Goal: Task Accomplishment & Management: Complete application form

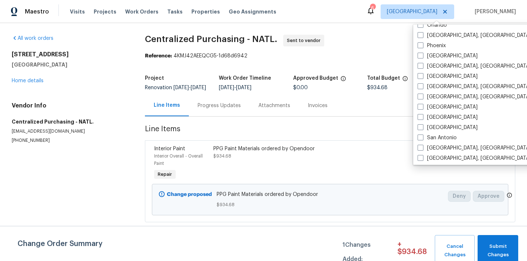
scroll to position [405, 0]
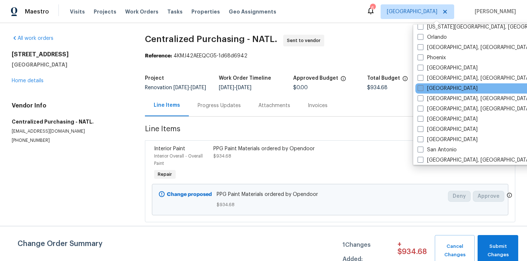
click at [433, 92] on label "[GEOGRAPHIC_DATA]" at bounding box center [448, 88] width 60 height 7
click at [423, 90] on input "[GEOGRAPHIC_DATA]" at bounding box center [420, 87] width 5 height 5
checkbox input "true"
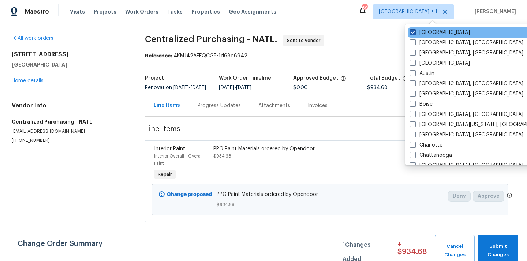
click at [427, 33] on label "[GEOGRAPHIC_DATA]" at bounding box center [440, 32] width 60 height 7
click at [415, 33] on input "[GEOGRAPHIC_DATA]" at bounding box center [412, 31] width 5 height 5
checkbox input "false"
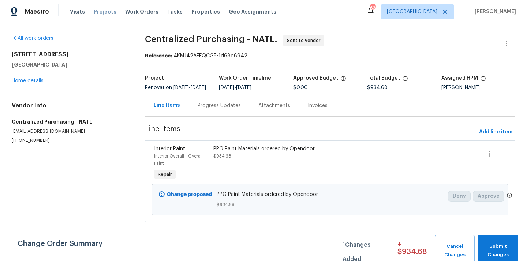
click at [107, 8] on span "Projects" at bounding box center [105, 11] width 23 height 7
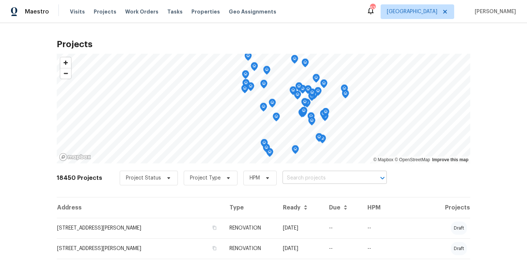
click at [304, 175] on input "text" at bounding box center [325, 178] width 84 height 11
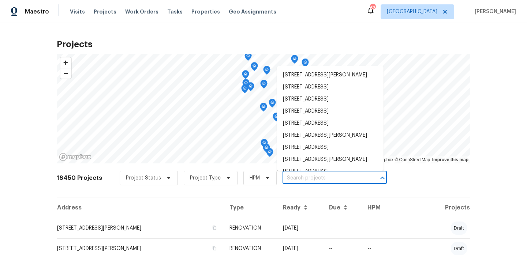
paste input "6130 Saint Andrews Dr, Sanford, NC 27332"
type input "6130 Saint Andrews Dr, Sanford, NC 27332"
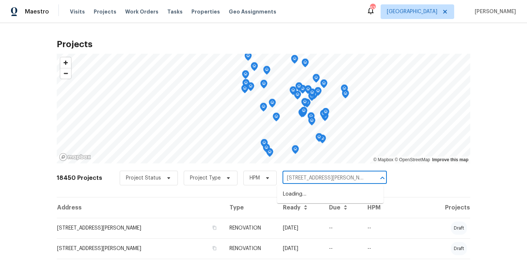
scroll to position [0, 20]
click at [308, 194] on li "6130 Saint Andrews Dr, Sanford, NC 27332" at bounding box center [330, 195] width 107 height 12
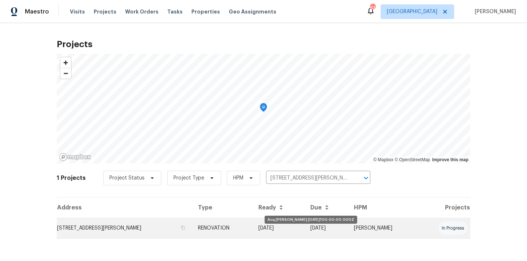
click at [301, 229] on td "08/08/25" at bounding box center [279, 228] width 52 height 21
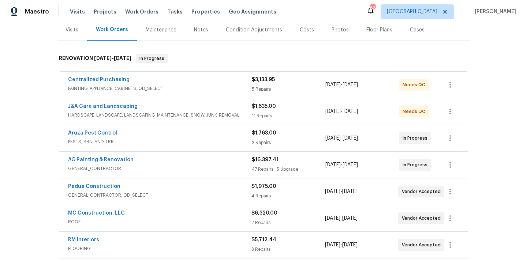
scroll to position [69, 0]
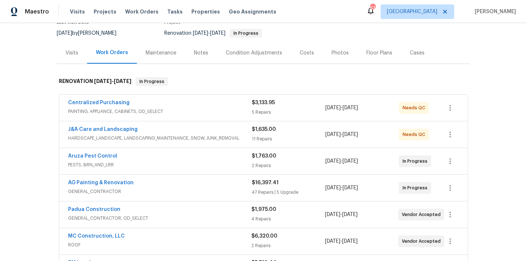
click at [154, 104] on div "Centralized Purchasing" at bounding box center [160, 103] width 184 height 9
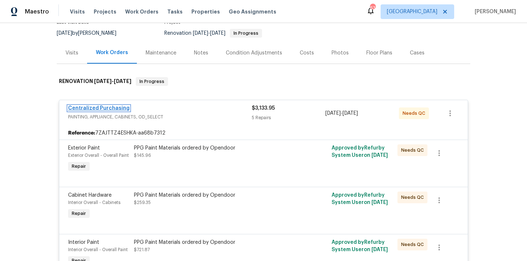
click at [112, 108] on link "Centralized Purchasing" at bounding box center [99, 108] width 62 height 5
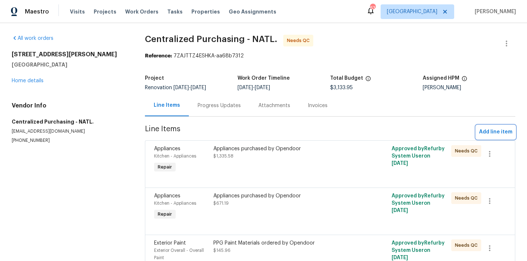
click at [502, 132] on span "Add line item" at bounding box center [495, 132] width 33 height 9
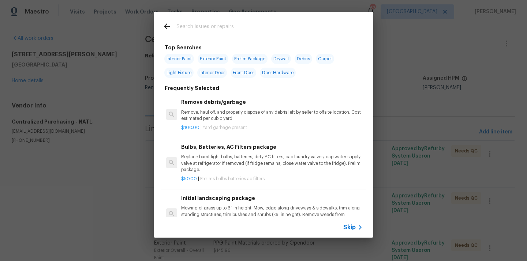
click at [312, 26] on input "text" at bounding box center [254, 27] width 155 height 11
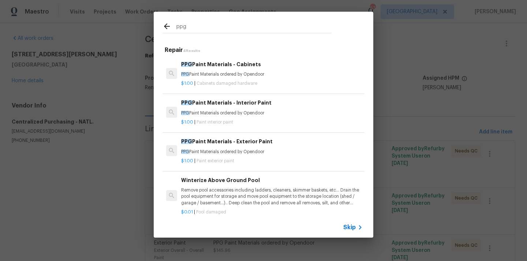
type input "ppg"
click at [266, 116] on p "PPG Paint Materials ordered by Opendoor" at bounding box center [272, 113] width 182 height 6
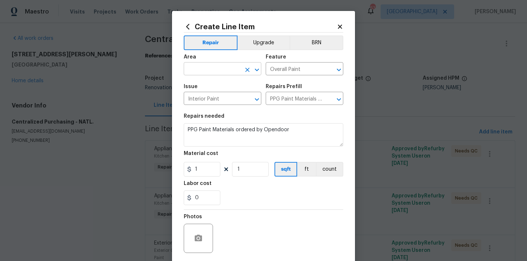
click at [232, 67] on input "text" at bounding box center [212, 69] width 57 height 11
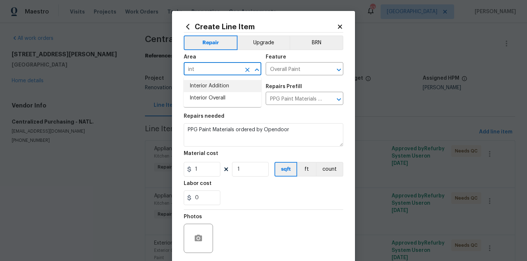
click at [221, 96] on li "Interior Overall" at bounding box center [223, 98] width 78 height 12
type input "Interior Overall"
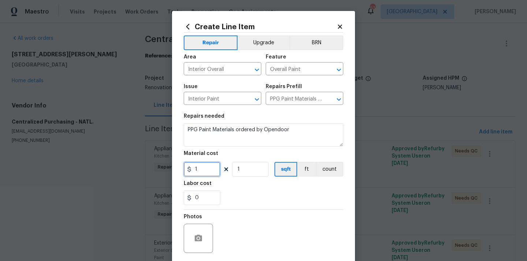
drag, startPoint x: 202, startPoint y: 176, endPoint x: 179, endPoint y: 174, distance: 23.5
click at [182, 175] on div "Create Line Item Repair Upgrade BRN Area Interior Overall ​ Feature Overall Pai…" at bounding box center [263, 157] width 183 height 293
paste input "37.17"
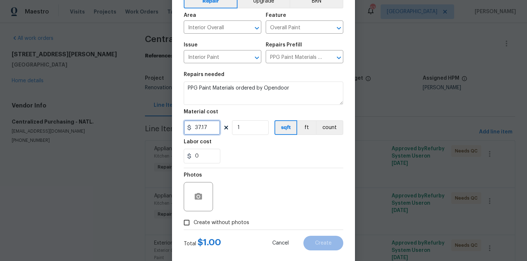
scroll to position [54, 0]
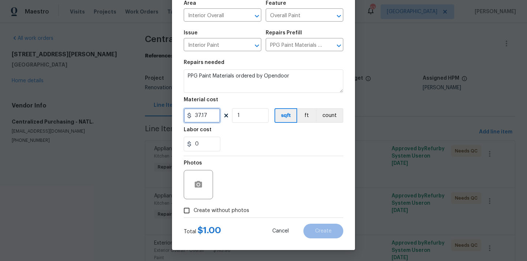
type input "37.17"
click at [233, 216] on label "Create without photos" at bounding box center [215, 211] width 70 height 14
click at [194, 216] on input "Create without photos" at bounding box center [187, 211] width 14 height 14
checkbox input "true"
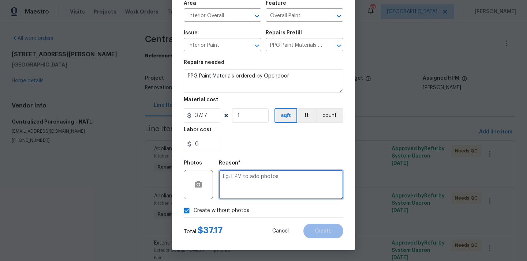
click at [246, 184] on textarea at bounding box center [281, 184] width 125 height 29
type textarea "N/A"
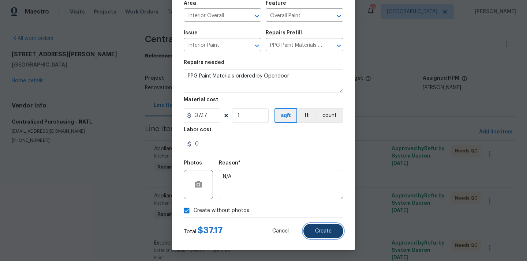
click at [334, 229] on button "Create" at bounding box center [324, 231] width 40 height 15
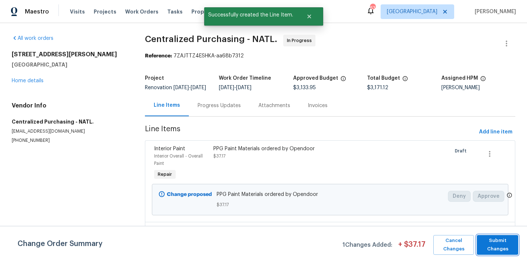
click at [508, 242] on span "Submit Changes" at bounding box center [498, 245] width 34 height 17
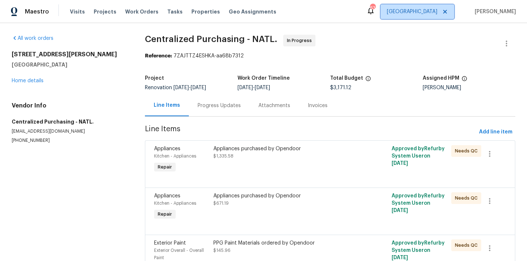
click at [444, 8] on span "[GEOGRAPHIC_DATA]" at bounding box center [418, 11] width 74 height 15
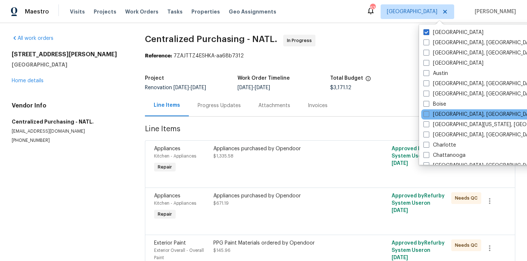
scroll to position [24, 0]
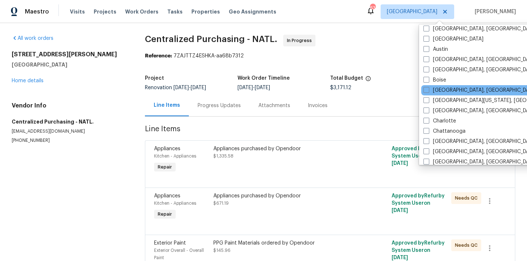
click at [442, 119] on label "Charlotte" at bounding box center [440, 121] width 33 height 7
click at [428, 119] on input "Charlotte" at bounding box center [426, 120] width 5 height 5
checkbox input "true"
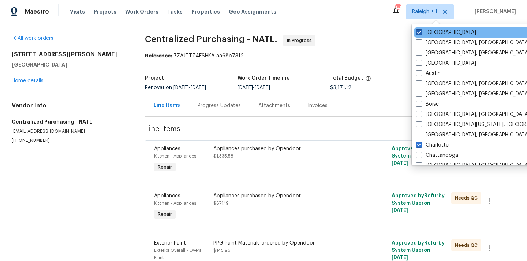
click at [434, 30] on label "[GEOGRAPHIC_DATA]" at bounding box center [446, 32] width 60 height 7
click at [421, 30] on input "[GEOGRAPHIC_DATA]" at bounding box center [418, 31] width 5 height 5
checkbox input "false"
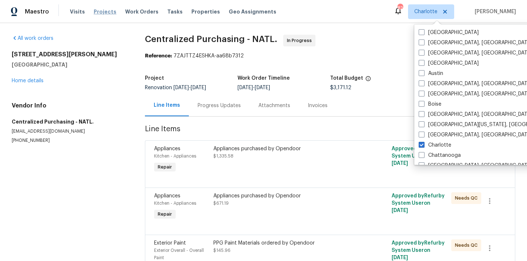
click at [105, 14] on span "Projects" at bounding box center [105, 11] width 23 height 7
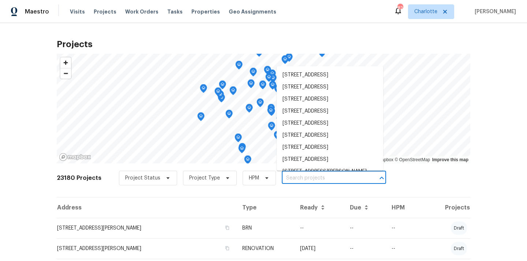
click at [318, 176] on input "text" at bounding box center [324, 178] width 84 height 11
paste input "5312 Great Wagon Rd, Charlotte, NC 28215"
type input "5312 Great Wagon Rd, Charlotte, NC 28215"
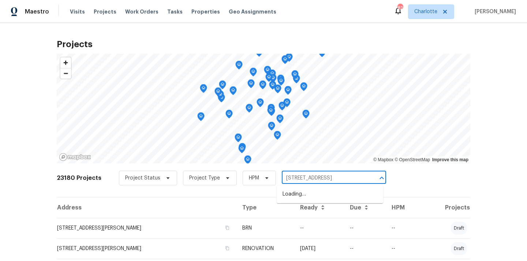
scroll to position [0, 21]
click at [316, 191] on li "5312 Great Wagon Rd, Charlotte, NC 28215" at bounding box center [330, 195] width 107 height 12
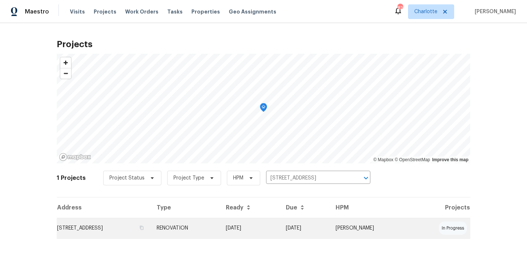
click at [151, 230] on td "5312 Great Wagon Rd, Charlotte, NC 28215" at bounding box center [104, 228] width 94 height 21
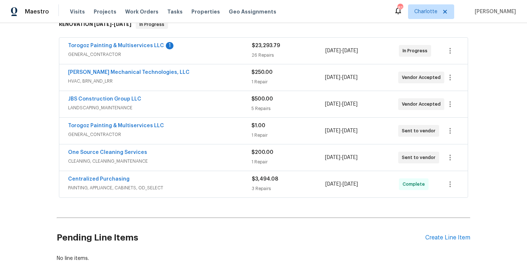
scroll to position [127, 0]
click at [443, 234] on div "Create Line Item" at bounding box center [448, 237] width 45 height 7
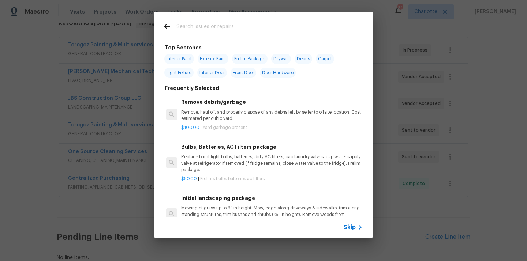
click at [263, 32] on input "text" at bounding box center [254, 27] width 155 height 11
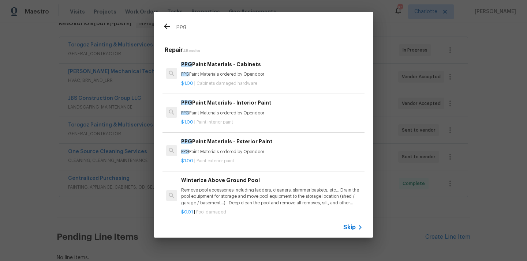
type input "ppg"
click at [248, 117] on div "$1.00 | Paint interior paint" at bounding box center [272, 120] width 182 height 9
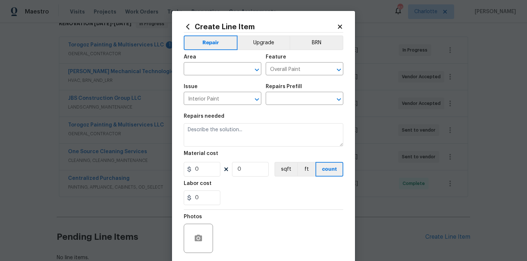
type input "PPG Paint Materials - Interior Paint $1.00"
type textarea "PPG Paint Materials ordered by Opendoor"
type input "1"
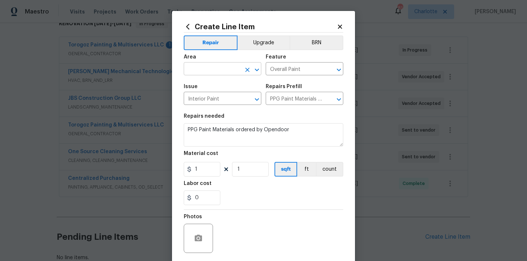
click at [224, 68] on input "text" at bounding box center [212, 69] width 57 height 11
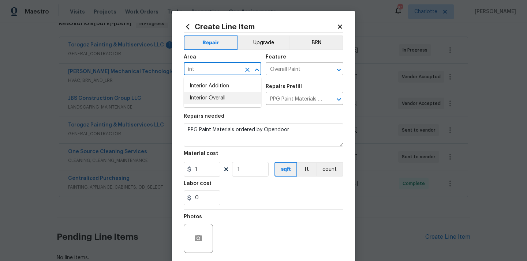
click at [219, 99] on li "Interior Overall" at bounding box center [223, 98] width 78 height 12
type input "Interior Overall"
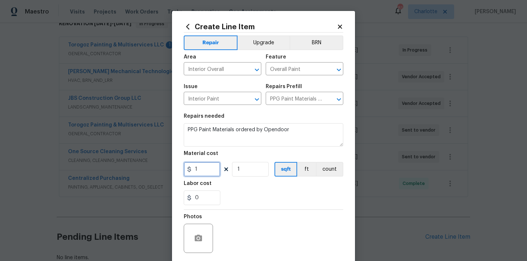
drag, startPoint x: 204, startPoint y: 170, endPoint x: 180, endPoint y: 170, distance: 24.2
click at [181, 170] on div "Create Line Item Repair Upgrade BRN Area Interior Overall ​ Feature Overall Pai…" at bounding box center [263, 157] width 183 height 293
paste input "24.11"
type input "124.11"
click at [232, 185] on div "Labor cost" at bounding box center [264, 186] width 160 height 10
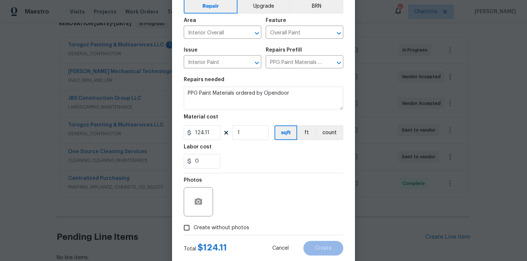
scroll to position [54, 0]
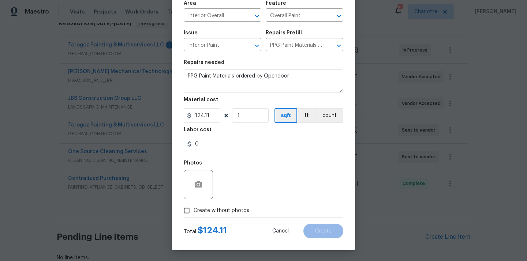
click at [228, 214] on span "Create without photos" at bounding box center [222, 211] width 56 height 8
click at [194, 214] on input "Create without photos" at bounding box center [187, 211] width 14 height 14
checkbox input "true"
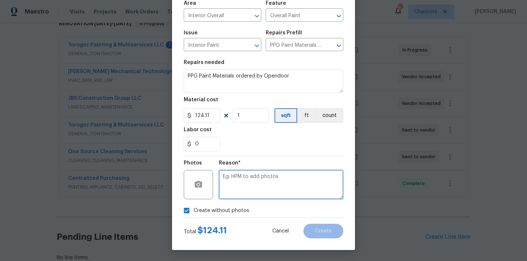
click at [242, 189] on textarea at bounding box center [281, 184] width 125 height 29
type textarea "N/A"
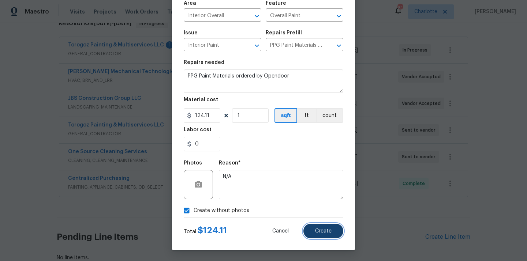
click at [327, 234] on button "Create" at bounding box center [324, 231] width 40 height 15
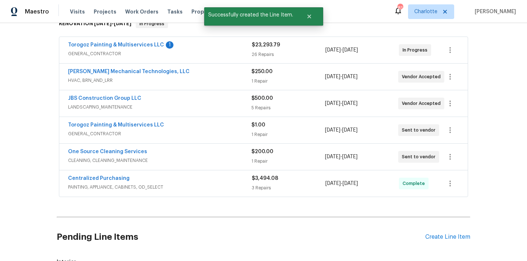
scroll to position [211, 0]
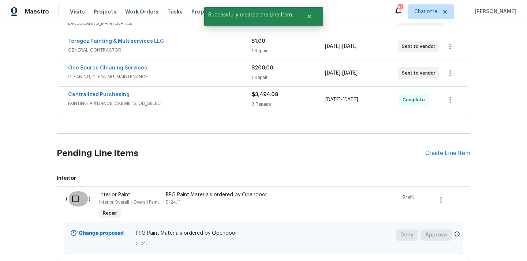
click at [76, 197] on input "checkbox" at bounding box center [78, 199] width 21 height 15
checkbox input "true"
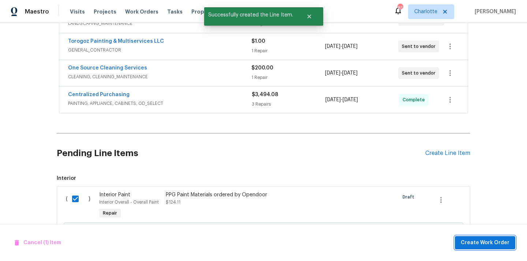
click at [484, 241] on span "Create Work Order" at bounding box center [485, 243] width 49 height 9
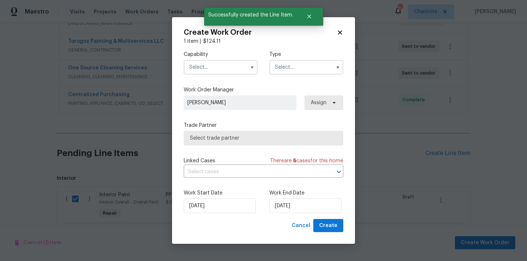
click at [219, 71] on input "text" at bounding box center [221, 67] width 74 height 15
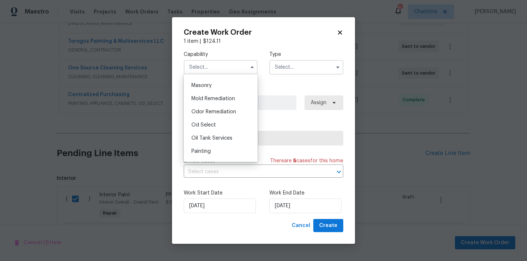
scroll to position [559, 0]
click at [215, 135] on div "Painting" at bounding box center [221, 139] width 70 height 13
type input "Painting"
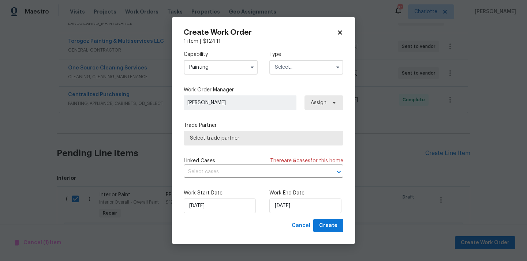
click at [313, 59] on div "Type" at bounding box center [307, 63] width 74 height 24
click at [304, 70] on input "text" at bounding box center [307, 67] width 74 height 15
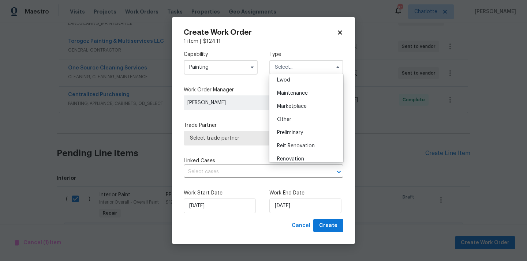
scroll to position [166, 0]
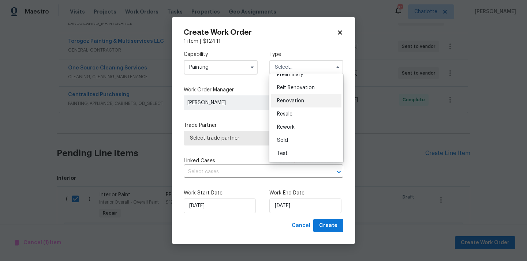
click at [308, 104] on div "Renovation" at bounding box center [306, 100] width 70 height 13
type input "Renovation"
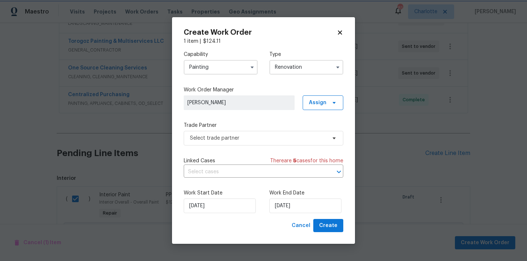
scroll to position [0, 0]
click at [315, 103] on span "Assign" at bounding box center [318, 102] width 18 height 7
click at [320, 133] on div "Assign to me" at bounding box center [324, 133] width 32 height 7
click at [279, 133] on span "Select trade partner" at bounding box center [264, 138] width 160 height 15
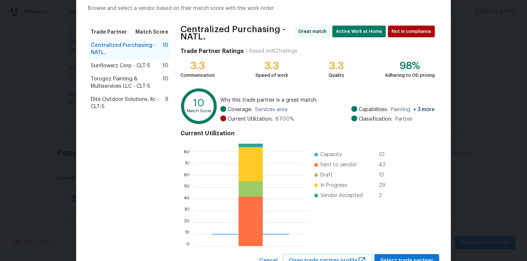
scroll to position [64, 0]
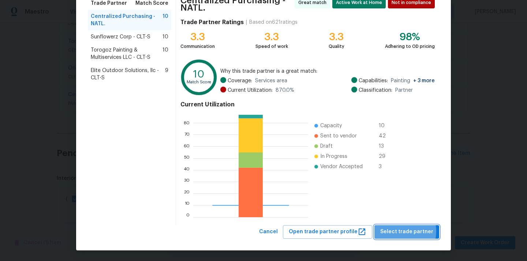
click at [401, 232] on span "Select trade partner" at bounding box center [406, 232] width 53 height 9
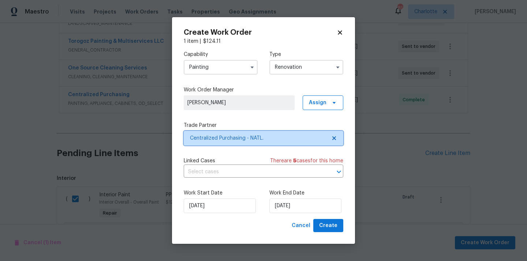
scroll to position [0, 0]
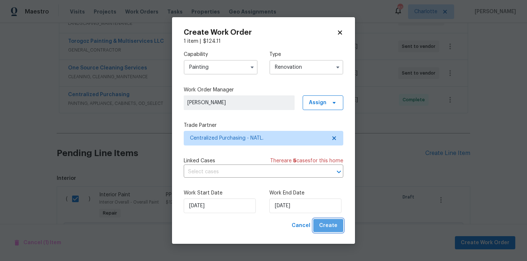
click at [336, 227] on span "Create" at bounding box center [328, 226] width 18 height 9
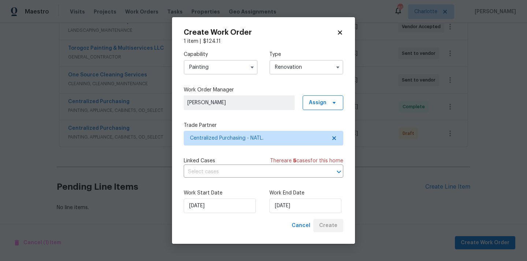
scroll to position [204, 0]
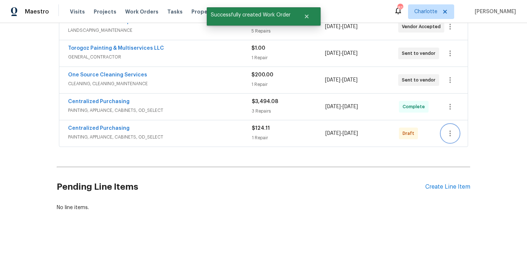
click at [444, 132] on button "button" at bounding box center [451, 134] width 18 height 18
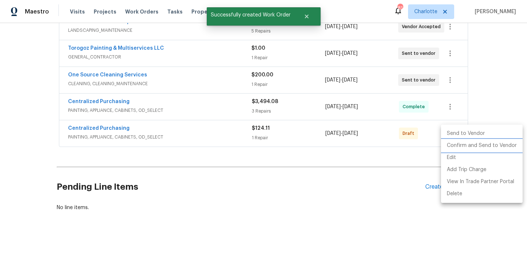
click at [460, 146] on li "Confirm and Send to Vendor" at bounding box center [482, 146] width 82 height 12
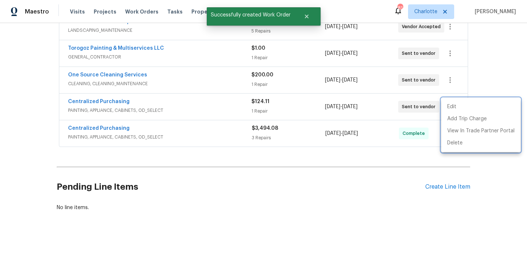
click at [129, 98] on div at bounding box center [263, 130] width 527 height 261
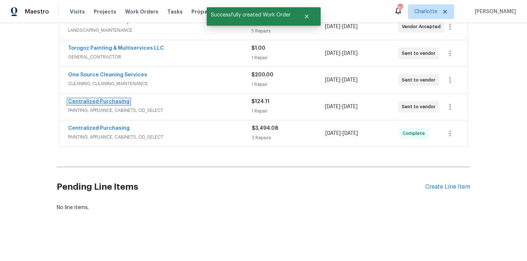
click at [112, 104] on link "Centralized Purchasing" at bounding box center [99, 101] width 62 height 5
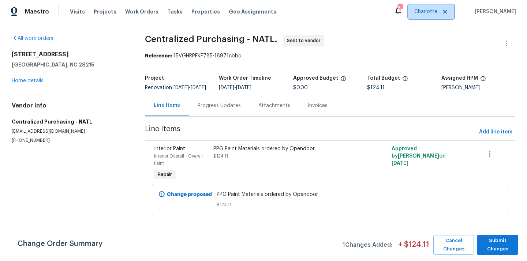
click at [445, 10] on span "Charlotte" at bounding box center [431, 11] width 46 height 15
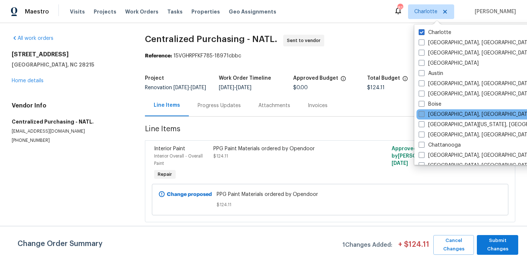
click at [431, 113] on label "[GEOGRAPHIC_DATA], [GEOGRAPHIC_DATA]" at bounding box center [476, 114] width 114 height 7
click at [424, 113] on input "[GEOGRAPHIC_DATA], [GEOGRAPHIC_DATA]" at bounding box center [421, 113] width 5 height 5
checkbox input "true"
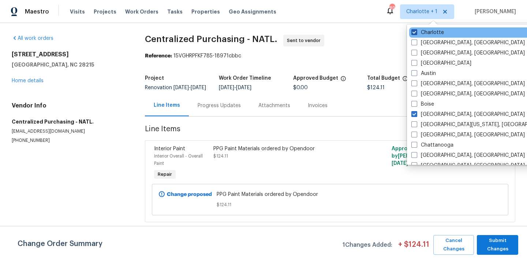
click at [415, 30] on span at bounding box center [415, 32] width 6 height 6
click at [415, 30] on input "Charlotte" at bounding box center [414, 31] width 5 height 5
checkbox input "false"
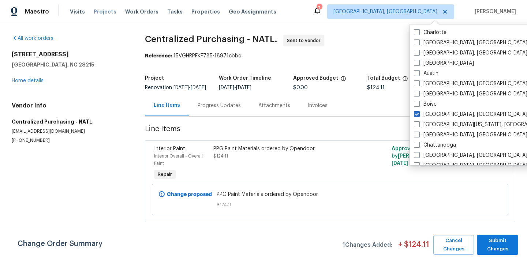
click at [104, 9] on span "Projects" at bounding box center [105, 11] width 23 height 7
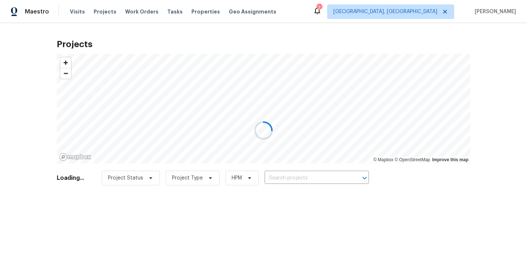
click at [308, 178] on div at bounding box center [263, 130] width 527 height 261
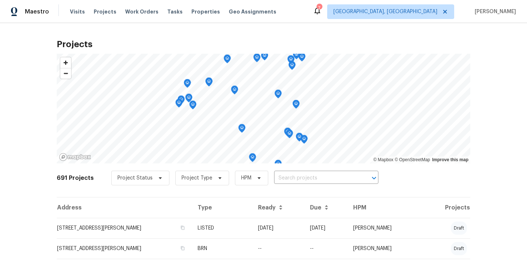
click at [308, 178] on input "text" at bounding box center [316, 178] width 84 height 11
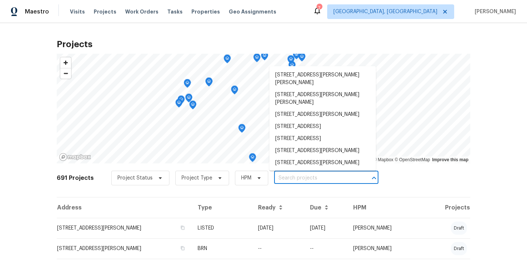
paste input "26 Berkshire Dr, Winchester, MA 01890"
type input "26 Berkshire Dr, Winchester, MA 01890"
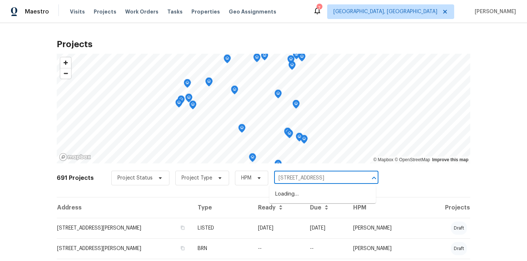
scroll to position [0, 11]
click at [311, 196] on li "26 Berkshire Dr, Winchester, MA 01890" at bounding box center [323, 195] width 107 height 12
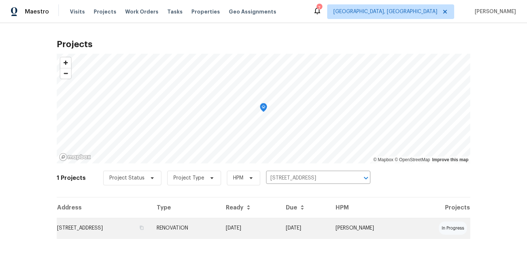
click at [149, 234] on td "26 Berkshire Dr, Winchester, MA 01890" at bounding box center [104, 228] width 94 height 21
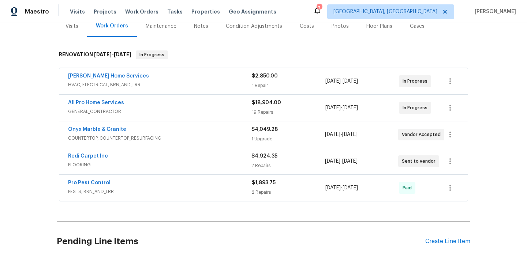
scroll to position [105, 0]
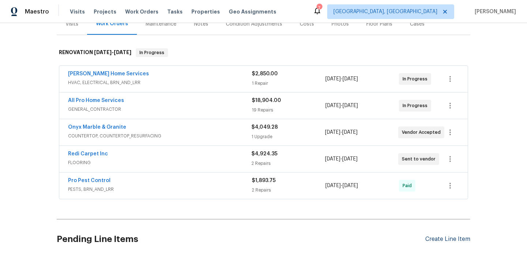
click at [439, 236] on div "Create Line Item" at bounding box center [448, 239] width 45 height 7
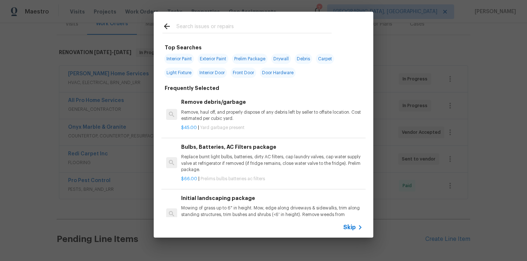
click at [252, 29] on input "text" at bounding box center [254, 27] width 155 height 11
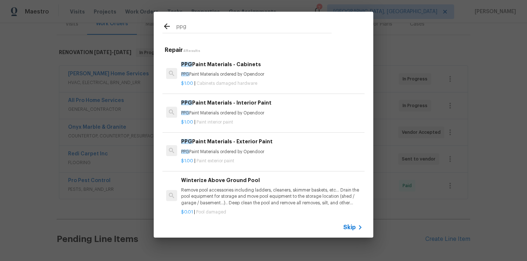
type input "ppg"
click at [219, 78] on div "$1.00 | Cabinets damaged hardware" at bounding box center [272, 82] width 182 height 9
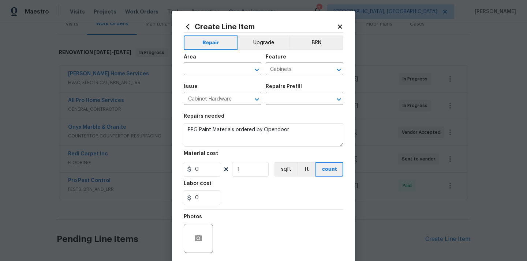
type input "PPG Paint Materials - Cabinets $1.00"
type input "1"
click at [232, 70] on input "text" at bounding box center [212, 69] width 57 height 11
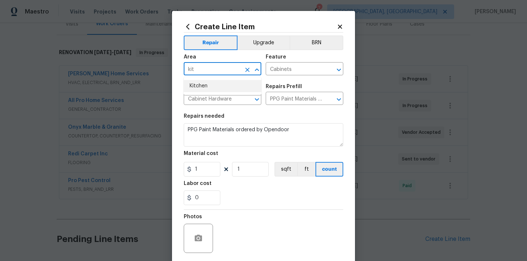
click at [227, 81] on li "Kitchen" at bounding box center [223, 86] width 78 height 12
type input "Kitchen"
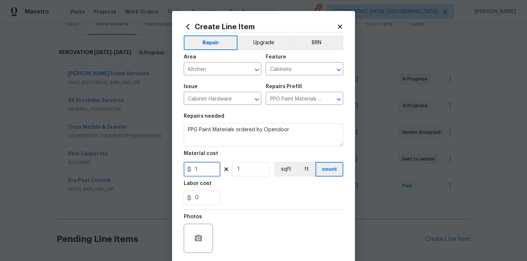
drag, startPoint x: 201, startPoint y: 172, endPoint x: 180, endPoint y: 168, distance: 21.8
click at [184, 171] on input "1" at bounding box center [202, 169] width 37 height 15
paste input "86.52"
type input "186.52"
click at [225, 182] on div "Labor cost" at bounding box center [264, 186] width 160 height 10
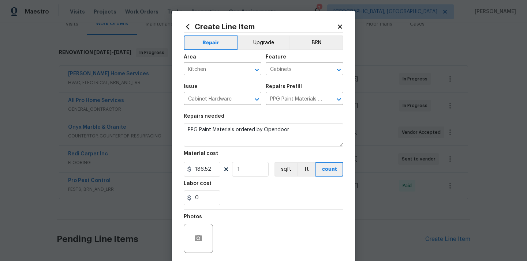
scroll to position [54, 0]
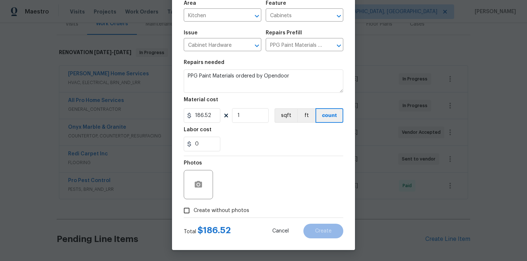
click at [229, 218] on div at bounding box center [264, 218] width 160 height 0
click at [229, 211] on span "Create without photos" at bounding box center [222, 211] width 56 height 8
click at [194, 211] on input "Create without photos" at bounding box center [187, 211] width 14 height 14
checkbox input "true"
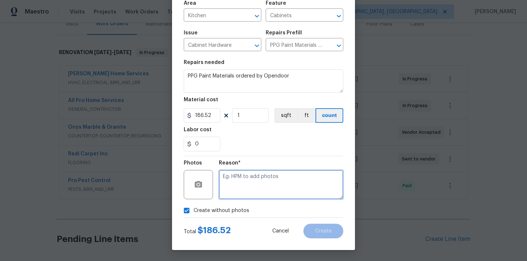
click at [241, 192] on textarea at bounding box center [281, 184] width 125 height 29
type textarea "N/A"
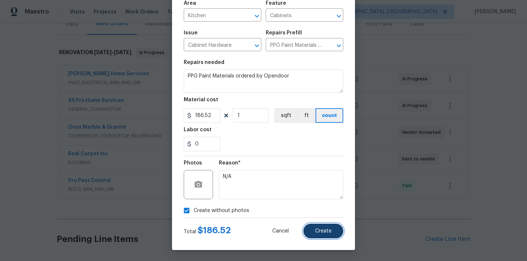
click at [320, 232] on span "Create" at bounding box center [323, 231] width 16 height 5
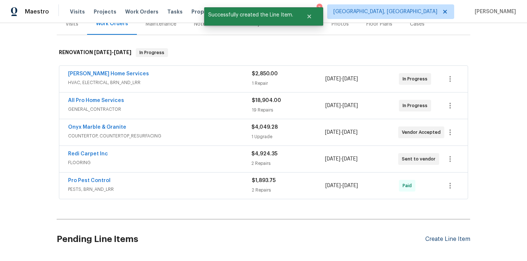
click at [451, 236] on div "Create Line Item" at bounding box center [448, 239] width 45 height 7
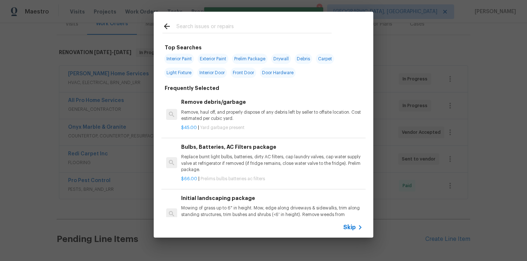
click at [268, 26] on input "text" at bounding box center [254, 27] width 155 height 11
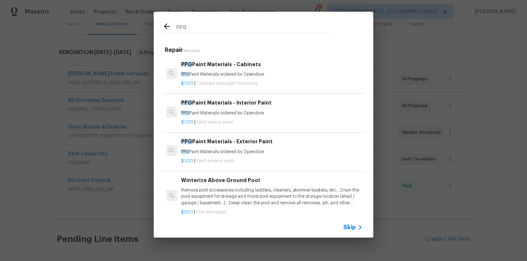
type input "ppg"
click at [237, 102] on h6 "PPG Paint Materials - Interior Paint" at bounding box center [272, 103] width 182 height 8
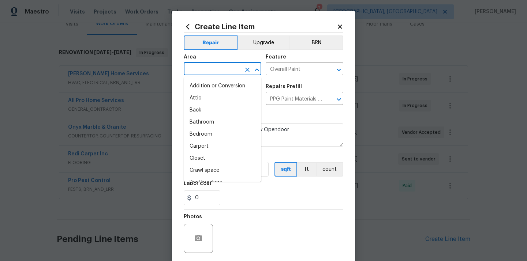
click at [239, 73] on input "text" at bounding box center [212, 69] width 57 height 11
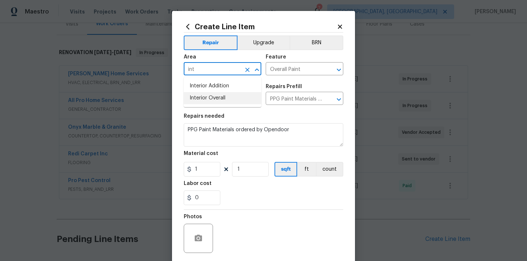
click at [223, 99] on li "Interior Overall" at bounding box center [223, 98] width 78 height 12
type input "Interior Overall"
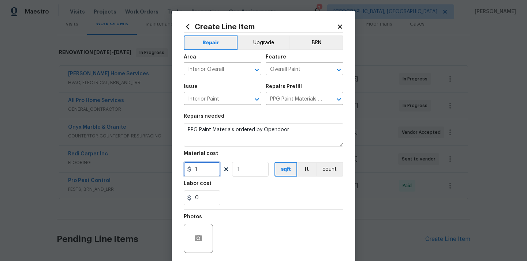
drag, startPoint x: 201, startPoint y: 169, endPoint x: 187, endPoint y: 167, distance: 14.2
click at [193, 169] on input "1" at bounding box center [202, 169] width 37 height 15
paste input "2151.97"
type input "2151.97"
click at [242, 203] on div "0" at bounding box center [264, 198] width 160 height 15
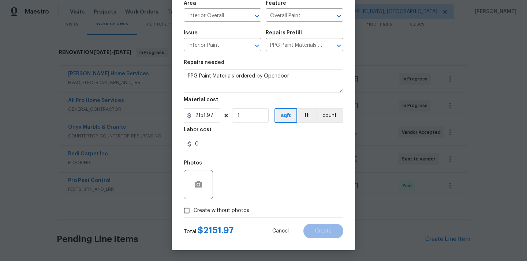
click at [239, 208] on span "Create without photos" at bounding box center [222, 211] width 56 height 8
click at [194, 208] on input "Create without photos" at bounding box center [187, 211] width 14 height 14
checkbox input "true"
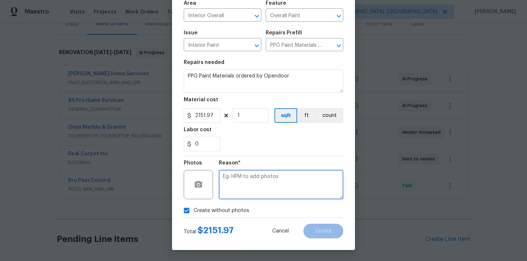
drag, startPoint x: 248, startPoint y: 182, endPoint x: 248, endPoint y: 178, distance: 4.0
click at [248, 182] on textarea at bounding box center [281, 184] width 125 height 29
type textarea "N/A"
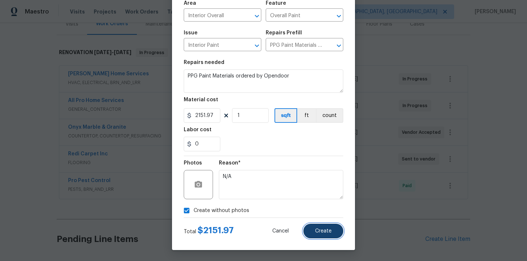
click at [310, 227] on button "Create" at bounding box center [324, 231] width 40 height 15
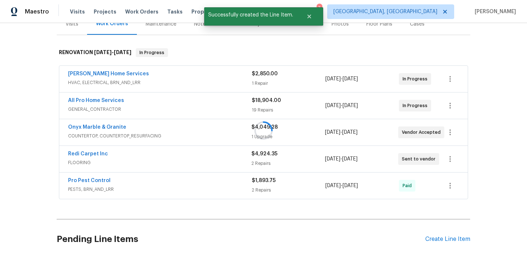
click at [438, 234] on div at bounding box center [263, 130] width 527 height 261
click at [438, 236] on div "Create Line Item" at bounding box center [448, 239] width 45 height 7
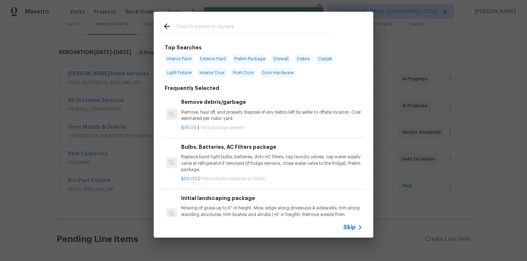
click at [256, 34] on div at bounding box center [247, 26] width 187 height 29
click at [255, 30] on input "text" at bounding box center [254, 27] width 155 height 11
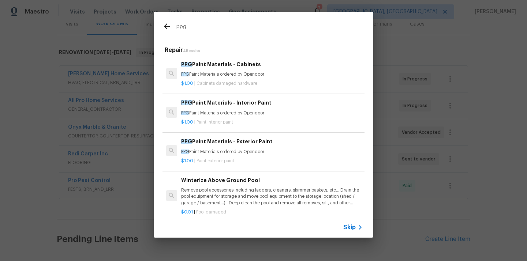
type input "ppg"
click at [254, 155] on p "PPG Paint Materials ordered by Opendoor" at bounding box center [272, 152] width 182 height 6
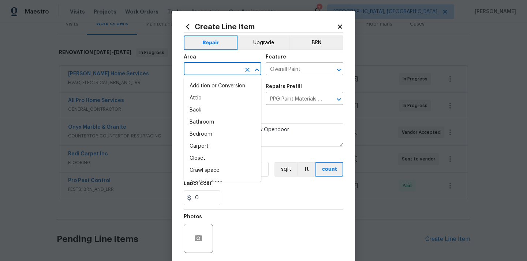
click at [219, 70] on input "text" at bounding box center [212, 69] width 57 height 11
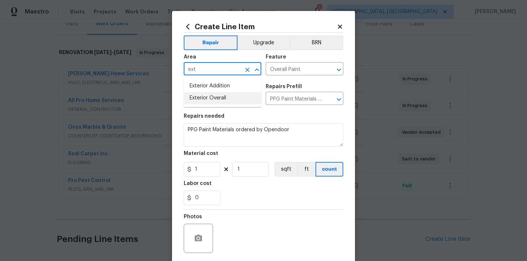
click at [210, 97] on li "Exterior Overall" at bounding box center [223, 98] width 78 height 12
type input "Exterior Overall"
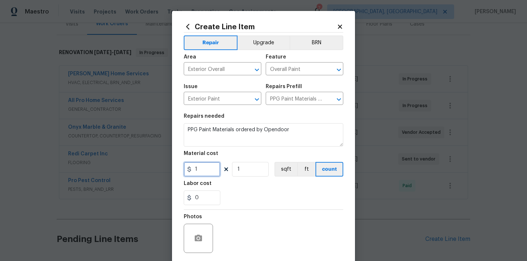
drag, startPoint x: 204, startPoint y: 172, endPoint x: 182, endPoint y: 171, distance: 21.6
click at [186, 171] on div "1" at bounding box center [202, 169] width 37 height 15
paste input "361.49"
type input "1361.49"
click at [253, 196] on div "0" at bounding box center [264, 198] width 160 height 15
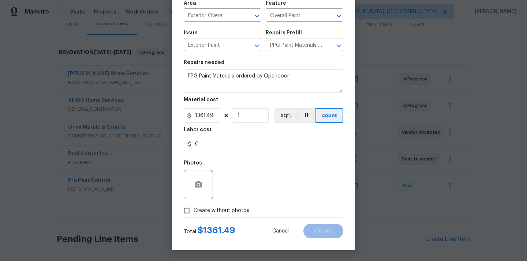
click at [238, 209] on span "Create without photos" at bounding box center [222, 211] width 56 height 8
click at [194, 209] on input "Create without photos" at bounding box center [187, 211] width 14 height 14
checkbox input "true"
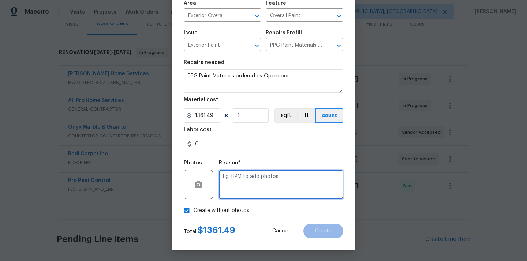
click at [249, 181] on textarea at bounding box center [281, 184] width 125 height 29
type textarea "N/A"
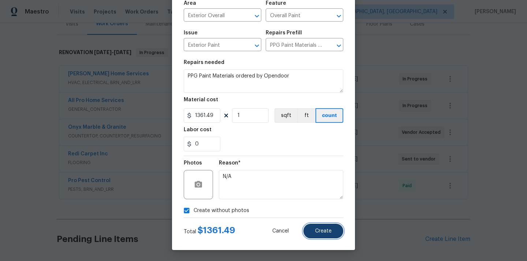
click at [318, 230] on span "Create" at bounding box center [323, 231] width 16 height 5
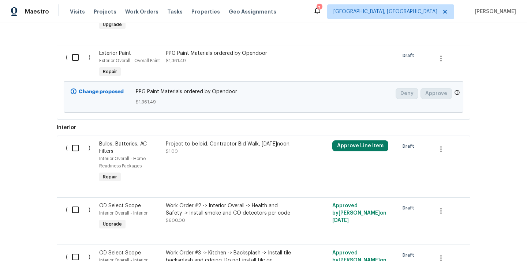
scroll to position [1202, 0]
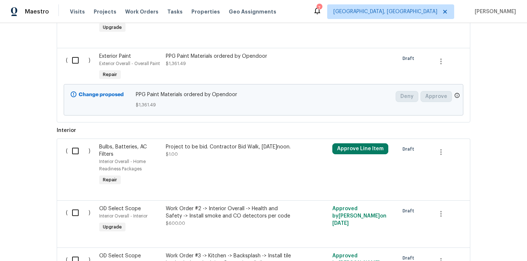
click at [73, 59] on input "checkbox" at bounding box center [78, 60] width 21 height 15
checkbox input "true"
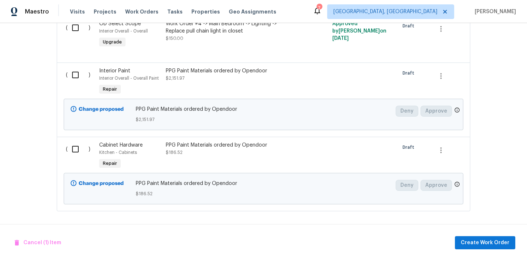
scroll to position [5489, 0]
click at [77, 80] on input "checkbox" at bounding box center [78, 74] width 21 height 15
checkbox input "true"
click at [76, 153] on input "checkbox" at bounding box center [78, 149] width 21 height 15
checkbox input "true"
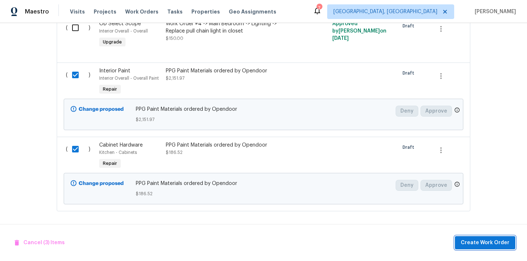
click at [491, 241] on span "Create Work Order" at bounding box center [485, 243] width 49 height 9
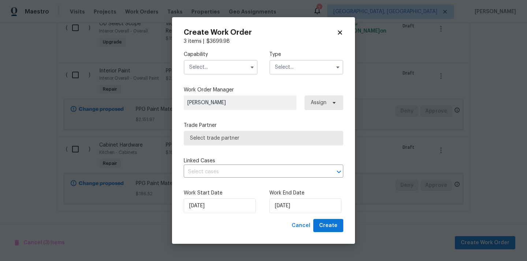
checkbox input "false"
click at [226, 57] on label "Capability" at bounding box center [221, 54] width 74 height 7
click at [223, 63] on input "text" at bounding box center [221, 67] width 74 height 15
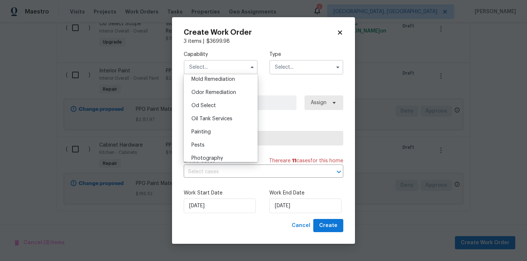
scroll to position [567, 0]
click at [226, 134] on div "Painting" at bounding box center [221, 131] width 70 height 13
type input "Painting"
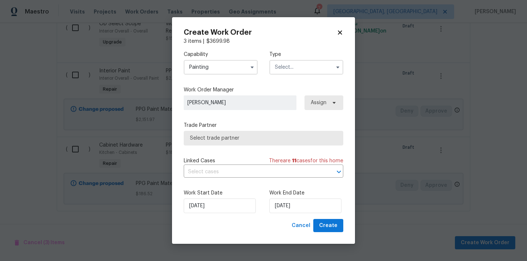
click at [315, 57] on label "Type" at bounding box center [307, 54] width 74 height 7
click at [312, 61] on input "text" at bounding box center [307, 67] width 74 height 15
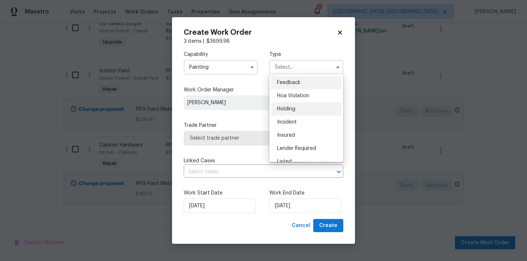
scroll to position [166, 0]
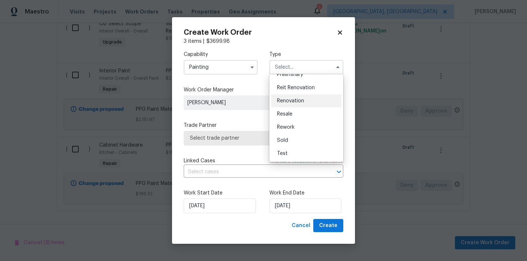
click at [312, 107] on div "Renovation" at bounding box center [306, 100] width 70 height 13
type input "Renovation"
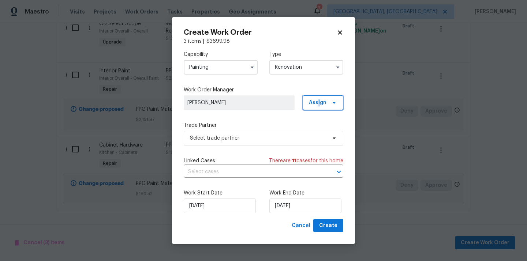
click at [319, 104] on span "Assign" at bounding box center [318, 102] width 18 height 7
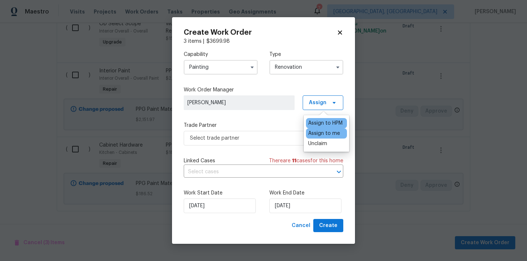
click at [319, 133] on div "Assign to me" at bounding box center [324, 133] width 32 height 7
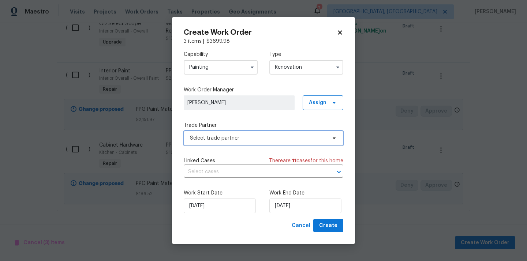
click at [275, 135] on span "Select trade partner" at bounding box center [258, 138] width 137 height 7
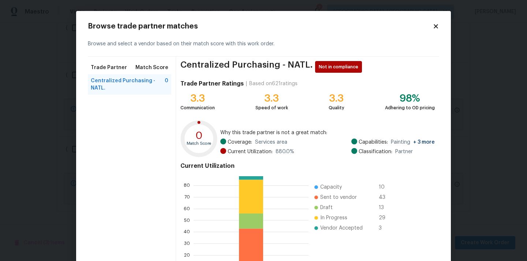
scroll to position [62, 0]
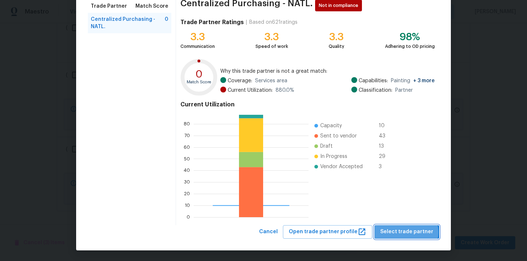
click at [410, 233] on span "Select trade partner" at bounding box center [406, 232] width 53 height 9
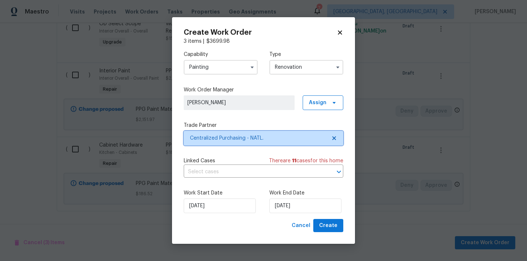
scroll to position [0, 0]
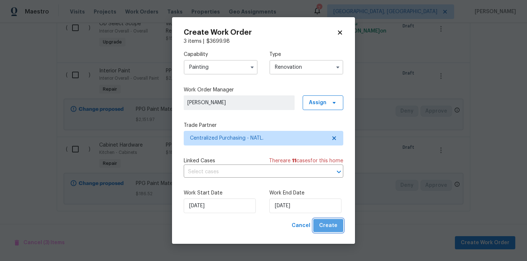
click at [331, 227] on span "Create" at bounding box center [328, 226] width 18 height 9
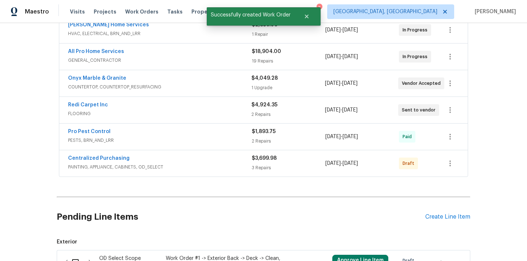
scroll to position [207, 0]
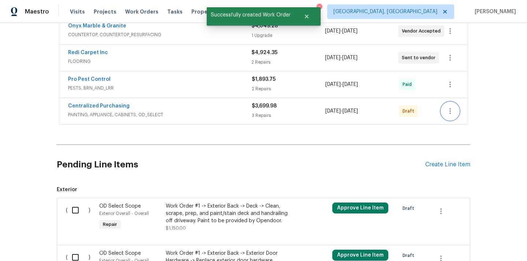
click at [452, 107] on icon "button" at bounding box center [450, 111] width 9 height 9
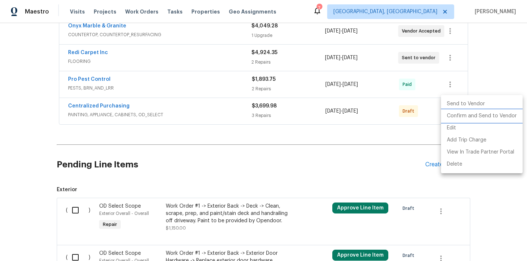
click at [455, 118] on li "Confirm and Send to Vendor" at bounding box center [482, 116] width 82 height 12
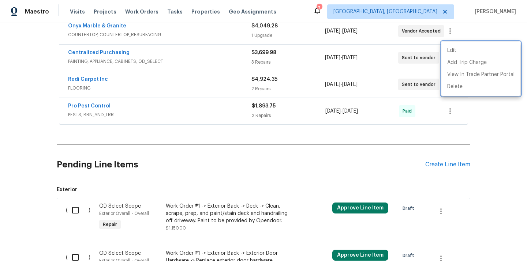
click at [116, 97] on div at bounding box center [263, 130] width 527 height 261
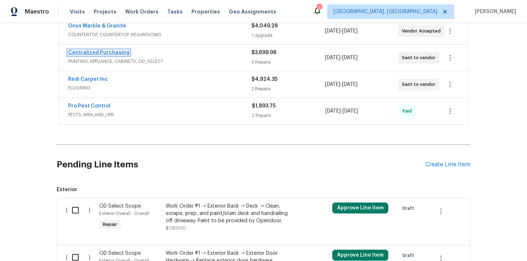
click at [106, 50] on link "Centralized Purchasing" at bounding box center [99, 52] width 62 height 5
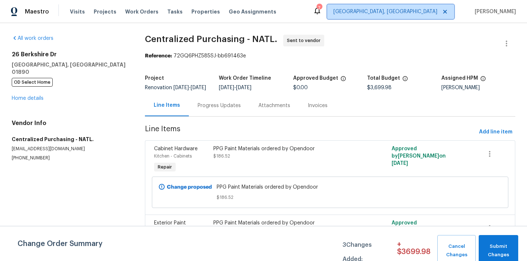
click at [427, 12] on span "[GEOGRAPHIC_DATA], [GEOGRAPHIC_DATA]" at bounding box center [386, 11] width 104 height 7
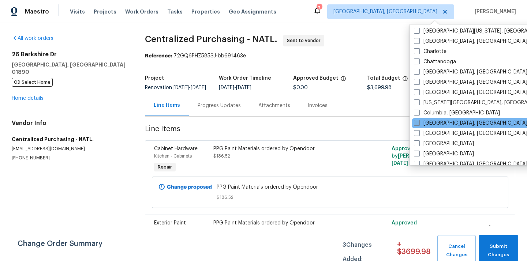
click at [434, 123] on label "[GEOGRAPHIC_DATA], [GEOGRAPHIC_DATA]" at bounding box center [471, 123] width 114 height 7
click at [419, 123] on input "[GEOGRAPHIC_DATA], [GEOGRAPHIC_DATA]" at bounding box center [416, 122] width 5 height 5
checkbox input "true"
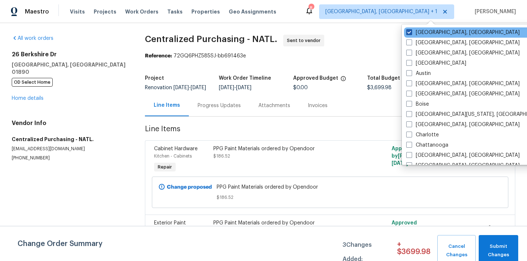
click at [426, 35] on label "[GEOGRAPHIC_DATA], [GEOGRAPHIC_DATA]" at bounding box center [463, 32] width 114 height 7
click at [411, 34] on input "[GEOGRAPHIC_DATA], [GEOGRAPHIC_DATA]" at bounding box center [408, 31] width 5 height 5
checkbox input "false"
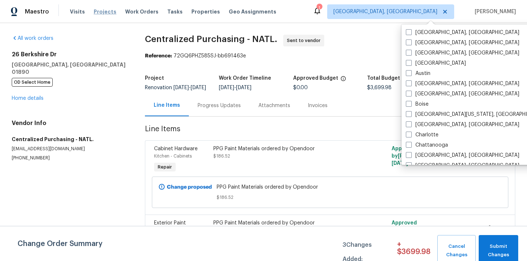
click at [99, 11] on span "Projects" at bounding box center [105, 11] width 23 height 7
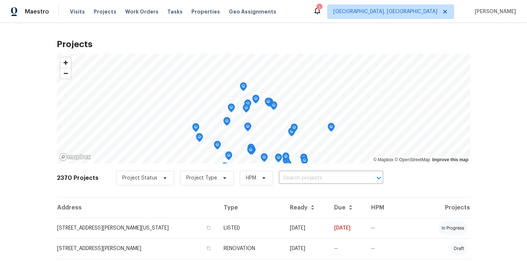
click at [301, 178] on input "text" at bounding box center [321, 178] width 84 height 11
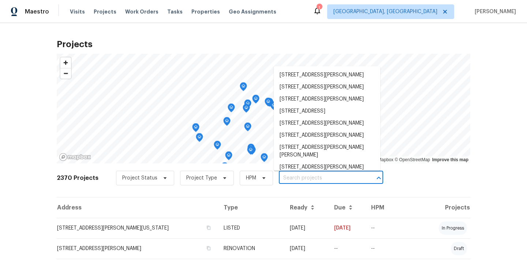
paste input "2698 Moonlight Ln, Columbus, OH 43207"
type input "2698 Moonlight Ln, Columbus, OH 43207"
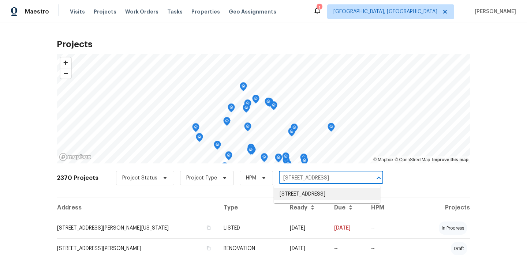
click at [301, 195] on li "2698 Moonlight Ln, Columbus, OH 43207" at bounding box center [327, 195] width 107 height 12
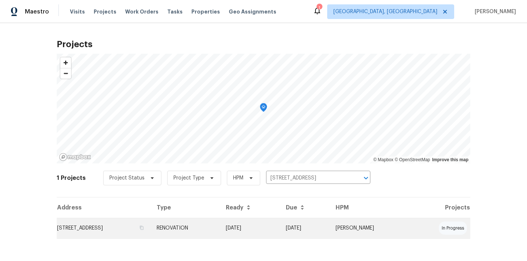
click at [220, 231] on td "RENOVATION" at bounding box center [185, 228] width 69 height 21
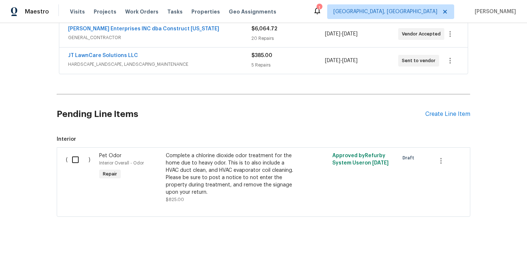
scroll to position [175, 0]
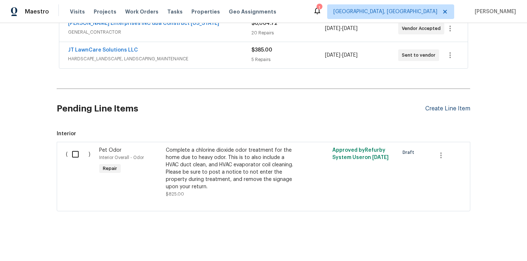
click at [449, 108] on div "Create Line Item" at bounding box center [448, 108] width 45 height 7
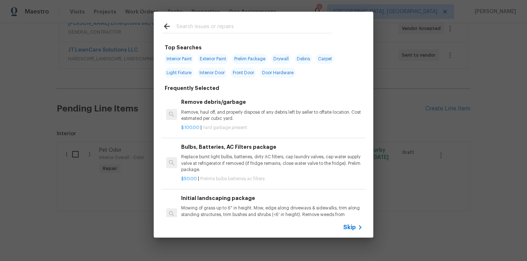
click at [269, 23] on input "text" at bounding box center [254, 27] width 155 height 11
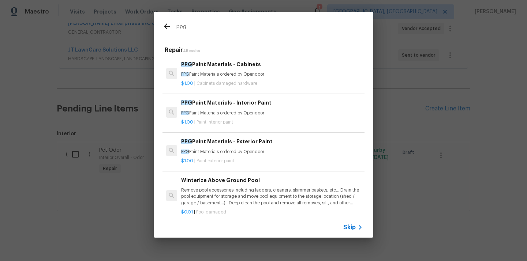
type input "ppg"
click at [233, 78] on div "$1.00 | Cabinets damaged hardware" at bounding box center [272, 82] width 182 height 9
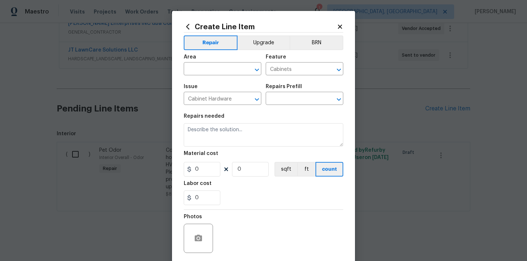
type input "PPG Paint Materials - Cabinets $1.00"
type textarea "PPG Paint Materials ordered by Opendoor"
type input "1"
click at [201, 65] on input "text" at bounding box center [212, 69] width 57 height 11
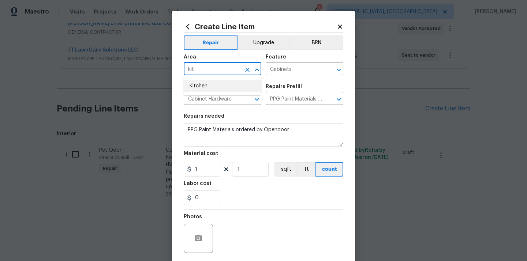
click at [199, 83] on li "Kitchen" at bounding box center [223, 86] width 78 height 12
type input "Kitchen"
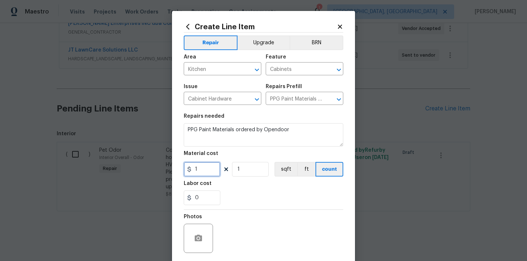
drag, startPoint x: 199, startPoint y: 170, endPoint x: 182, endPoint y: 169, distance: 17.2
click at [186, 170] on input "1" at bounding box center [202, 169] width 37 height 15
paste input "45.78"
type input "45.78"
click at [248, 202] on div "0" at bounding box center [264, 198] width 160 height 15
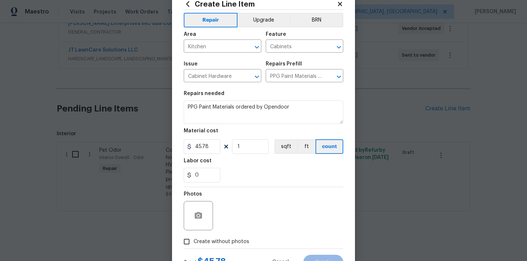
scroll to position [54, 0]
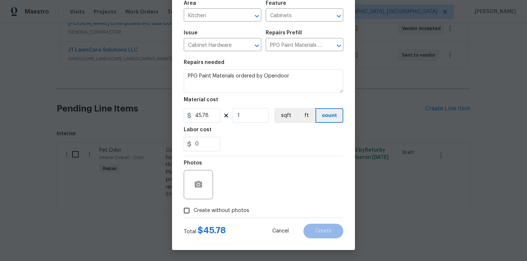
click at [233, 209] on span "Create without photos" at bounding box center [222, 211] width 56 height 8
click at [194, 209] on input "Create without photos" at bounding box center [187, 211] width 14 height 14
checkbox input "true"
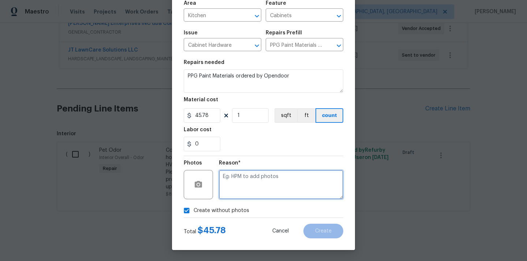
drag, startPoint x: 240, startPoint y: 192, endPoint x: 241, endPoint y: 184, distance: 7.4
click at [240, 192] on textarea at bounding box center [281, 184] width 125 height 29
type textarea "N/A"
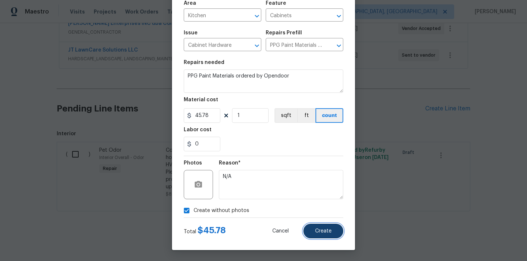
click at [325, 229] on span "Create" at bounding box center [323, 231] width 16 height 5
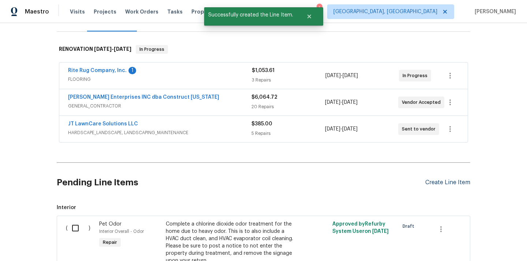
scroll to position [175, 0]
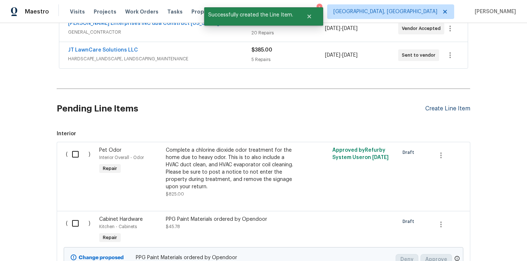
click at [446, 105] on div "Create Line Item" at bounding box center [448, 108] width 45 height 7
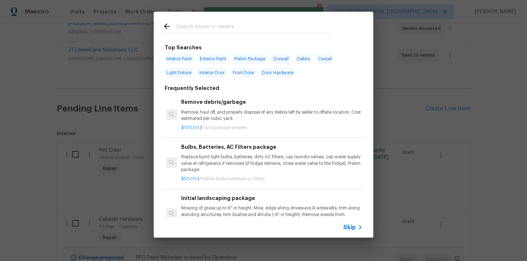
click at [283, 31] on input "text" at bounding box center [254, 27] width 155 height 11
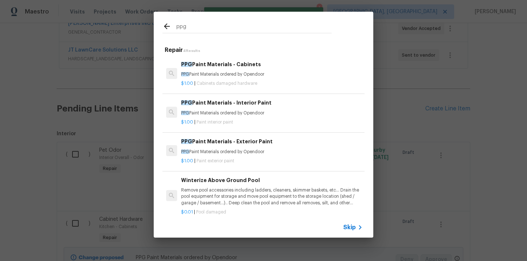
type input "ppg"
click at [245, 122] on p "$1.00 | Paint interior paint" at bounding box center [272, 122] width 182 height 6
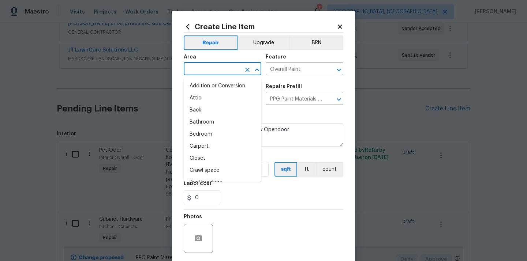
click at [204, 75] on input "text" at bounding box center [212, 69] width 57 height 11
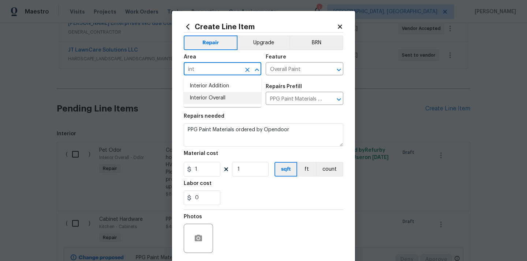
click at [216, 102] on li "Interior Overall" at bounding box center [223, 98] width 78 height 12
type input "Interior Overall"
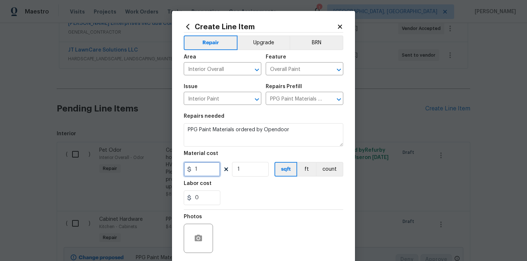
drag, startPoint x: 200, startPoint y: 171, endPoint x: 174, endPoint y: 168, distance: 25.8
click at [175, 170] on div "Create Line Item Repair Upgrade BRN Area Interior Overall ​ Feature Overall Pai…" at bounding box center [263, 157] width 183 height 293
paste input "367.98"
type input "367.98"
click at [250, 186] on div "Labor cost" at bounding box center [264, 186] width 160 height 10
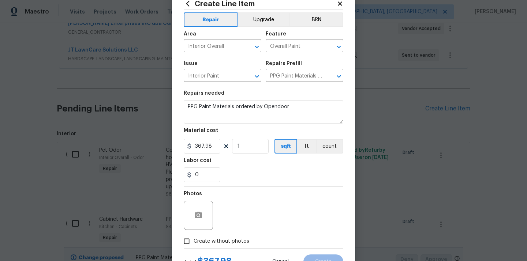
scroll to position [54, 0]
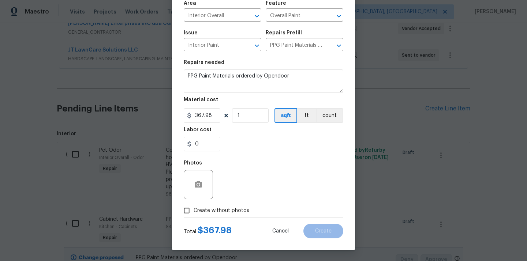
click at [229, 209] on span "Create without photos" at bounding box center [222, 211] width 56 height 8
click at [194, 209] on input "Create without photos" at bounding box center [187, 211] width 14 height 14
checkbox input "true"
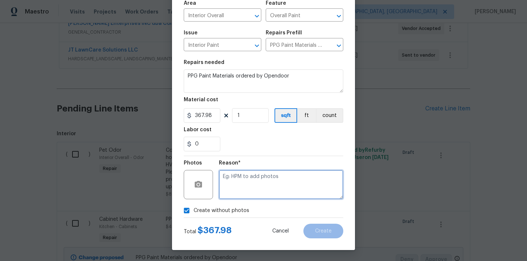
click at [243, 173] on textarea at bounding box center [281, 184] width 125 height 29
type textarea "N/A"
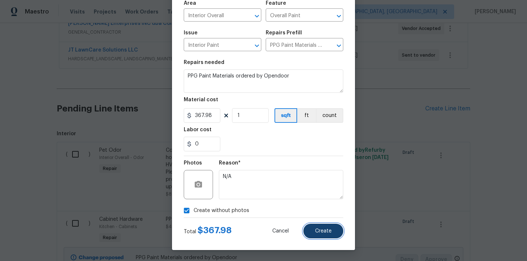
click at [325, 227] on button "Create" at bounding box center [324, 231] width 40 height 15
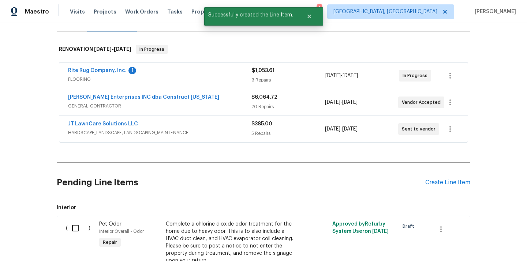
scroll to position [175, 0]
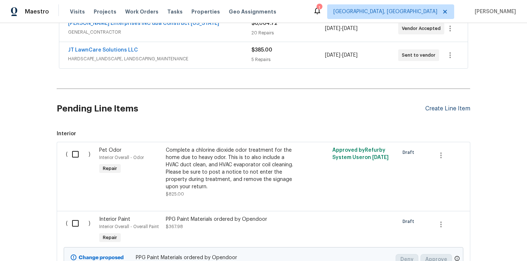
click at [428, 111] on div "Create Line Item" at bounding box center [448, 108] width 45 height 7
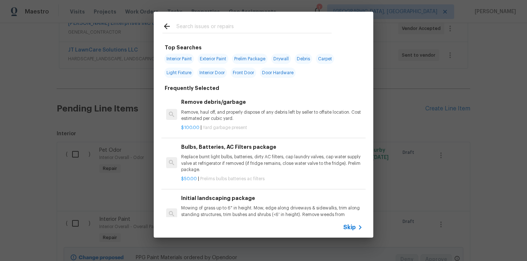
click at [256, 25] on input "text" at bounding box center [254, 27] width 155 height 11
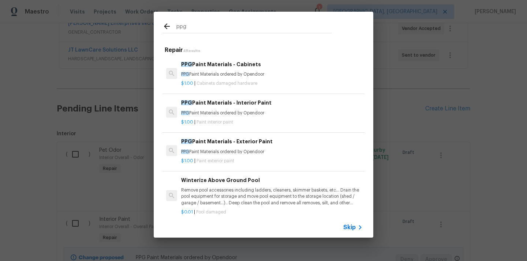
type input "ppg"
click at [214, 140] on h6 "PPG Paint Materials - Exterior Paint" at bounding box center [272, 142] width 182 height 8
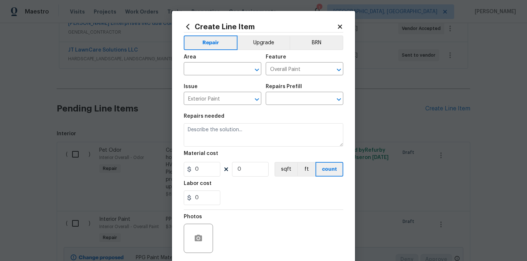
type input "PPG Paint Materials - Exterior Paint $1.00"
type textarea "PPG Paint Materials ordered by Opendoor"
type input "1"
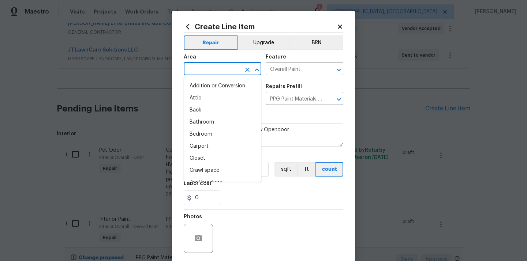
click at [204, 64] on input "text" at bounding box center [212, 69] width 57 height 11
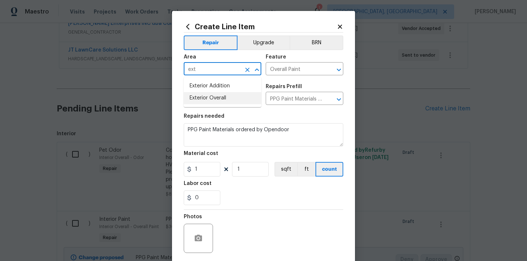
click at [206, 94] on li "Exterior Overall" at bounding box center [223, 98] width 78 height 12
type input "Exterior Overall"
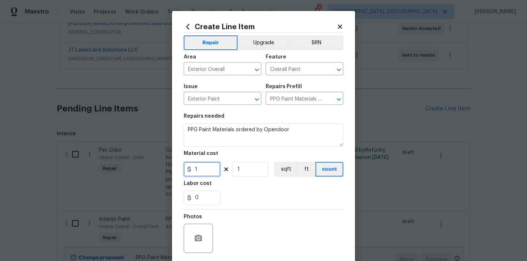
drag, startPoint x: 201, startPoint y: 171, endPoint x: 177, endPoint y: 171, distance: 24.2
click at [178, 171] on div "Create Line Item Repair Upgrade BRN Area Exterior Overall ​ Feature Overall Pai…" at bounding box center [263, 157] width 183 height 293
paste input "47.48"
type input "147.48"
click at [255, 198] on div "0" at bounding box center [264, 198] width 160 height 15
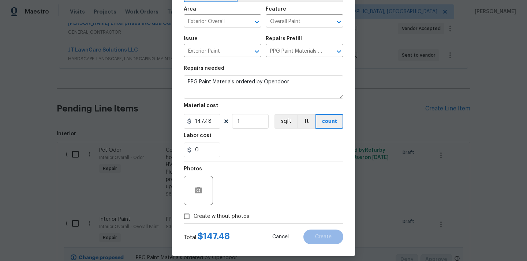
scroll to position [54, 0]
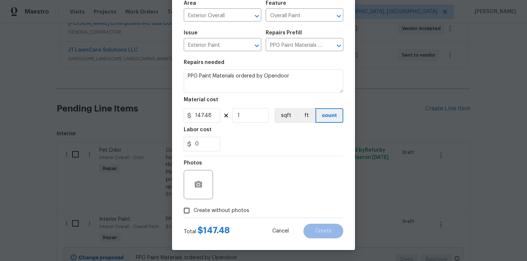
click at [237, 205] on label "Create without photos" at bounding box center [215, 211] width 70 height 14
click at [194, 205] on input "Create without photos" at bounding box center [187, 211] width 14 height 14
checkbox input "true"
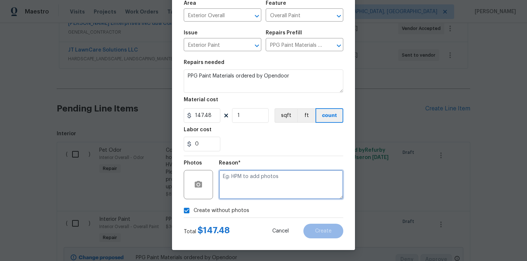
drag, startPoint x: 249, startPoint y: 178, endPoint x: 254, endPoint y: 160, distance: 19.1
click at [249, 178] on textarea at bounding box center [281, 184] width 125 height 29
type textarea "N/A"
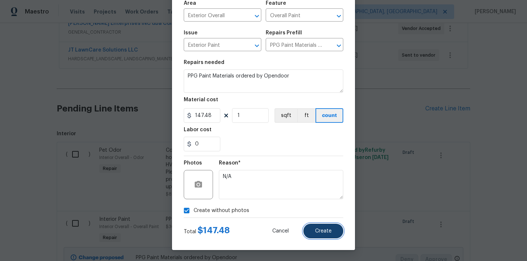
click at [318, 231] on span "Create" at bounding box center [323, 231] width 16 height 5
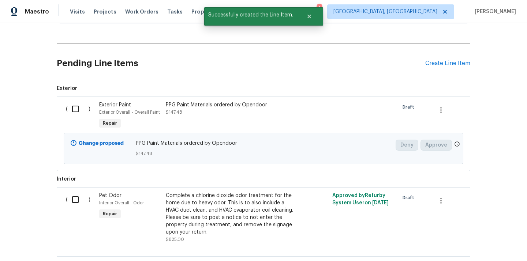
scroll to position [235, 0]
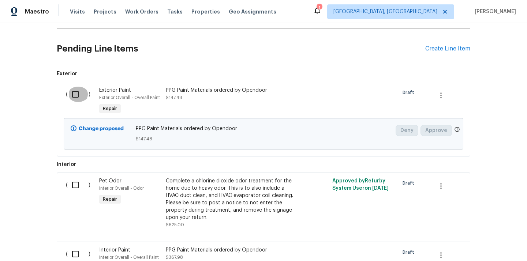
click at [70, 91] on input "checkbox" at bounding box center [78, 94] width 21 height 15
checkbox input "true"
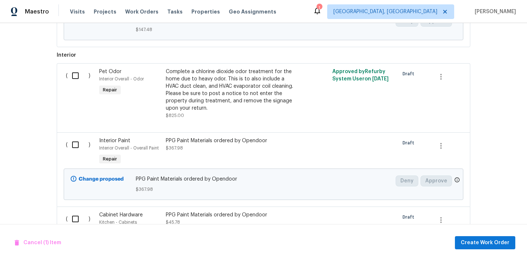
scroll to position [415, 0]
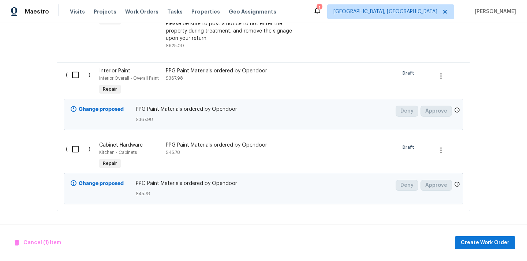
click at [78, 79] on input "checkbox" at bounding box center [78, 74] width 21 height 15
checkbox input "true"
click at [77, 152] on input "checkbox" at bounding box center [78, 149] width 21 height 15
checkbox input "true"
click at [471, 243] on span "Create Work Order" at bounding box center [485, 243] width 49 height 9
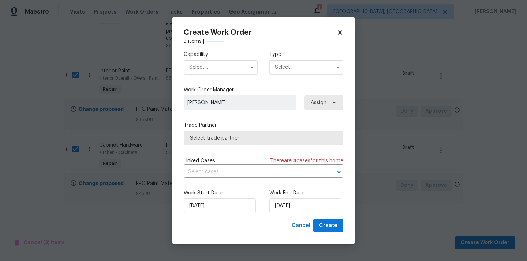
checkbox input "false"
click at [215, 65] on input "text" at bounding box center [221, 67] width 74 height 15
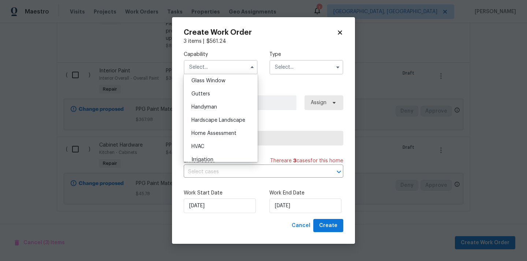
scroll to position [593, 0]
click at [223, 103] on div "Painting" at bounding box center [221, 105] width 70 height 13
type input "Painting"
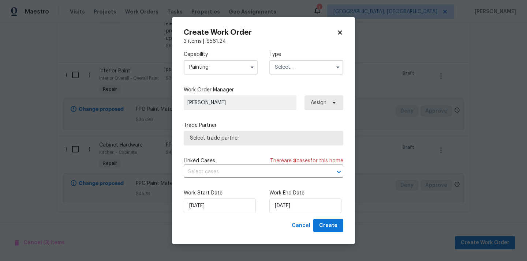
click at [305, 63] on input "text" at bounding box center [307, 67] width 74 height 15
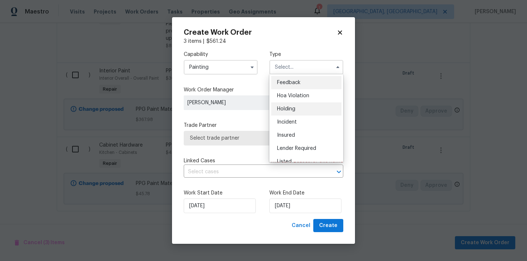
scroll to position [166, 0]
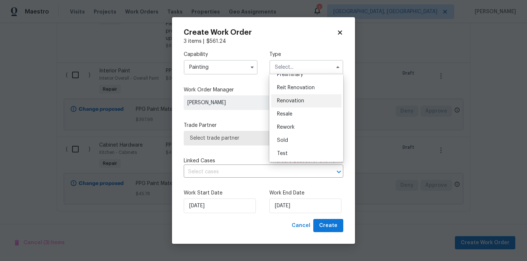
click at [300, 96] on div "Renovation" at bounding box center [306, 100] width 70 height 13
type input "Renovation"
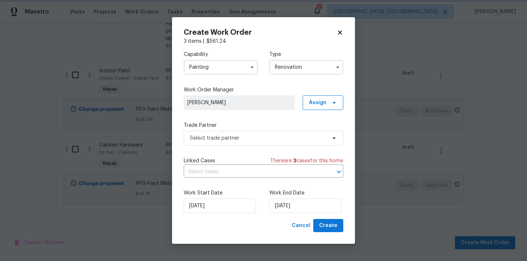
scroll to position [0, 0]
click at [315, 100] on span "Assign" at bounding box center [318, 102] width 18 height 7
click at [318, 133] on div "Assign to me" at bounding box center [324, 133] width 32 height 7
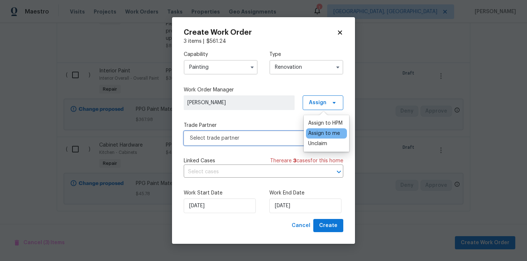
click at [273, 139] on span "Select trade partner" at bounding box center [258, 138] width 137 height 7
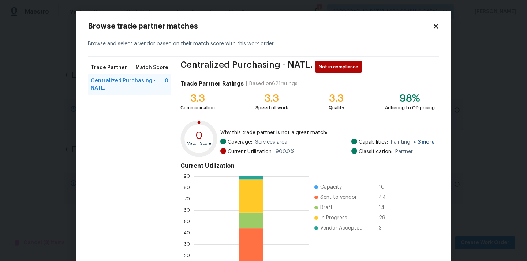
scroll to position [62, 0]
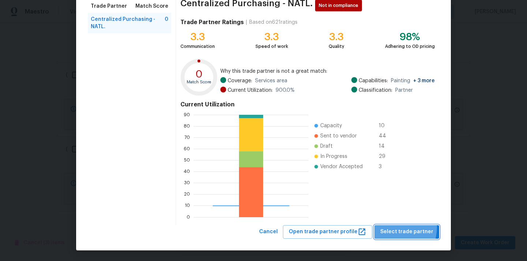
click at [395, 228] on span "Select trade partner" at bounding box center [406, 232] width 53 height 9
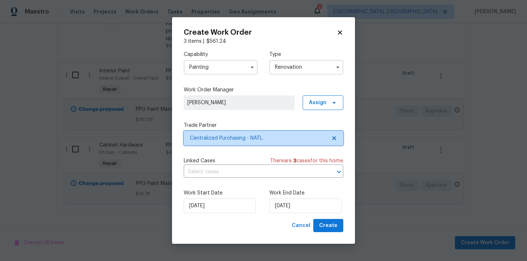
scroll to position [0, 0]
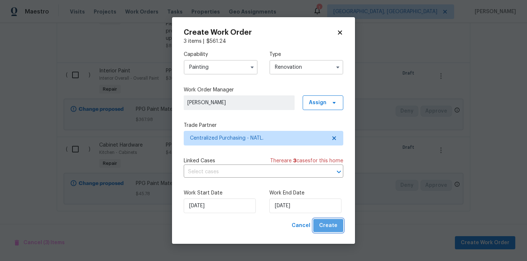
click at [333, 227] on span "Create" at bounding box center [328, 226] width 18 height 9
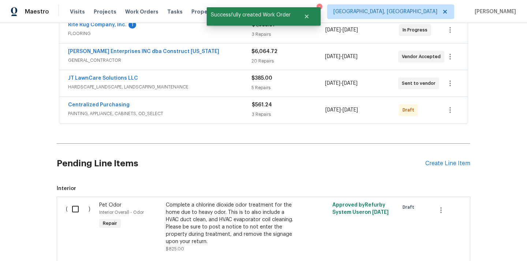
scroll to position [120, 0]
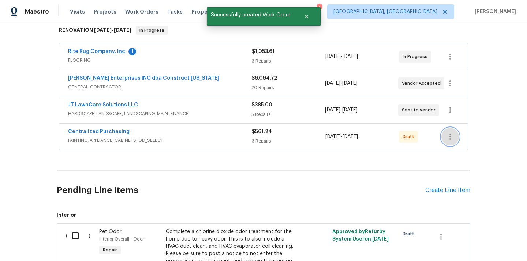
click at [449, 134] on icon "button" at bounding box center [450, 137] width 9 height 9
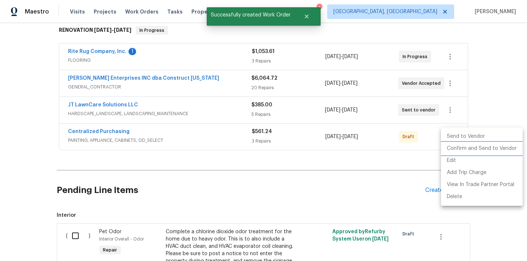
click at [454, 147] on li "Confirm and Send to Vendor" at bounding box center [482, 149] width 82 height 12
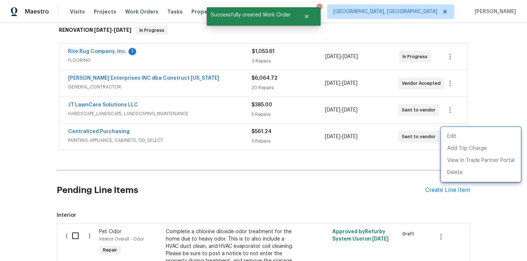
click at [148, 121] on div at bounding box center [263, 130] width 527 height 261
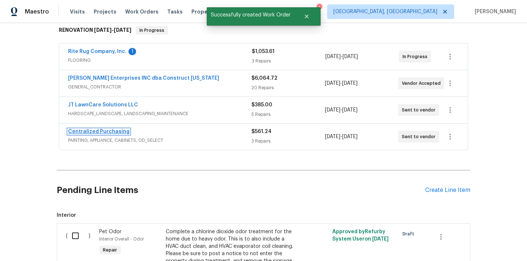
click at [106, 129] on link "Centralized Purchasing" at bounding box center [99, 131] width 62 height 5
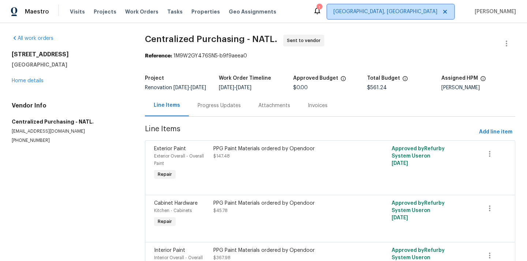
click at [438, 14] on span "[GEOGRAPHIC_DATA], [GEOGRAPHIC_DATA]" at bounding box center [386, 11] width 104 height 7
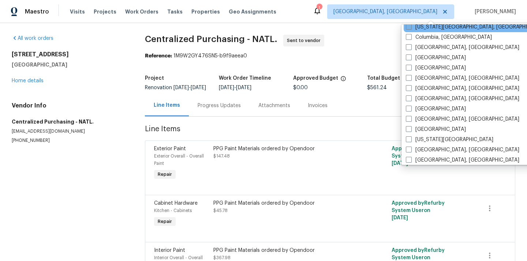
scroll to position [172, 0]
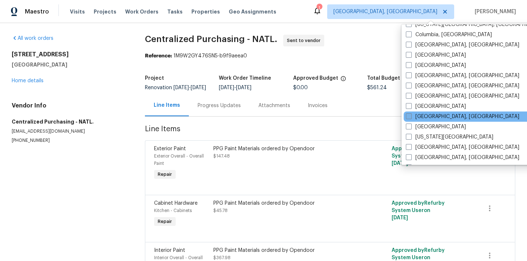
click at [422, 115] on label "[GEOGRAPHIC_DATA], [GEOGRAPHIC_DATA]" at bounding box center [463, 116] width 114 height 7
click at [411, 115] on input "[GEOGRAPHIC_DATA], [GEOGRAPHIC_DATA]" at bounding box center [408, 115] width 5 height 5
checkbox input "true"
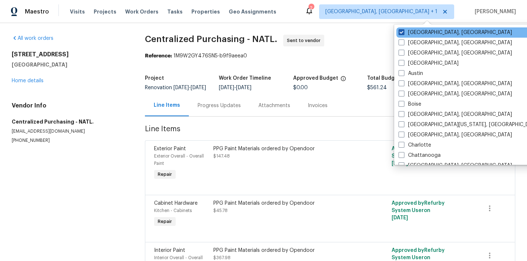
click at [418, 31] on label "[GEOGRAPHIC_DATA], [GEOGRAPHIC_DATA]" at bounding box center [456, 32] width 114 height 7
click at [404, 31] on input "[GEOGRAPHIC_DATA], [GEOGRAPHIC_DATA]" at bounding box center [401, 31] width 5 height 5
checkbox input "false"
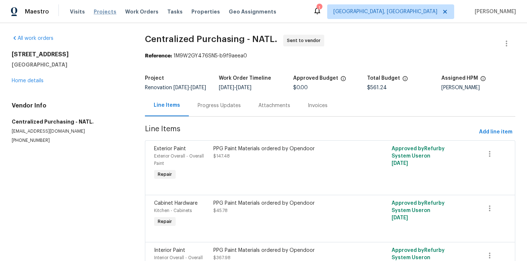
click at [98, 12] on span "Projects" at bounding box center [105, 11] width 23 height 7
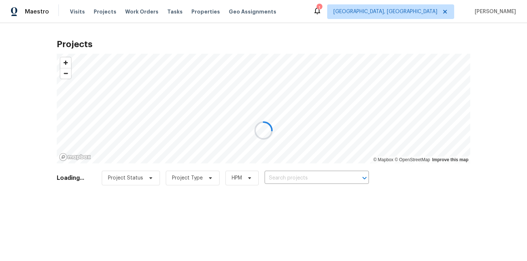
click at [308, 178] on div at bounding box center [263, 130] width 527 height 261
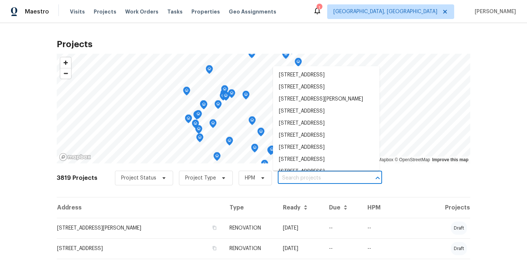
click at [308, 178] on input "text" at bounding box center [320, 178] width 84 height 11
paste input "13947 Meadow Lake Dr, Fishers, IN 46038"
type input "13947 Meadow Lake Dr, Fishers, IN 46038"
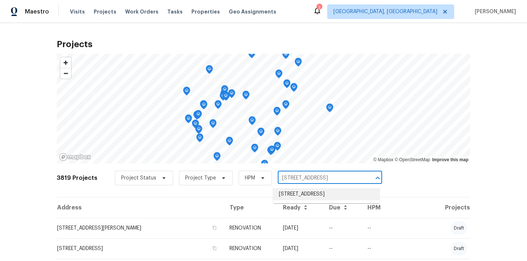
click at [297, 190] on li "13947 Meadow Lake Dr, Fishers, IN 46038" at bounding box center [326, 195] width 107 height 12
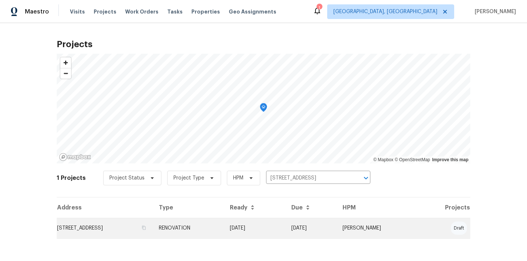
click at [153, 237] on td "13947 Meadow Lake Dr, Fishers, IN 46038" at bounding box center [105, 228] width 96 height 21
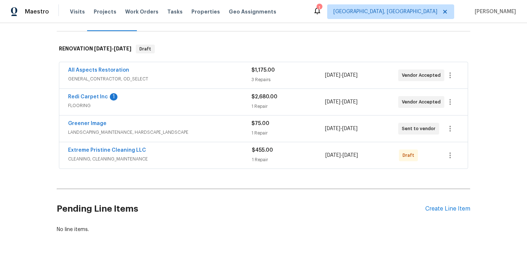
scroll to position [123, 0]
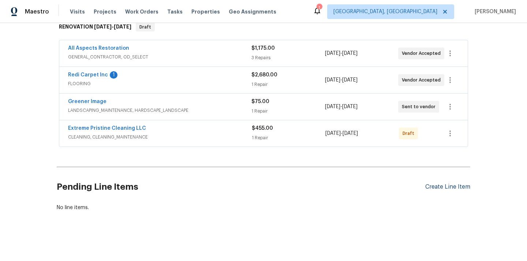
click at [439, 190] on div "Create Line Item" at bounding box center [448, 187] width 45 height 7
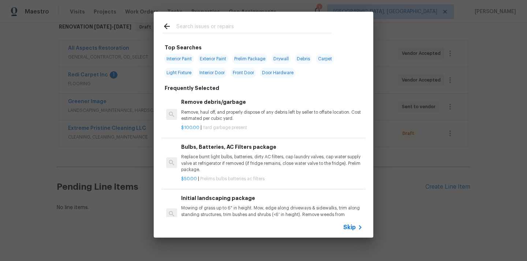
click at [278, 28] on input "text" at bounding box center [254, 27] width 155 height 11
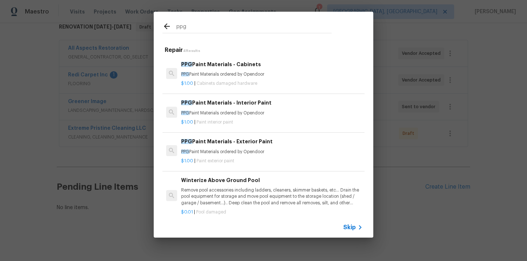
type input "ppg"
click at [217, 115] on p "PPG Paint Materials ordered by Opendoor" at bounding box center [272, 113] width 182 height 6
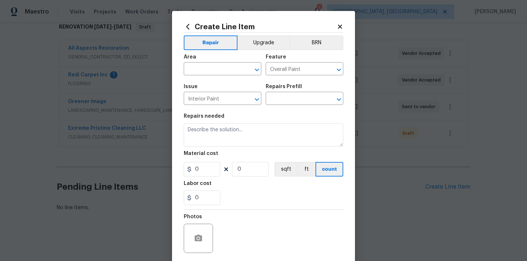
type input "PPG Paint Materials - Interior Paint $1.00"
type textarea "PPG Paint Materials ordered by Opendoor"
type input "1"
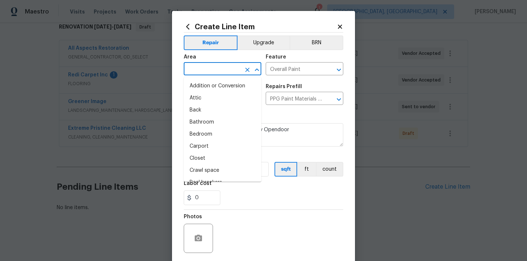
click at [201, 69] on input "text" at bounding box center [212, 69] width 57 height 11
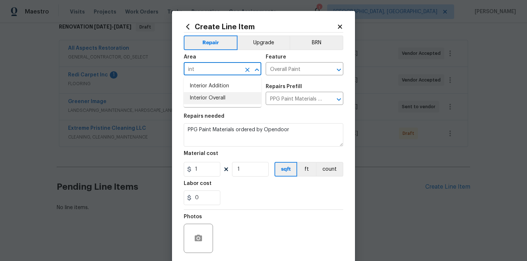
click at [202, 101] on li "Interior Overall" at bounding box center [223, 98] width 78 height 12
type input "Interior Overall"
drag, startPoint x: 201, startPoint y: 171, endPoint x: 177, endPoint y: 171, distance: 24.2
click at [179, 171] on div "Create Line Item Repair Upgrade BRN Area Interior Overall ​ Feature Overall Pai…" at bounding box center [263, 157] width 183 height 293
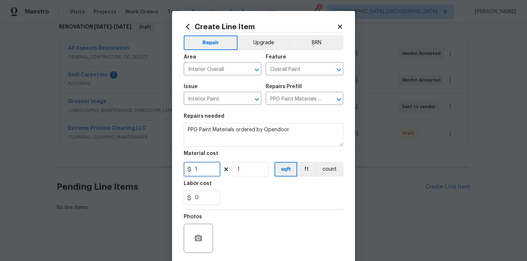
paste input "19.67"
type input "119.67"
click at [248, 208] on section "Repairs needed PPG Paint Materials ordered by Opendoor Material cost 119.67 1 s…" at bounding box center [264, 159] width 160 height 100
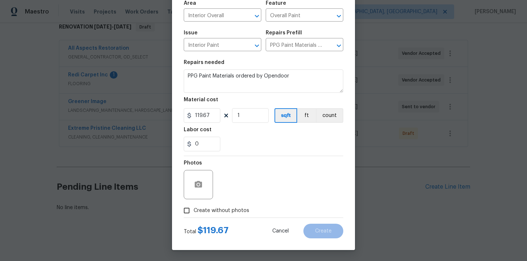
click at [230, 216] on label "Create without photos" at bounding box center [215, 211] width 70 height 14
click at [194, 216] on input "Create without photos" at bounding box center [187, 211] width 14 height 14
checkbox input "true"
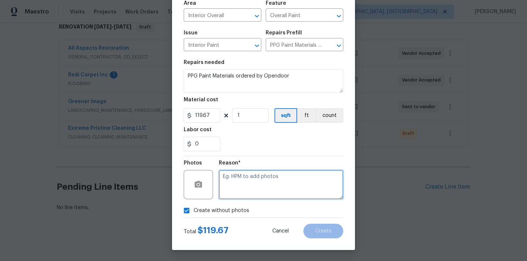
click at [239, 189] on textarea at bounding box center [281, 184] width 125 height 29
type textarea "N/A"
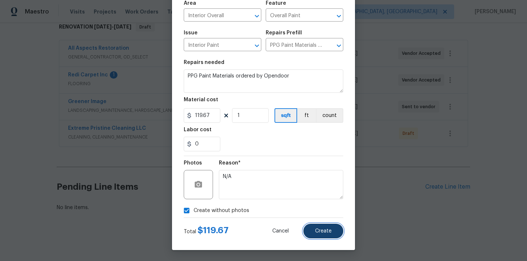
click at [320, 227] on button "Create" at bounding box center [324, 231] width 40 height 15
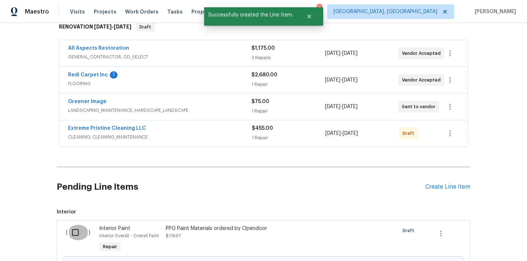
click at [74, 231] on input "checkbox" at bounding box center [78, 232] width 21 height 15
checkbox input "true"
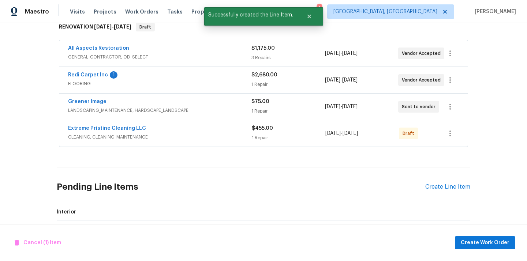
scroll to position [207, 0]
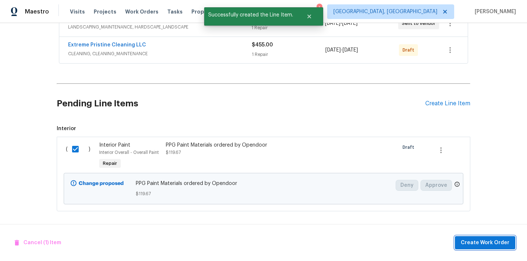
click at [479, 240] on span "Create Work Order" at bounding box center [485, 243] width 49 height 9
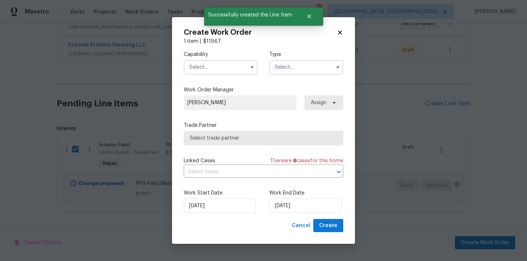
click at [239, 68] on input "text" at bounding box center [221, 67] width 74 height 15
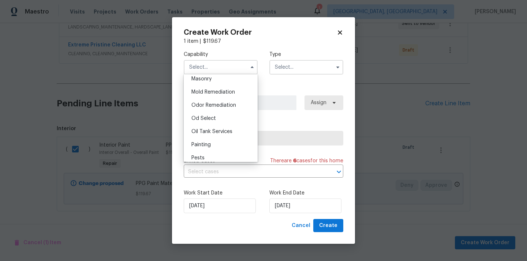
scroll to position [554, 0]
click at [221, 143] on div "Painting" at bounding box center [221, 143] width 70 height 13
type input "Painting"
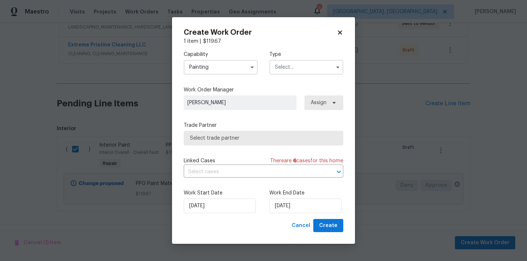
click at [303, 57] on label "Type" at bounding box center [307, 54] width 74 height 7
click at [298, 64] on input "text" at bounding box center [307, 67] width 74 height 15
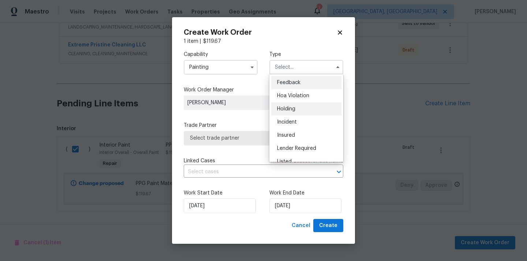
scroll to position [166, 0]
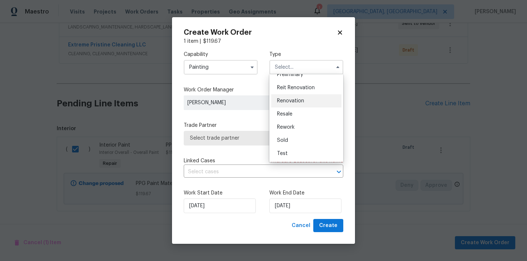
click at [301, 102] on span "Renovation" at bounding box center [290, 101] width 27 height 5
type input "Renovation"
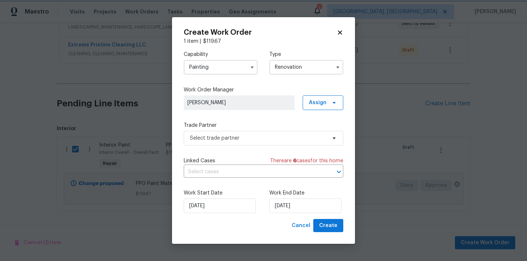
scroll to position [0, 0]
click at [319, 102] on span "Assign" at bounding box center [318, 102] width 18 height 7
click at [315, 133] on div "Assign to me" at bounding box center [324, 133] width 32 height 7
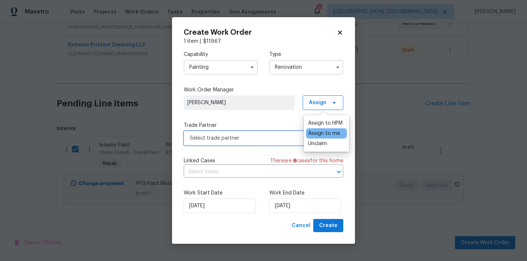
click at [267, 136] on span "Select trade partner" at bounding box center [258, 138] width 137 height 7
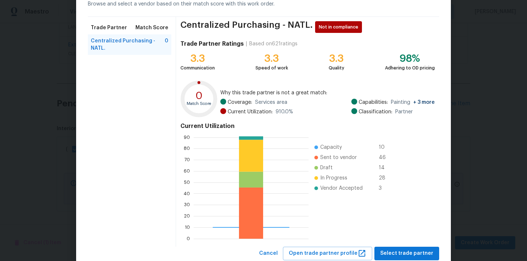
scroll to position [62, 0]
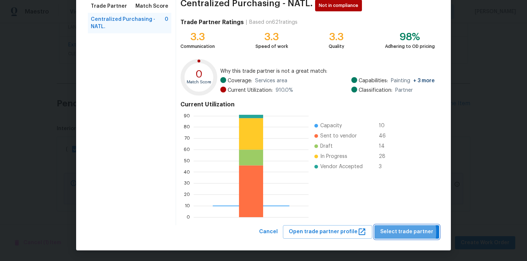
click at [395, 233] on span "Select trade partner" at bounding box center [406, 232] width 53 height 9
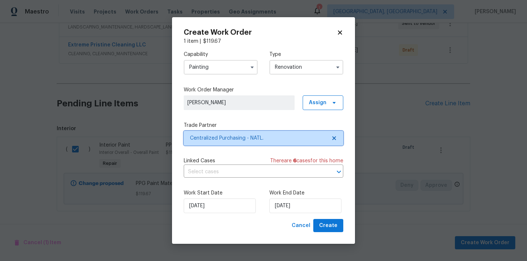
scroll to position [0, 0]
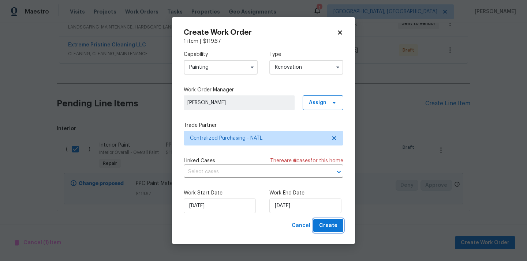
click at [321, 222] on button "Create" at bounding box center [328, 226] width 30 height 14
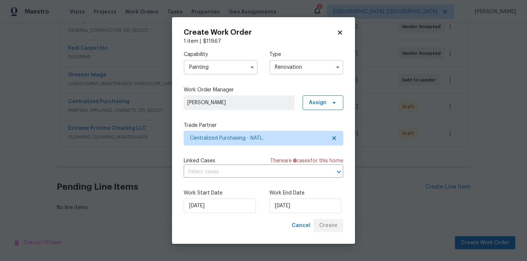
scroll to position [150, 0]
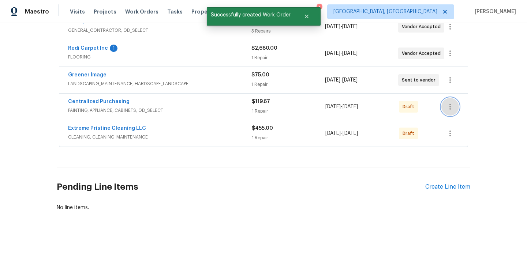
click at [453, 104] on icon "button" at bounding box center [450, 107] width 9 height 9
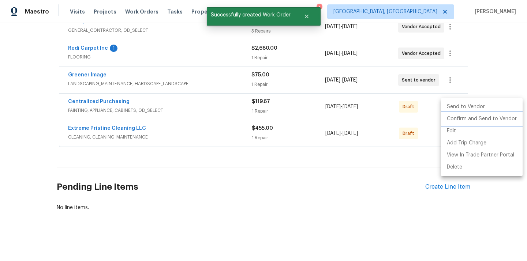
click at [452, 120] on li "Confirm and Send to Vendor" at bounding box center [482, 119] width 82 height 12
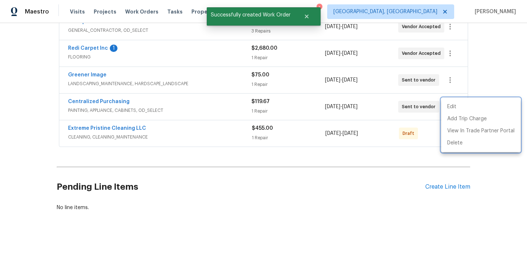
click at [102, 104] on div at bounding box center [263, 130] width 527 height 261
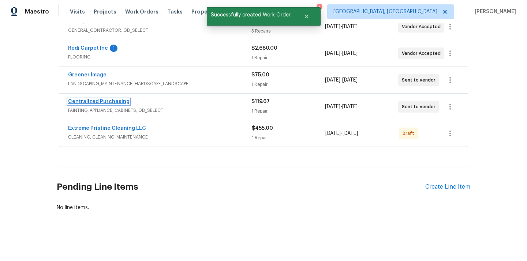
click at [97, 99] on link "Centralized Purchasing" at bounding box center [99, 101] width 62 height 5
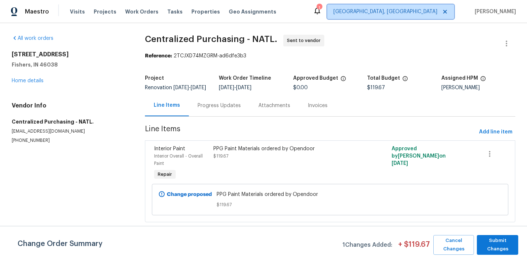
click at [423, 13] on span "[GEOGRAPHIC_DATA], [GEOGRAPHIC_DATA]" at bounding box center [386, 11] width 104 height 7
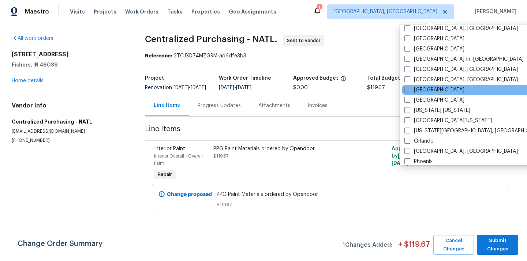
click at [427, 90] on label "[GEOGRAPHIC_DATA]" at bounding box center [435, 89] width 60 height 7
click at [409, 90] on input "[GEOGRAPHIC_DATA]" at bounding box center [407, 88] width 5 height 5
checkbox input "true"
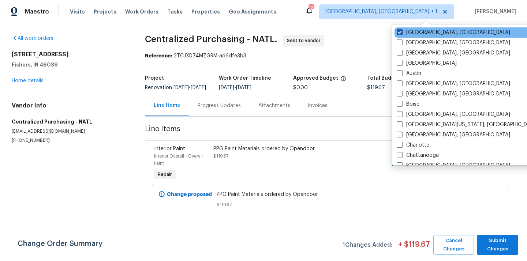
click at [415, 30] on label "[GEOGRAPHIC_DATA], [GEOGRAPHIC_DATA]" at bounding box center [454, 32] width 114 height 7
click at [402, 30] on input "[GEOGRAPHIC_DATA], [GEOGRAPHIC_DATA]" at bounding box center [399, 31] width 5 height 5
checkbox input "false"
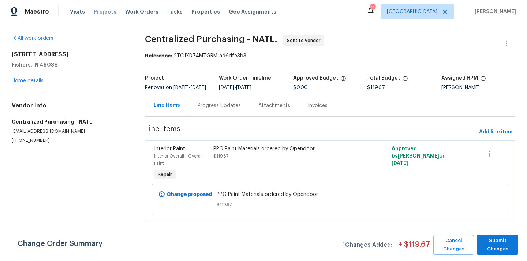
click at [96, 13] on span "Projects" at bounding box center [105, 11] width 23 height 7
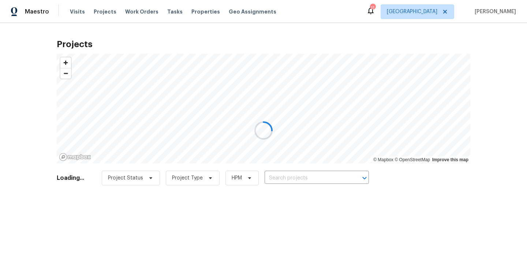
click at [313, 178] on div at bounding box center [263, 130] width 527 height 261
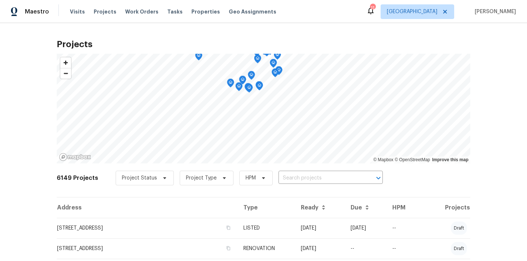
click at [313, 178] on input "text" at bounding box center [321, 178] width 84 height 11
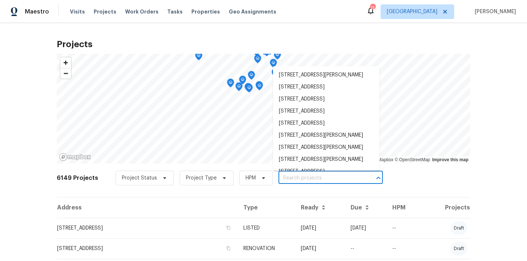
paste input "1426 Burr St, St. Paul, MN 55130"
type input "1426 Burr St, St. Paul, MN 55130"
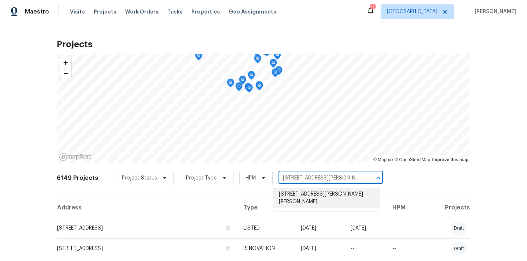
click at [311, 190] on li "1426 Burr St, St. Paul, MN 55130" at bounding box center [326, 199] width 107 height 20
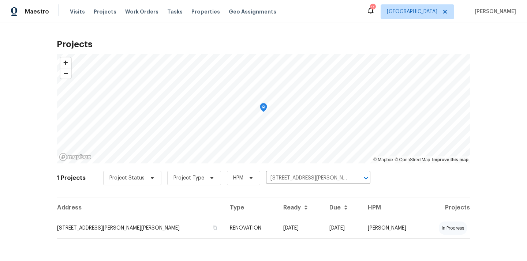
click at [278, 227] on td "[DATE]" at bounding box center [301, 228] width 46 height 21
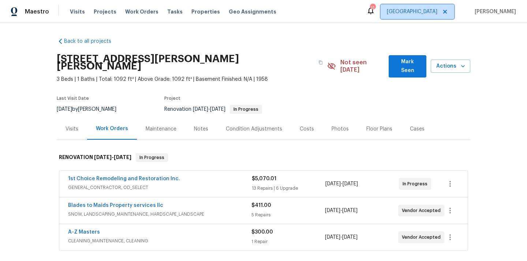
click at [430, 16] on span "[GEOGRAPHIC_DATA]" at bounding box center [418, 11] width 74 height 15
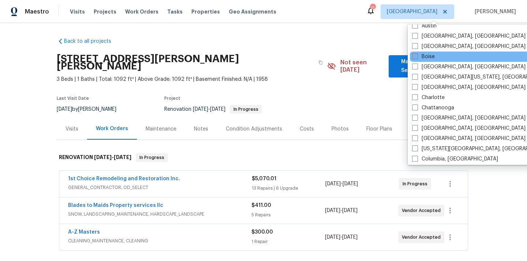
scroll to position [48, 0]
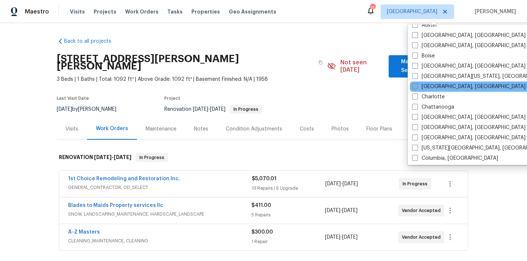
click at [430, 90] on label "[GEOGRAPHIC_DATA], [GEOGRAPHIC_DATA]" at bounding box center [469, 86] width 114 height 7
click at [417, 88] on input "[GEOGRAPHIC_DATA], [GEOGRAPHIC_DATA]" at bounding box center [414, 85] width 5 height 5
checkbox input "true"
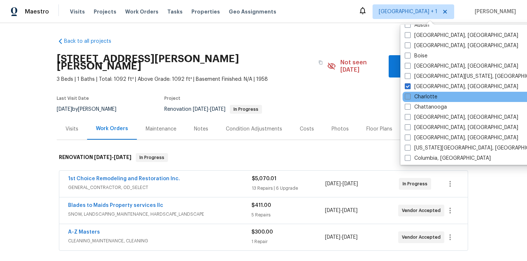
click at [427, 97] on label "Charlotte" at bounding box center [421, 96] width 33 height 7
click at [410, 97] on input "Charlotte" at bounding box center [407, 95] width 5 height 5
checkbox input "true"
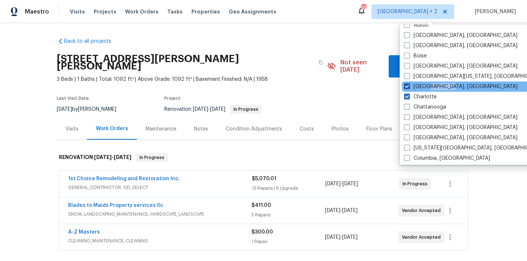
click at [427, 90] on div "[GEOGRAPHIC_DATA], [GEOGRAPHIC_DATA]" at bounding box center [476, 87] width 148 height 10
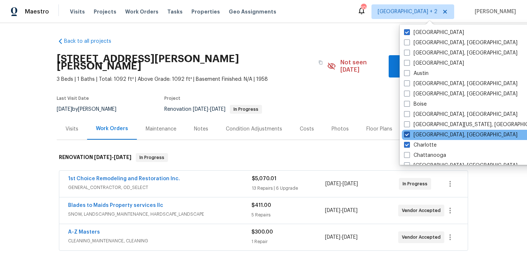
click at [417, 135] on label "[GEOGRAPHIC_DATA], [GEOGRAPHIC_DATA]" at bounding box center [461, 134] width 114 height 7
click at [409, 135] on input "[GEOGRAPHIC_DATA], [GEOGRAPHIC_DATA]" at bounding box center [406, 133] width 5 height 5
checkbox input "false"
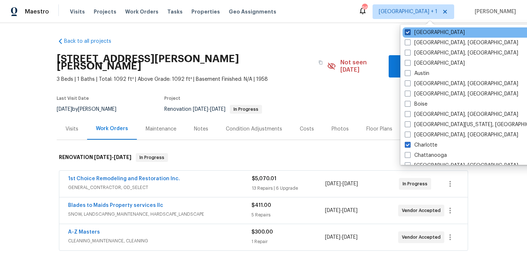
click at [417, 34] on label "[GEOGRAPHIC_DATA]" at bounding box center [435, 32] width 60 height 7
click at [410, 34] on input "[GEOGRAPHIC_DATA]" at bounding box center [407, 31] width 5 height 5
checkbox input "false"
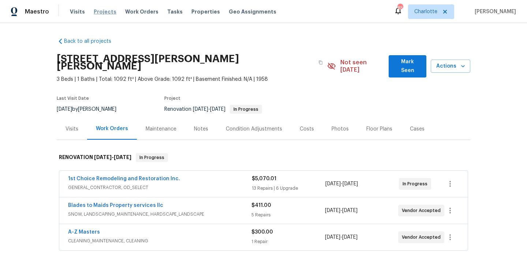
click at [100, 10] on span "Projects" at bounding box center [105, 11] width 23 height 7
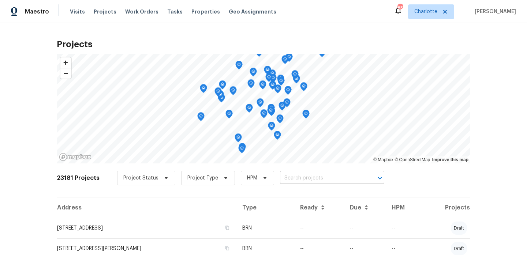
click at [334, 183] on input "text" at bounding box center [322, 178] width 84 height 11
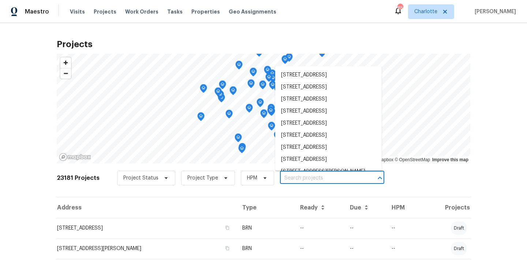
paste input "464 Summer Ridge Rd, Stanley, NC 28164"
type input "464 Summer Ridge Rd, Stanley, NC 28164"
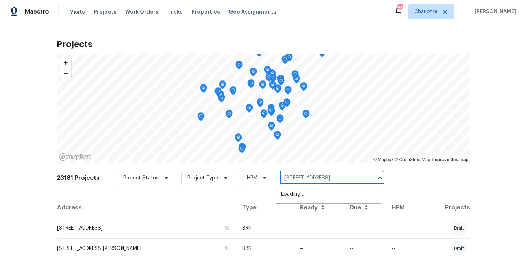
scroll to position [0, 19]
click at [332, 201] on li "464 Summer Ridge Rd, Stanley, NC 28164" at bounding box center [328, 195] width 107 height 12
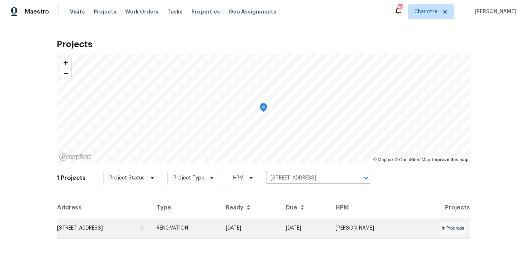
click at [220, 227] on td "RENOVATION" at bounding box center [185, 228] width 69 height 21
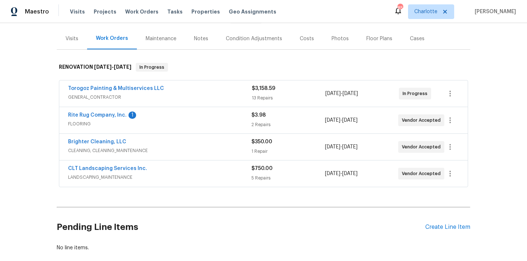
scroll to position [123, 0]
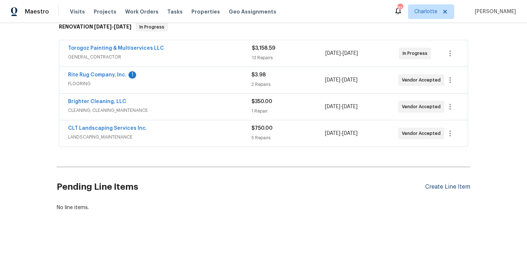
click at [450, 188] on div "Create Line Item" at bounding box center [448, 187] width 45 height 7
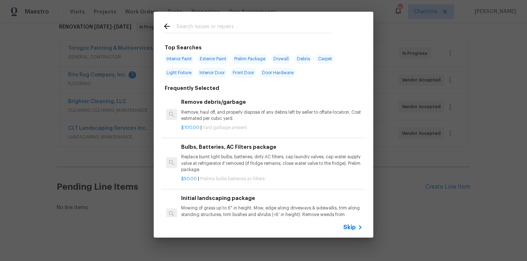
click at [240, 33] on div at bounding box center [247, 33] width 169 height 0
click at [235, 27] on input "text" at bounding box center [254, 27] width 155 height 11
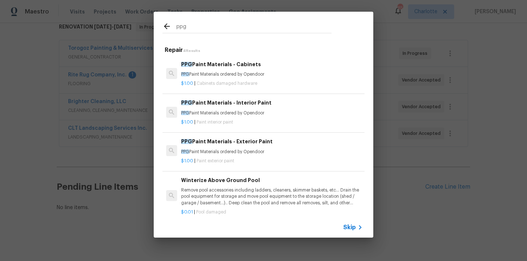
type input "ppg"
click at [229, 110] on p "PPG Paint Materials ordered by Opendoor" at bounding box center [272, 113] width 182 height 6
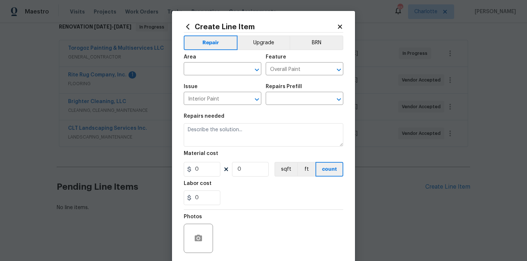
type input "PPG Paint Materials - Interior Paint $1.00"
type textarea "PPG Paint Materials ordered by Opendoor"
type input "1"
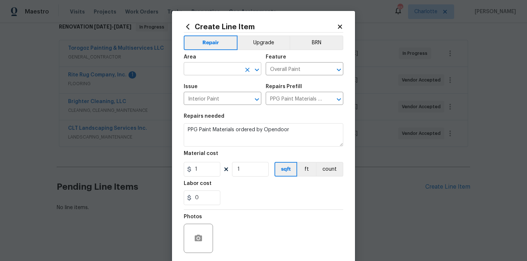
click at [225, 65] on input "text" at bounding box center [212, 69] width 57 height 11
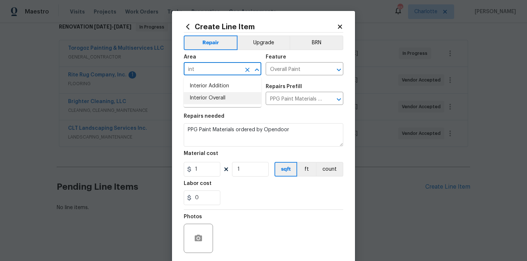
click at [215, 104] on ul "Interior Addition Interior Overall" at bounding box center [223, 92] width 78 height 30
click at [207, 91] on li "Interior Addition" at bounding box center [223, 86] width 78 height 12
click at [208, 101] on li "Interior Overall" at bounding box center [223, 98] width 78 height 12
type input "Interior Overall"
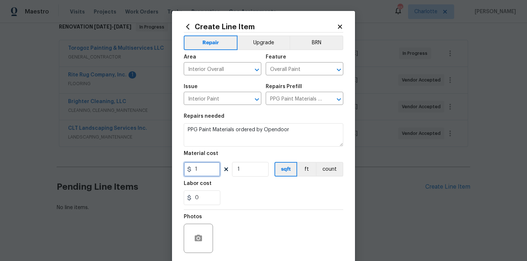
drag, startPoint x: 202, startPoint y: 174, endPoint x: 179, endPoint y: 174, distance: 22.3
click at [188, 174] on input "1" at bounding box center [202, 169] width 37 height 15
paste input "302.5"
type input "302.51"
click at [249, 198] on div "0" at bounding box center [264, 198] width 160 height 15
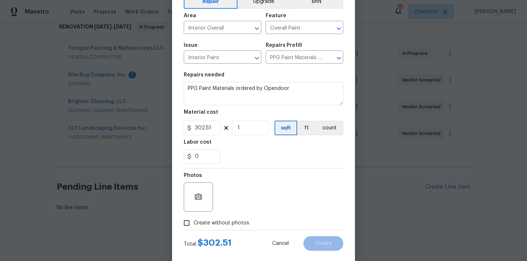
scroll to position [54, 0]
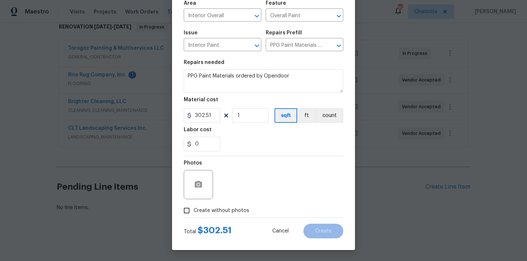
click at [229, 205] on label "Create without photos" at bounding box center [215, 211] width 70 height 14
click at [194, 205] on input "Create without photos" at bounding box center [187, 211] width 14 height 14
checkbox input "true"
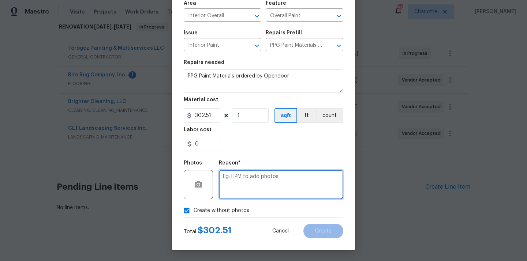
click at [234, 190] on textarea at bounding box center [281, 184] width 125 height 29
type textarea "N/A"
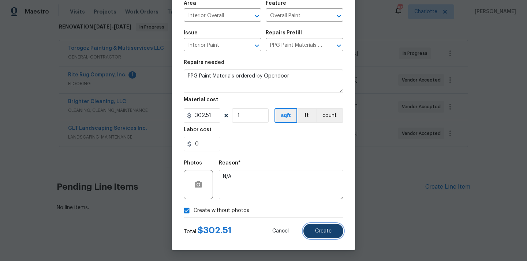
click at [323, 232] on span "Create" at bounding box center [323, 231] width 16 height 5
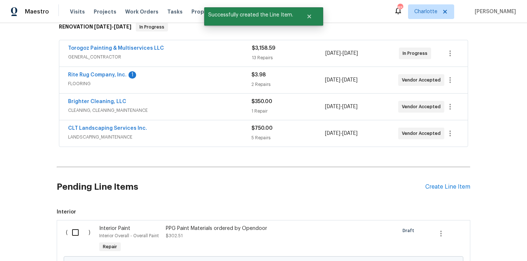
scroll to position [207, 0]
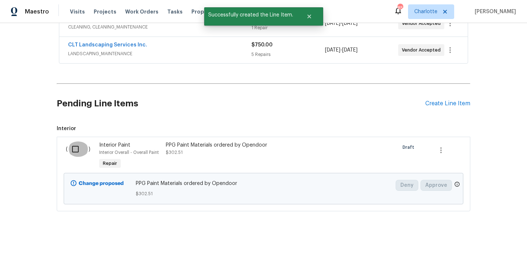
click at [75, 149] on input "checkbox" at bounding box center [78, 149] width 21 height 15
checkbox input "true"
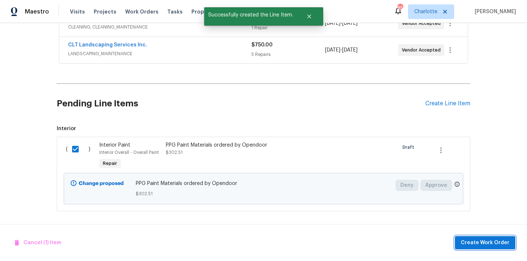
click at [475, 249] on button "Create Work Order" at bounding box center [485, 244] width 60 height 14
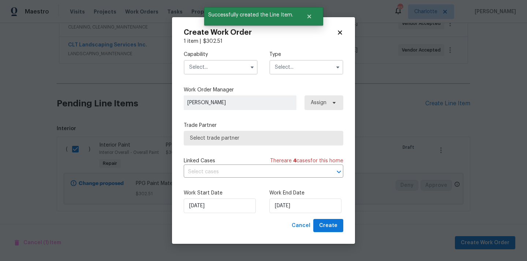
click at [212, 63] on input "text" at bounding box center [221, 67] width 74 height 15
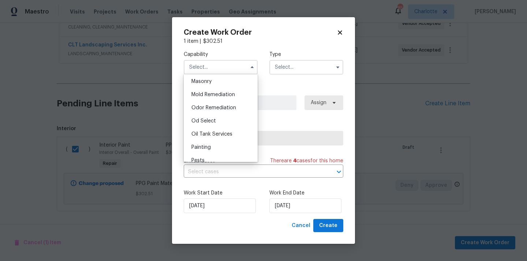
scroll to position [551, 0]
click at [207, 142] on div "Painting" at bounding box center [221, 147] width 70 height 13
type input "Painting"
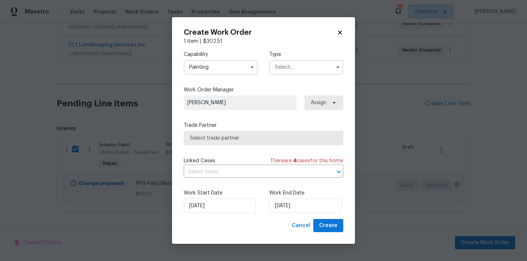
click at [290, 66] on input "text" at bounding box center [307, 67] width 74 height 15
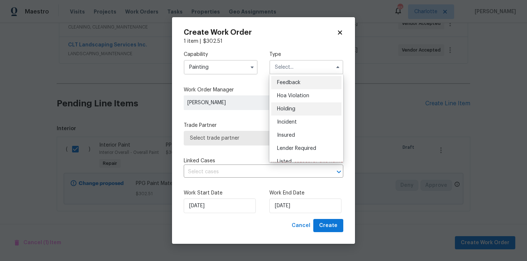
scroll to position [166, 0]
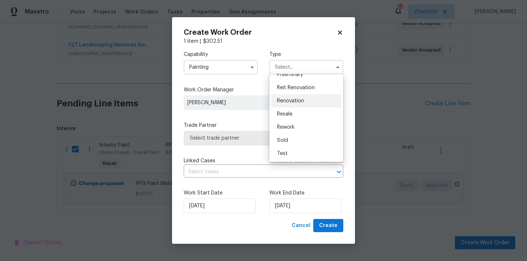
click at [304, 104] on div "Renovation" at bounding box center [306, 100] width 70 height 13
type input "Renovation"
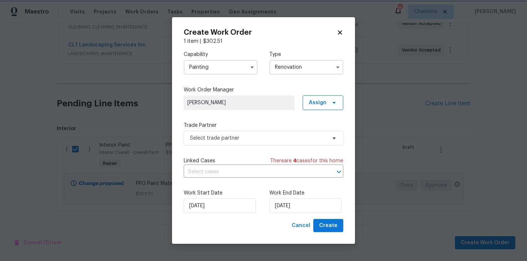
scroll to position [0, 0]
click at [314, 102] on span "Assign" at bounding box center [318, 102] width 18 height 7
click at [322, 135] on div "Assign to me" at bounding box center [324, 133] width 32 height 7
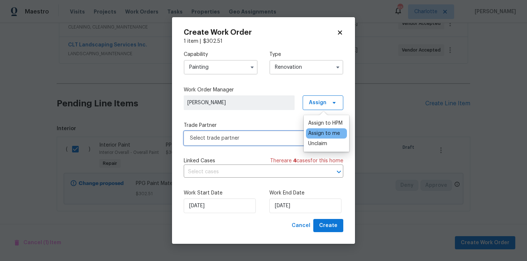
click at [259, 135] on span "Select trade partner" at bounding box center [258, 138] width 137 height 7
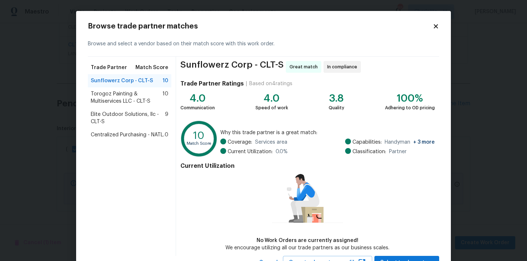
click at [146, 133] on span "Centralized Purchasing - NATL." at bounding box center [128, 134] width 74 height 7
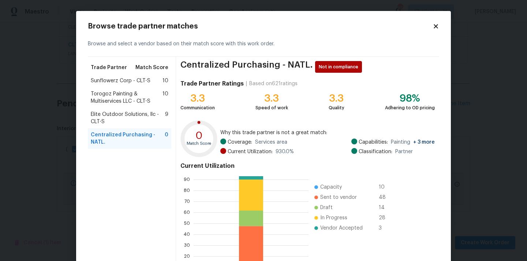
scroll to position [62, 0]
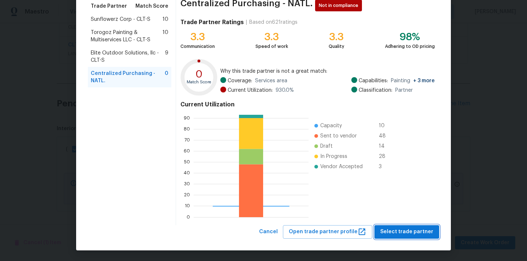
click at [429, 231] on span "Select trade partner" at bounding box center [406, 232] width 53 height 9
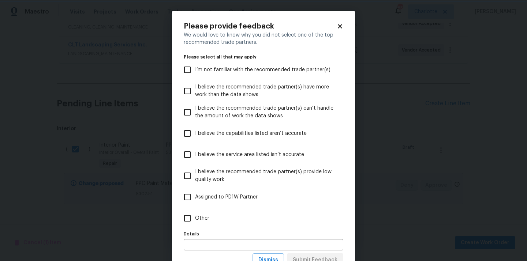
scroll to position [0, 0]
click at [313, 234] on label "Details" at bounding box center [264, 234] width 160 height 4
click at [313, 223] on label "Other" at bounding box center [259, 218] width 158 height 21
click at [195, 223] on input "Other" at bounding box center [187, 218] width 15 height 15
checkbox input "true"
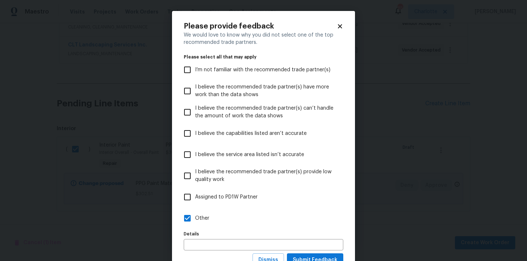
scroll to position [29, 0]
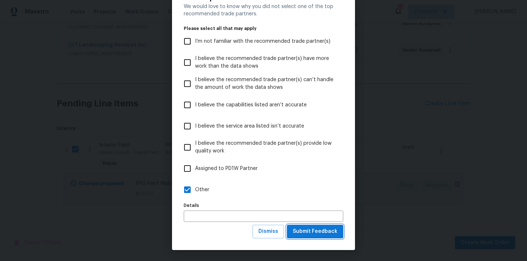
click at [313, 227] on span "Submit Feedback" at bounding box center [315, 231] width 45 height 9
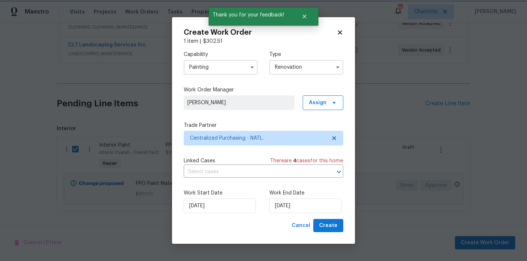
scroll to position [0, 0]
click at [326, 218] on div "Work Start Date 8/18/2025 Work End Date 8/18/2025" at bounding box center [264, 202] width 160 height 36
click at [326, 222] on span "Create" at bounding box center [328, 226] width 18 height 9
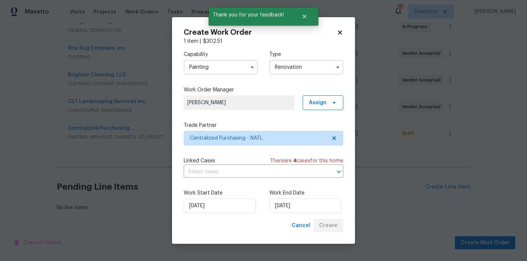
scroll to position [150, 0]
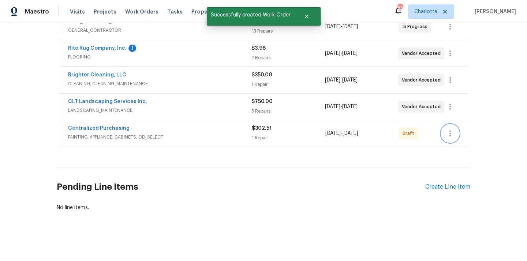
click at [452, 134] on icon "button" at bounding box center [450, 133] width 9 height 9
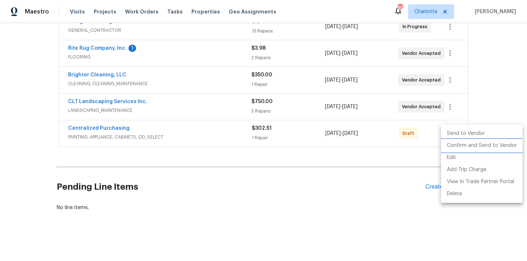
click at [454, 143] on li "Confirm and Send to Vendor" at bounding box center [482, 146] width 82 height 12
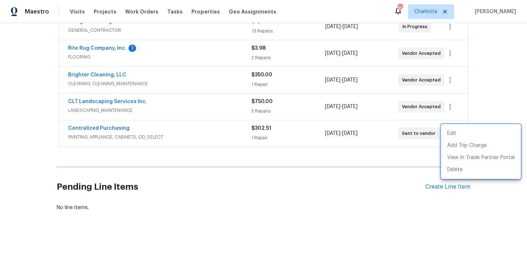
click at [113, 134] on div at bounding box center [263, 130] width 527 height 261
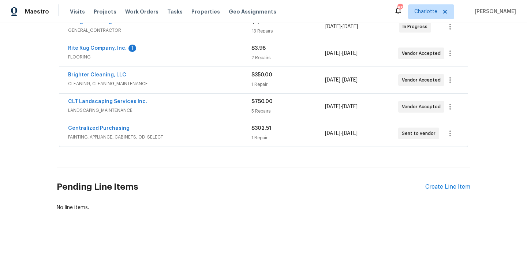
click at [108, 131] on span "Centralized Purchasing" at bounding box center [99, 128] width 62 height 7
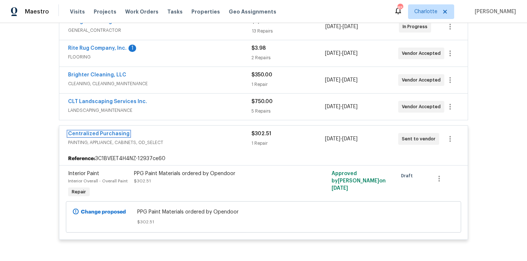
click at [108, 131] on link "Centralized Purchasing" at bounding box center [99, 133] width 62 height 5
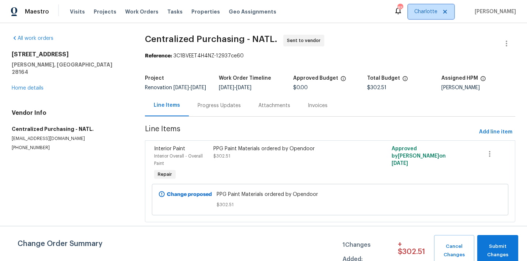
click at [436, 11] on span "Charlotte" at bounding box center [426, 11] width 23 height 7
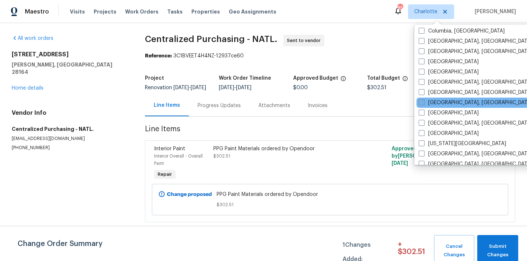
click at [448, 102] on label "[GEOGRAPHIC_DATA], [GEOGRAPHIC_DATA]" at bounding box center [476, 102] width 114 height 7
click at [424, 102] on input "[GEOGRAPHIC_DATA], [GEOGRAPHIC_DATA]" at bounding box center [421, 101] width 5 height 5
checkbox input "true"
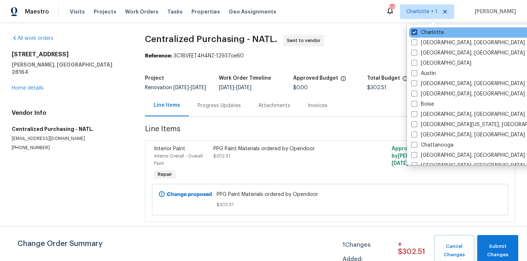
click at [431, 31] on label "Charlotte" at bounding box center [428, 32] width 33 height 7
click at [416, 31] on input "Charlotte" at bounding box center [414, 31] width 5 height 5
checkbox input "false"
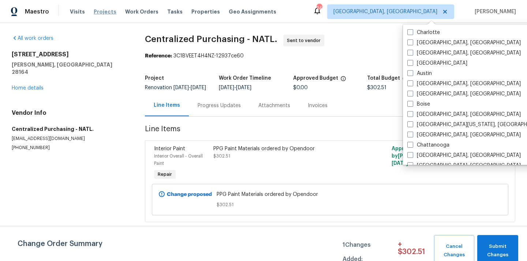
click at [99, 9] on span "Projects" at bounding box center [105, 11] width 23 height 7
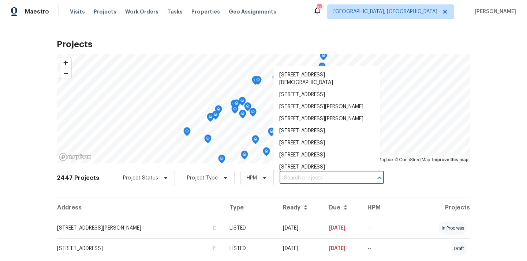
click at [318, 179] on input "text" at bounding box center [322, 178] width 84 height 11
paste input "218 Woodhaven Rd, Easley, SC 29640"
type input "218 Woodhaven Rd, Easley, SC 29640"
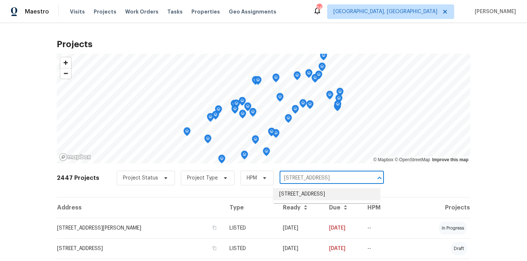
click at [317, 199] on li "218 Woodhaven Rd, Easley, SC 29640" at bounding box center [327, 195] width 107 height 12
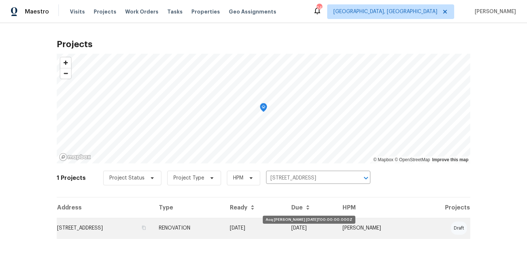
click at [286, 226] on td "[DATE]" at bounding box center [255, 228] width 62 height 21
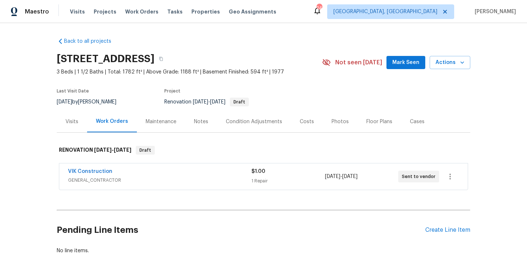
scroll to position [43, 0]
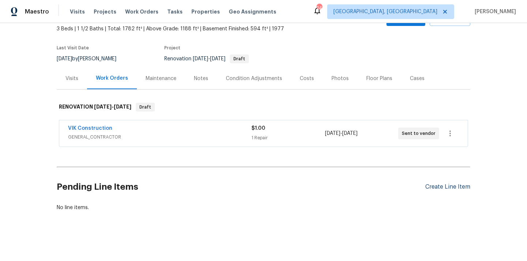
click at [435, 189] on div "Create Line Item" at bounding box center [448, 187] width 45 height 7
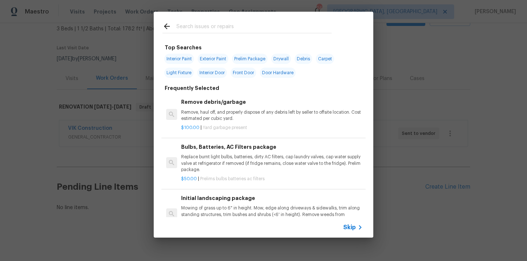
click at [266, 26] on input "text" at bounding box center [254, 27] width 155 height 11
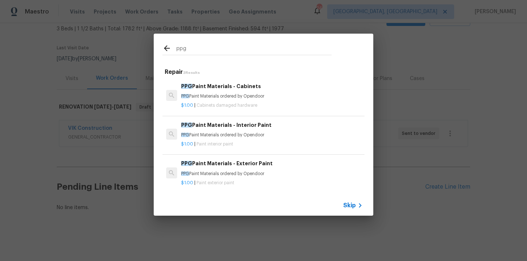
type input "ppg"
click at [224, 95] on p "PPG Paint Materials ordered by Opendoor" at bounding box center [272, 96] width 182 height 6
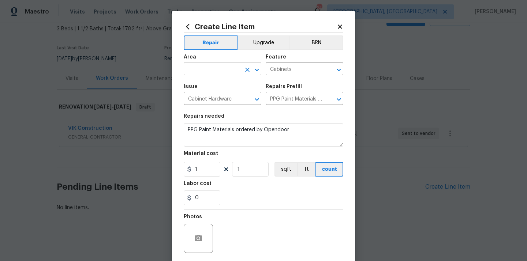
click at [216, 74] on input "text" at bounding box center [212, 69] width 57 height 11
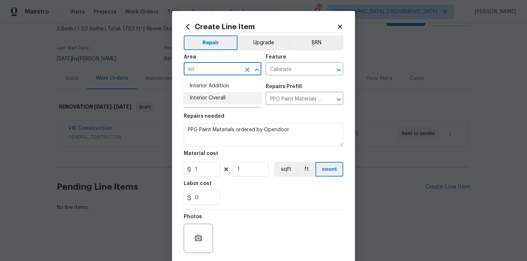
click at [208, 100] on li "Interior Overall" at bounding box center [223, 98] width 78 height 12
type input "Interior Overall"
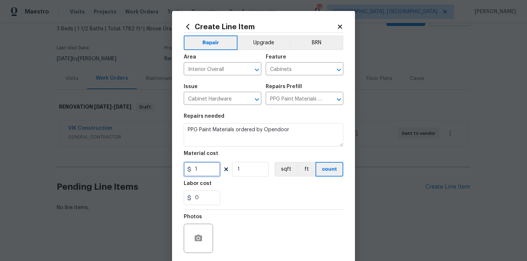
drag, startPoint x: 204, startPoint y: 168, endPoint x: 182, endPoint y: 165, distance: 22.1
click at [182, 165] on div "Create Line Item Repair Upgrade BRN Area Interior Overall ​ Feature Cabinets ​ …" at bounding box center [263, 157] width 183 height 293
paste input "426.58"
type input "426.58"
click at [253, 206] on section "Repairs needed PPG Paint Materials ordered by Opendoor Material cost 426.58 1 s…" at bounding box center [264, 159] width 160 height 100
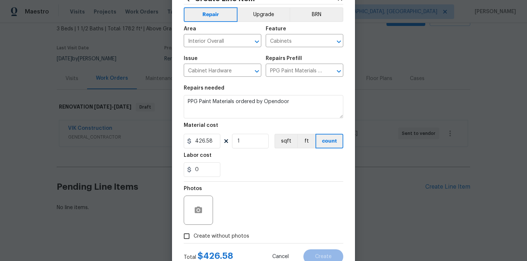
scroll to position [46, 0]
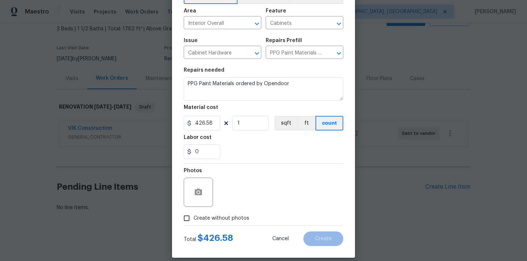
click at [238, 220] on span "Create without photos" at bounding box center [222, 219] width 56 height 8
click at [194, 220] on input "Create without photos" at bounding box center [187, 219] width 14 height 14
checkbox input "true"
click at [244, 208] on div "Reason*" at bounding box center [281, 188] width 125 height 48
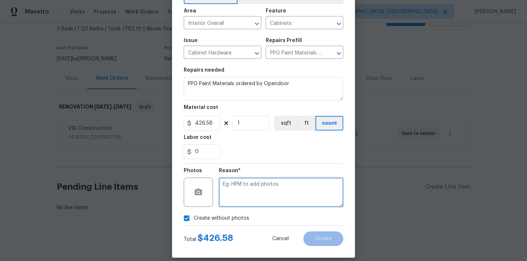
click at [255, 198] on textarea at bounding box center [281, 192] width 125 height 29
type textarea "N/A"
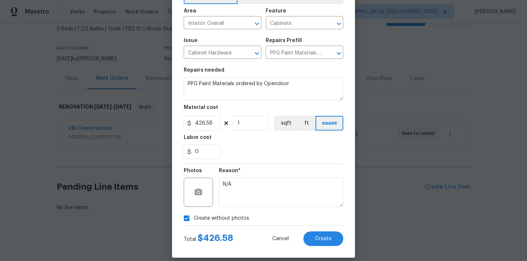
click at [329, 247] on div "Create Line Item Repair Upgrade BRN Area Interior Overall ​ Feature Cabinets ​ …" at bounding box center [263, 111] width 183 height 293
click at [326, 237] on span "Create" at bounding box center [323, 239] width 16 height 5
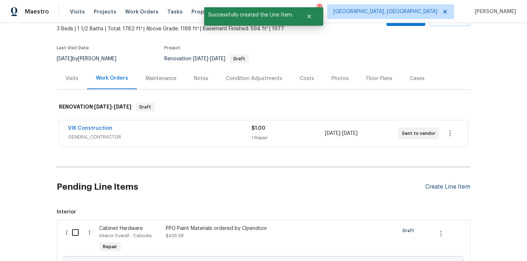
click at [445, 190] on div "Create Line Item" at bounding box center [448, 187] width 45 height 7
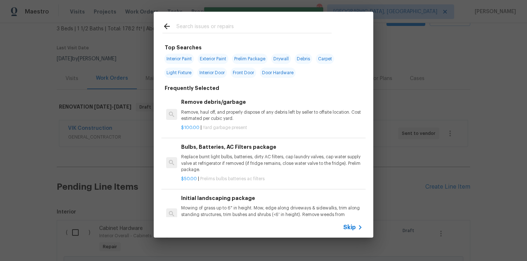
click at [237, 28] on input "text" at bounding box center [254, 27] width 155 height 11
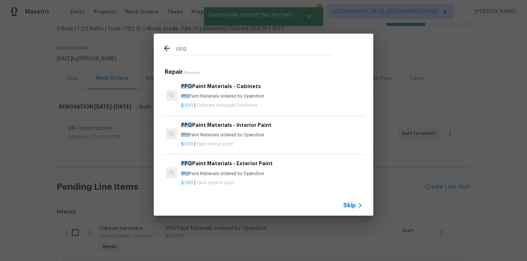
type input "ppg"
click at [241, 130] on div "PPG Paint Materials - Interior Paint PPG Paint Materials ordered by Opendoor" at bounding box center [272, 130] width 182 height 18
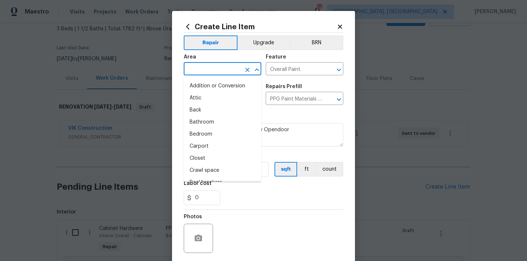
click at [213, 64] on input "text" at bounding box center [212, 69] width 57 height 11
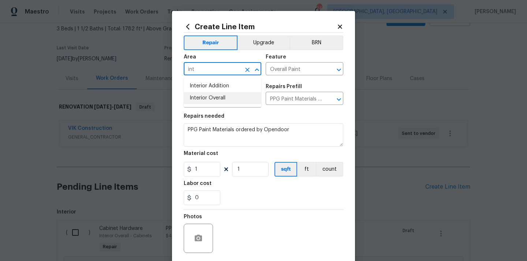
click at [206, 99] on li "Interior Overall" at bounding box center [223, 98] width 78 height 12
type input "Interior Overall"
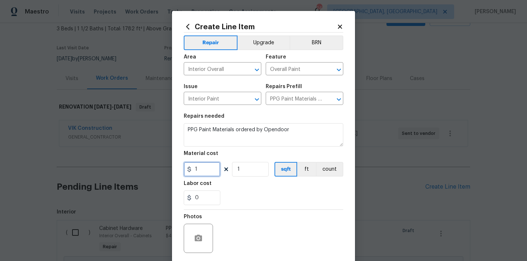
drag, startPoint x: 204, startPoint y: 163, endPoint x: 182, endPoint y: 164, distance: 21.6
click at [182, 164] on div "Create Line Item Repair Upgrade BRN Area Interior Overall ​ Feature Overall Pai…" at bounding box center [263, 157] width 183 height 293
paste input "437.99"
type input "437.99"
click at [240, 194] on div "0" at bounding box center [264, 198] width 160 height 15
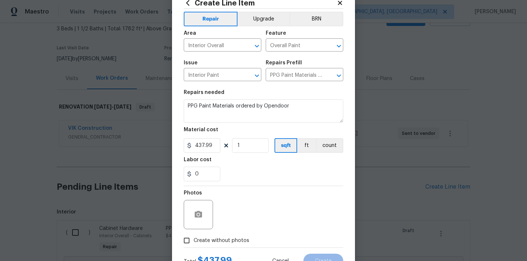
scroll to position [53, 0]
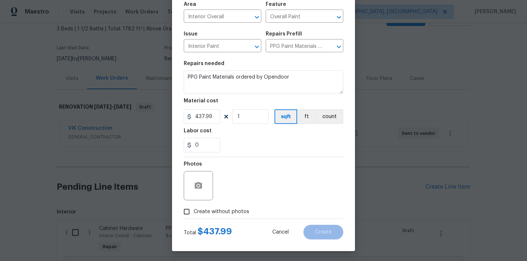
click at [231, 207] on label "Create without photos" at bounding box center [215, 212] width 70 height 14
click at [194, 207] on input "Create without photos" at bounding box center [187, 212] width 14 height 14
checkbox input "true"
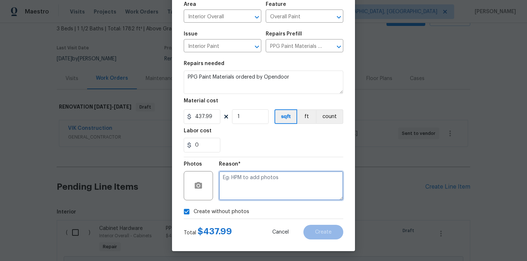
drag, startPoint x: 239, startPoint y: 191, endPoint x: 239, endPoint y: 187, distance: 4.4
click at [239, 191] on textarea at bounding box center [281, 185] width 125 height 29
type textarea "N/A"
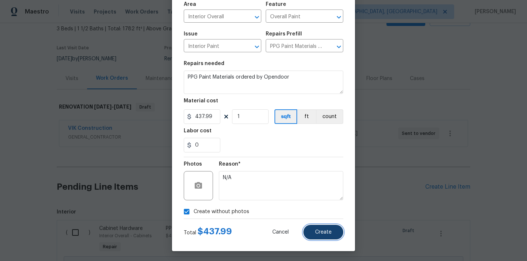
click at [321, 236] on button "Create" at bounding box center [324, 232] width 40 height 15
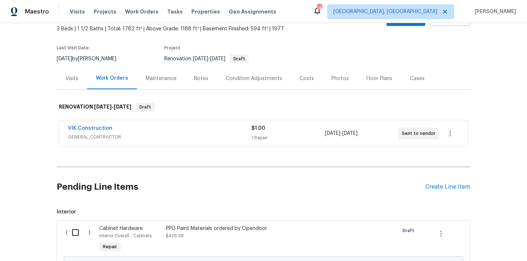
click at [440, 182] on div "Pending Line Items Create Line Item" at bounding box center [264, 187] width 414 height 34
click at [438, 186] on div "Create Line Item" at bounding box center [448, 187] width 45 height 7
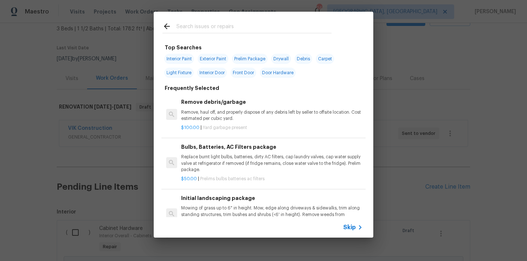
click at [290, 27] on input "text" at bounding box center [254, 27] width 155 height 11
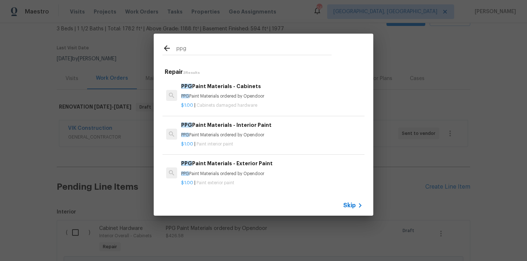
type input "ppg"
click at [253, 173] on p "PPG Paint Materials ordered by Opendoor" at bounding box center [272, 174] width 182 height 6
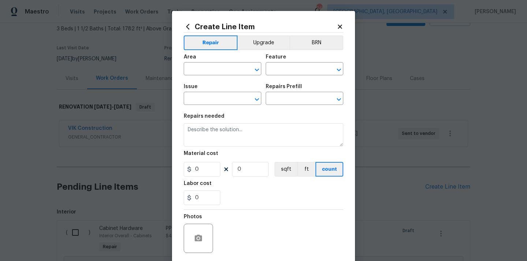
type input "Overall Paint"
type input "Exterior Paint"
type input "PPG Paint Materials - Exterior Paint $1.00"
type textarea "PPG Paint Materials ordered by Opendoor"
type input "1"
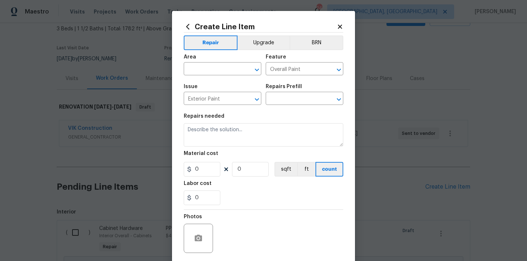
type input "1"
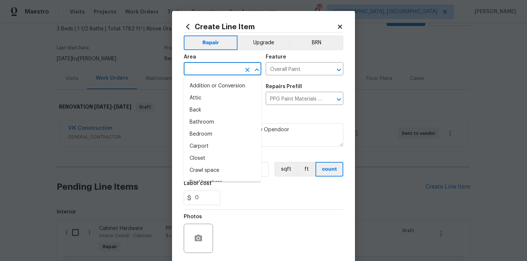
click at [225, 70] on input "text" at bounding box center [212, 69] width 57 height 11
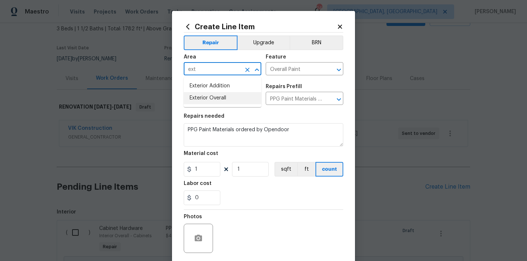
click at [220, 95] on li "Exterior Overall" at bounding box center [223, 98] width 78 height 12
type input "Exterior Overall"
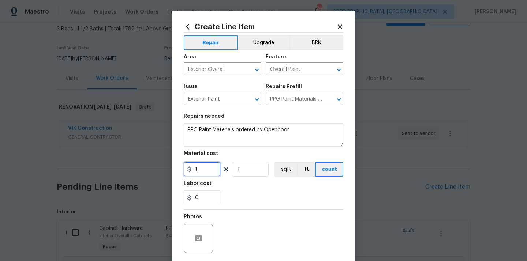
drag, startPoint x: 207, startPoint y: 168, endPoint x: 174, endPoint y: 166, distance: 33.0
click at [174, 166] on div "Create Line Item Repair Upgrade BRN Area Exterior Overall ​ Feature Overall Pai…" at bounding box center [263, 157] width 183 height 293
paste input "00.67"
type input "100.67"
click at [245, 208] on section "Repairs needed PPG Paint Materials ordered by Opendoor Material cost 100.67 1 s…" at bounding box center [264, 159] width 160 height 100
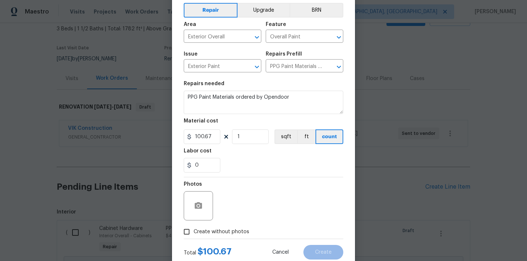
scroll to position [54, 0]
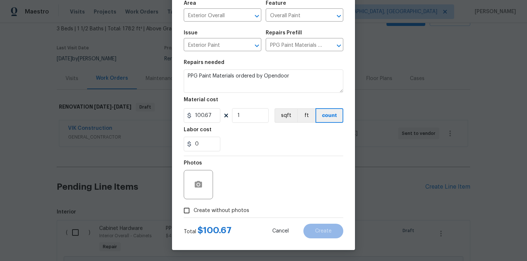
click at [241, 208] on span "Create without photos" at bounding box center [222, 211] width 56 height 8
click at [194, 208] on input "Create without photos" at bounding box center [187, 211] width 14 height 14
checkbox input "true"
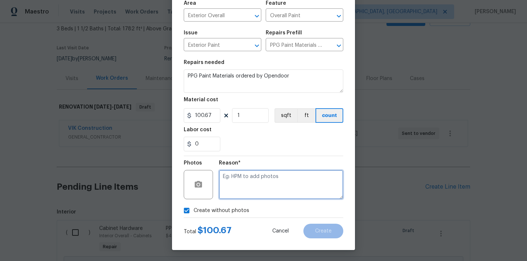
click at [246, 185] on textarea at bounding box center [281, 184] width 125 height 29
type textarea "N/A"
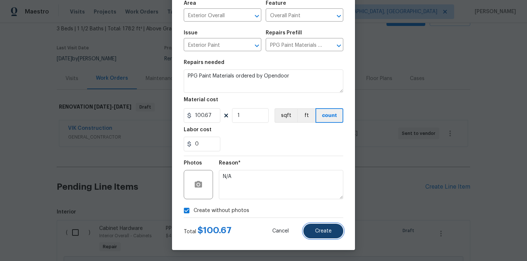
click at [321, 230] on span "Create" at bounding box center [323, 231] width 16 height 5
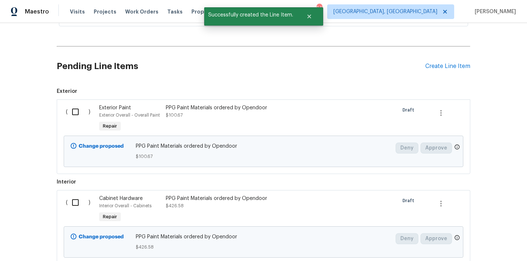
scroll to position [169, 0]
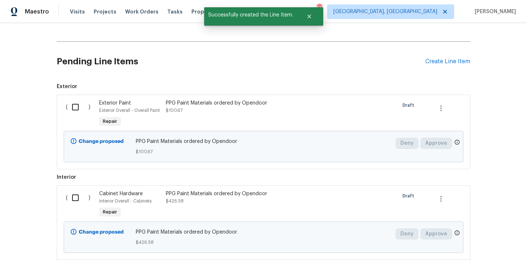
click at [74, 105] on input "checkbox" at bounding box center [78, 107] width 21 height 15
checkbox input "true"
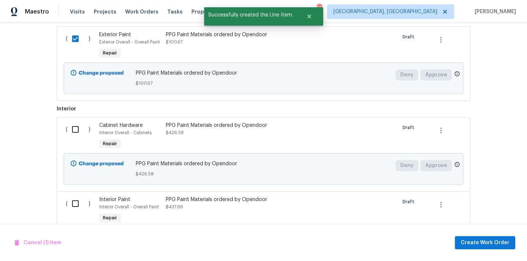
scroll to position [276, 0]
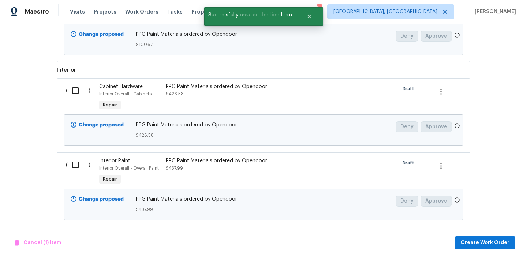
click at [70, 88] on input "checkbox" at bounding box center [78, 90] width 21 height 15
checkbox input "true"
click at [73, 157] on div "( )" at bounding box center [80, 172] width 33 height 34
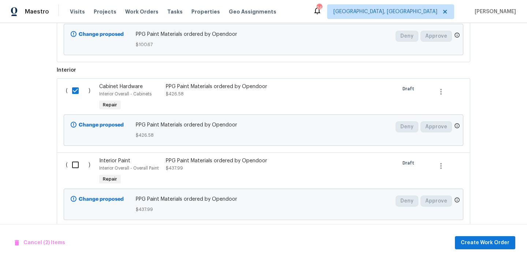
click at [76, 171] on input "checkbox" at bounding box center [78, 164] width 21 height 15
checkbox input "true"
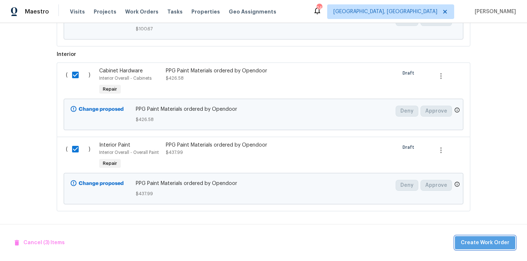
click at [490, 239] on span "Create Work Order" at bounding box center [485, 243] width 49 height 9
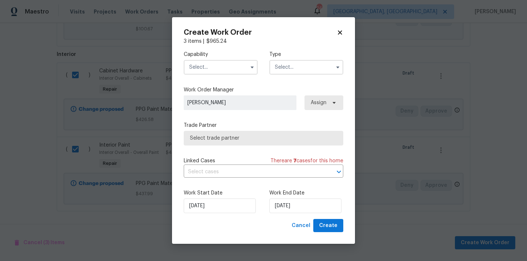
click at [235, 70] on input "text" at bounding box center [221, 67] width 74 height 15
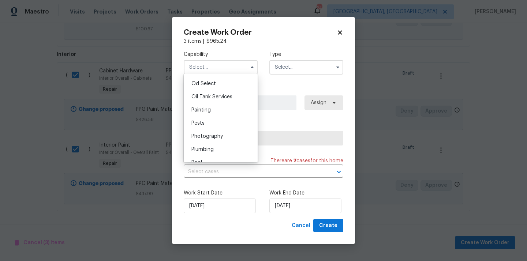
scroll to position [589, 0]
click at [235, 108] on div "Painting" at bounding box center [221, 109] width 70 height 13
type input "Painting"
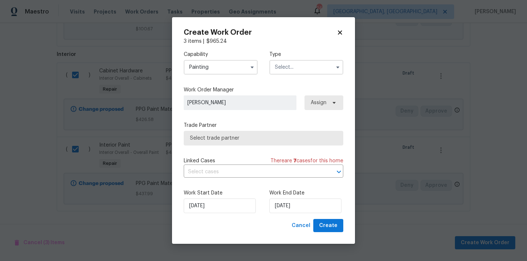
click at [299, 62] on input "text" at bounding box center [307, 67] width 74 height 15
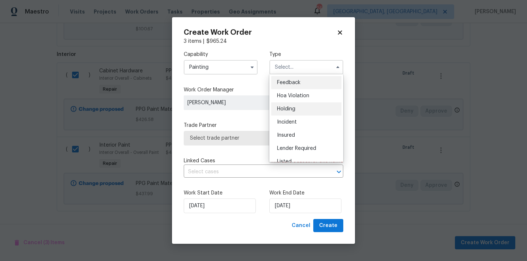
scroll to position [166, 0]
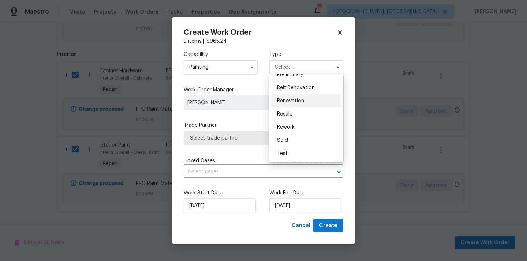
click at [298, 105] on div "Renovation" at bounding box center [306, 100] width 70 height 13
type input "Renovation"
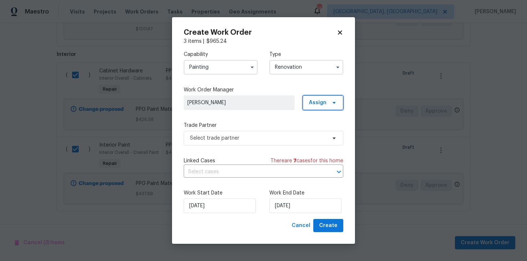
click at [318, 105] on span "Assign" at bounding box center [318, 102] width 18 height 7
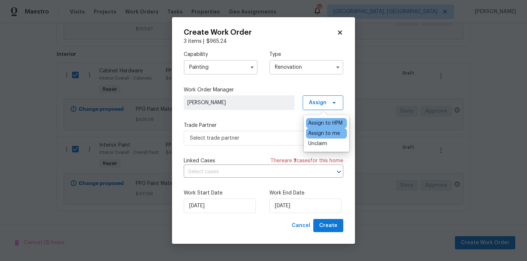
click at [312, 135] on div "Assign to me" at bounding box center [324, 133] width 32 height 7
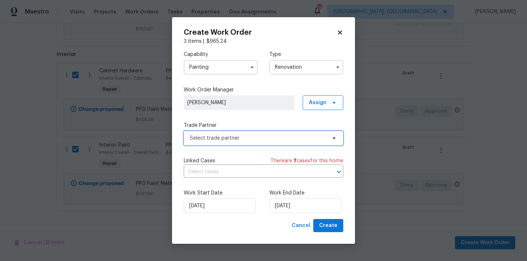
click at [270, 136] on span "Select trade partner" at bounding box center [258, 138] width 137 height 7
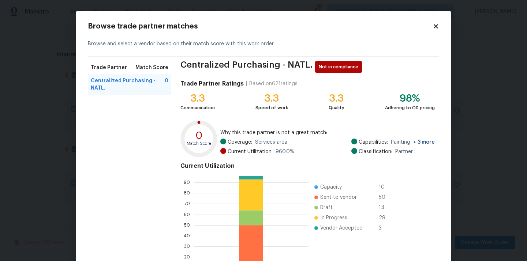
scroll to position [62, 0]
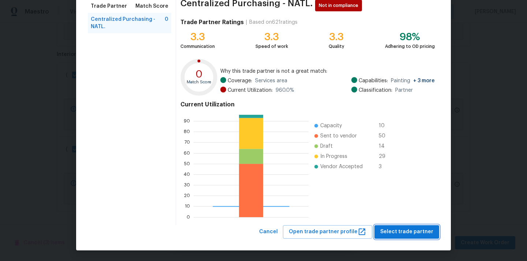
click at [401, 235] on span "Select trade partner" at bounding box center [406, 232] width 53 height 9
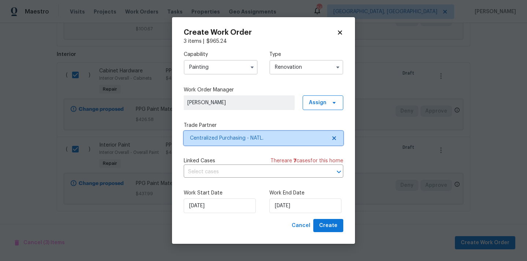
scroll to position [0, 0]
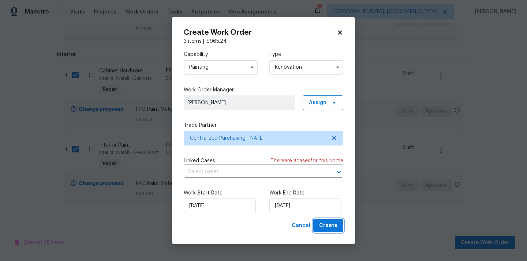
click at [341, 226] on button "Create" at bounding box center [328, 226] width 30 height 14
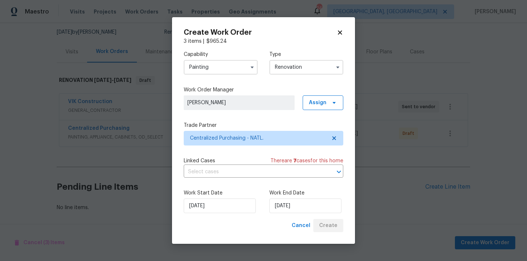
scroll to position [70, 0]
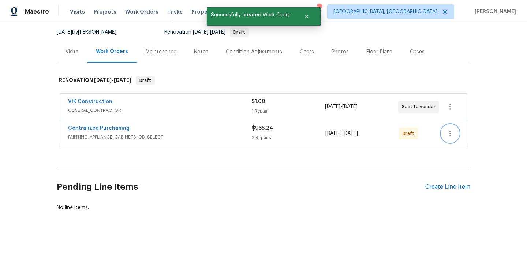
click at [454, 128] on button "button" at bounding box center [451, 134] width 18 height 18
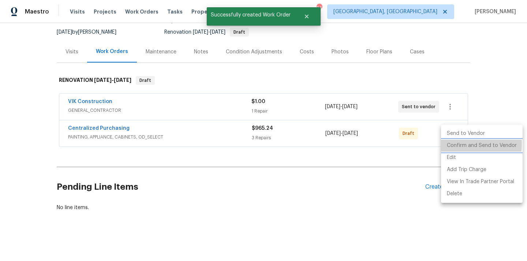
click at [456, 145] on li "Confirm and Send to Vendor" at bounding box center [482, 146] width 82 height 12
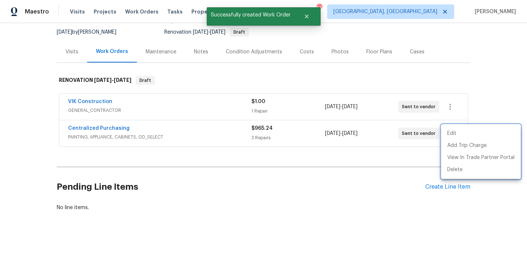
click at [108, 127] on div at bounding box center [263, 130] width 527 height 261
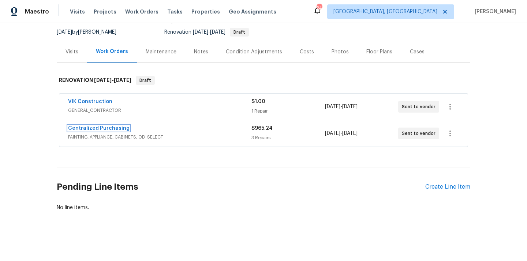
click at [108, 127] on link "Centralized Purchasing" at bounding box center [99, 128] width 62 height 5
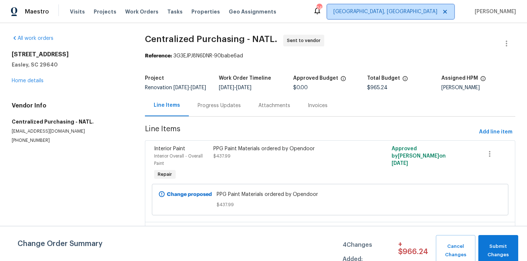
click at [427, 10] on span "[GEOGRAPHIC_DATA], [GEOGRAPHIC_DATA]" at bounding box center [386, 11] width 104 height 7
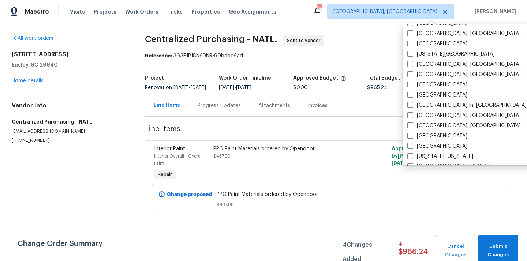
scroll to position [256, 0]
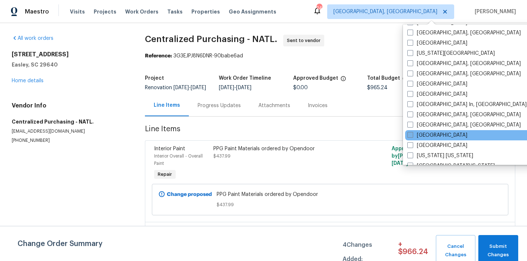
click at [424, 136] on label "[GEOGRAPHIC_DATA]" at bounding box center [438, 135] width 60 height 7
click at [412, 136] on input "[GEOGRAPHIC_DATA]" at bounding box center [410, 134] width 5 height 5
checkbox input "true"
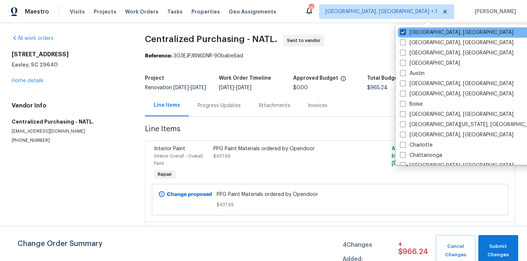
click at [436, 34] on label "[GEOGRAPHIC_DATA], [GEOGRAPHIC_DATA]" at bounding box center [457, 32] width 114 height 7
click at [405, 34] on input "[GEOGRAPHIC_DATA], [GEOGRAPHIC_DATA]" at bounding box center [402, 31] width 5 height 5
checkbox input "false"
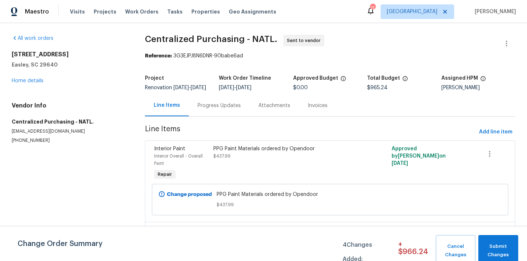
click at [96, 17] on div "Visits Projects Work Orders Tasks Properties Geo Assignments" at bounding box center [177, 11] width 215 height 15
click at [96, 13] on span "Projects" at bounding box center [105, 11] width 23 height 7
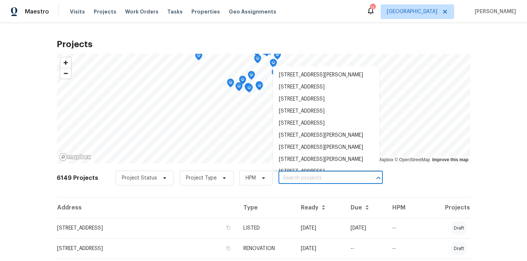
click at [327, 176] on input "text" at bounding box center [321, 178] width 84 height 11
paste input "1309 Timber"
type input "1309 Timber"
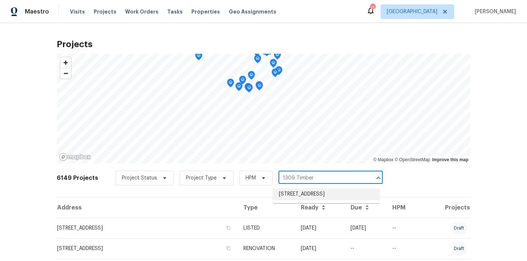
click at [311, 198] on li "1309 Timber Ln, Buffalo, MN 55313" at bounding box center [326, 195] width 107 height 12
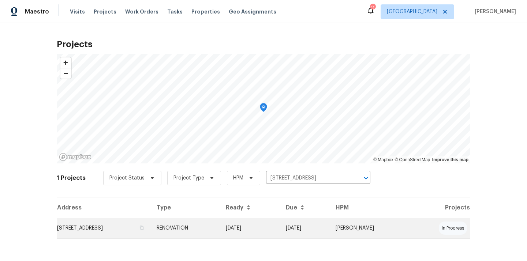
click at [151, 224] on td "1309 Timber Ln, Buffalo, MN 55313" at bounding box center [104, 228] width 94 height 21
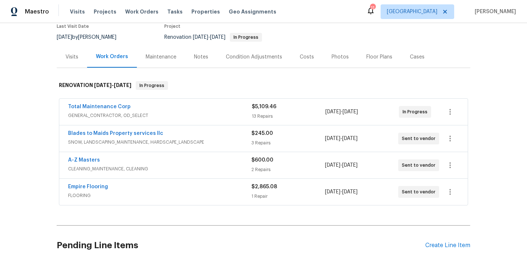
scroll to position [123, 0]
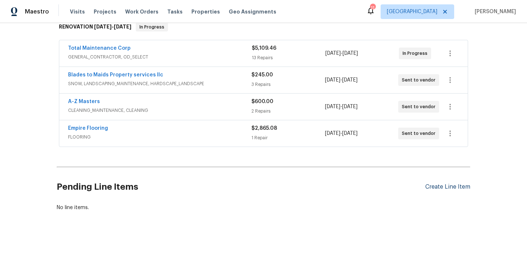
click at [436, 186] on div "Create Line Item" at bounding box center [448, 187] width 45 height 7
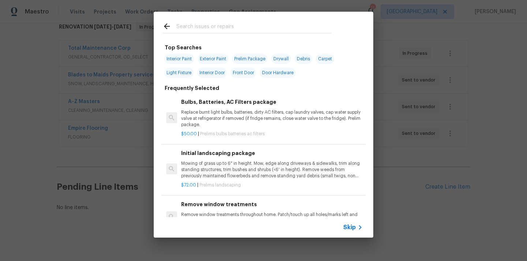
click at [252, 31] on input "text" at bounding box center [254, 27] width 155 height 11
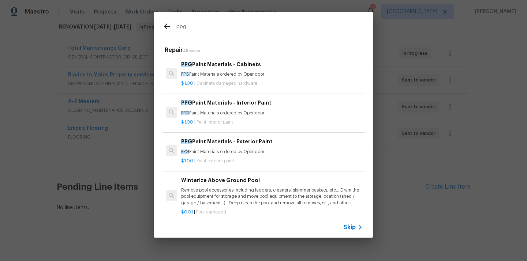
type input "ppg"
click at [225, 119] on div "$1.00 | Paint interior paint" at bounding box center [272, 120] width 182 height 9
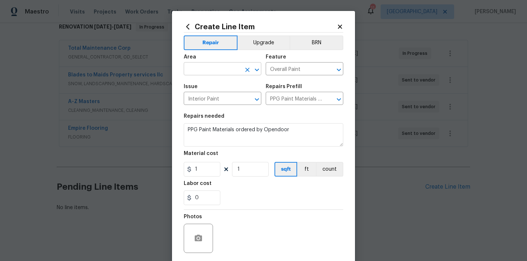
click at [219, 72] on input "text" at bounding box center [212, 69] width 57 height 11
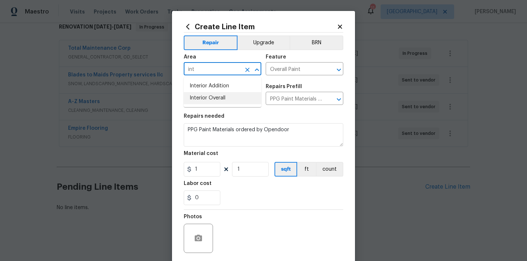
click at [214, 103] on li "Interior Overall" at bounding box center [223, 98] width 78 height 12
type input "Interior Overall"
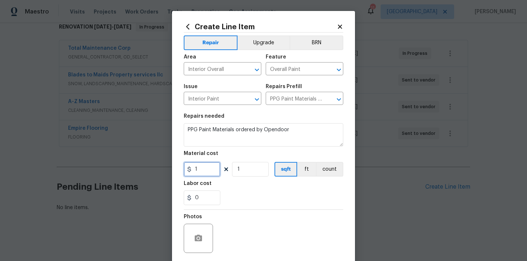
drag, startPoint x: 211, startPoint y: 172, endPoint x: 177, endPoint y: 170, distance: 33.8
click at [178, 170] on div "Create Line Item Repair Upgrade BRN Area Interior Overall ​ Feature Overall Pai…" at bounding box center [263, 157] width 183 height 293
paste input "384.7"
type input "384.7"
click at [247, 191] on div "0" at bounding box center [264, 198] width 160 height 15
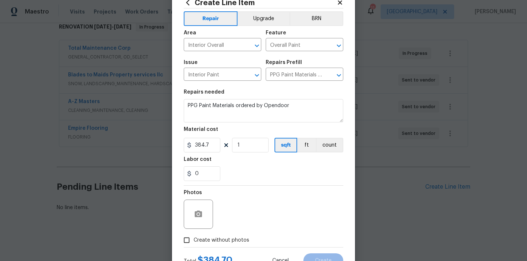
scroll to position [49, 0]
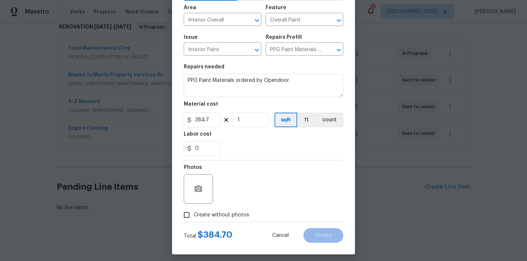
click at [231, 216] on span "Create without photos" at bounding box center [222, 216] width 56 height 8
click at [194, 216] on input "Create without photos" at bounding box center [187, 215] width 14 height 14
checkbox input "true"
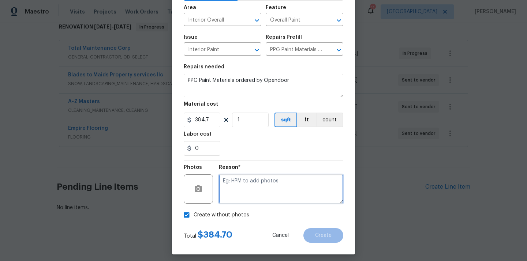
click at [240, 192] on textarea at bounding box center [281, 189] width 125 height 29
type textarea "N/A"
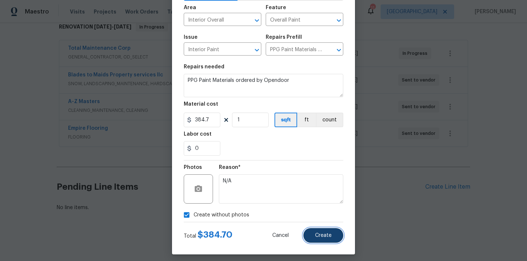
click at [323, 235] on span "Create" at bounding box center [323, 235] width 16 height 5
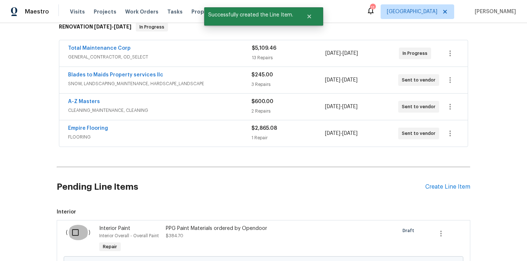
click at [73, 235] on input "checkbox" at bounding box center [78, 232] width 21 height 15
checkbox input "true"
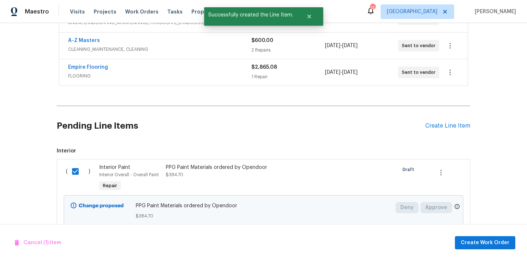
scroll to position [207, 0]
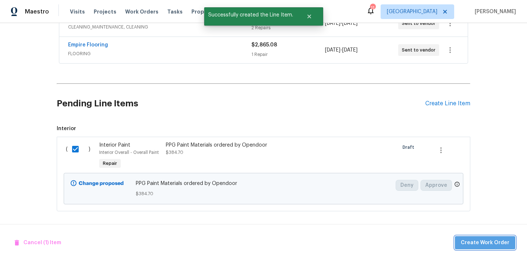
click at [495, 240] on span "Create Work Order" at bounding box center [485, 243] width 49 height 9
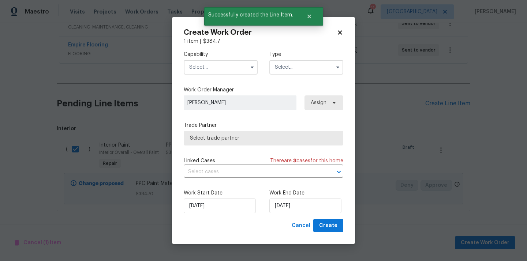
click at [227, 62] on input "text" at bounding box center [221, 67] width 74 height 15
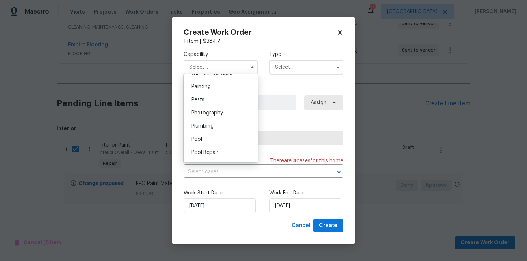
scroll to position [603, 0]
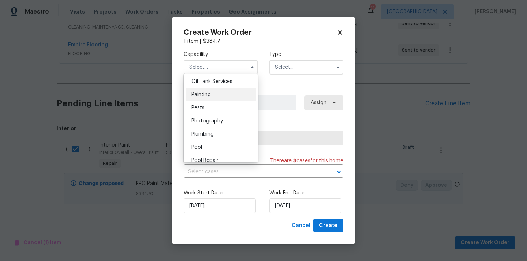
click at [223, 98] on div "Painting" at bounding box center [221, 94] width 70 height 13
type input "Painting"
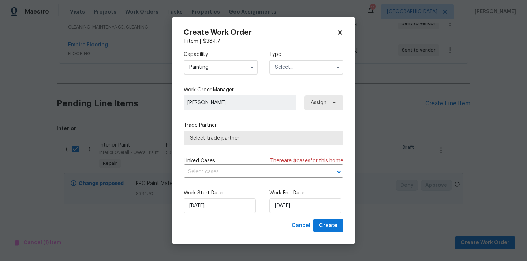
click at [294, 66] on input "text" at bounding box center [307, 67] width 74 height 15
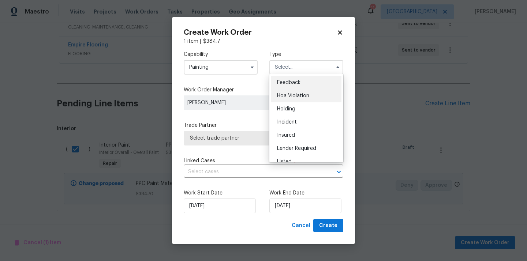
scroll to position [166, 0]
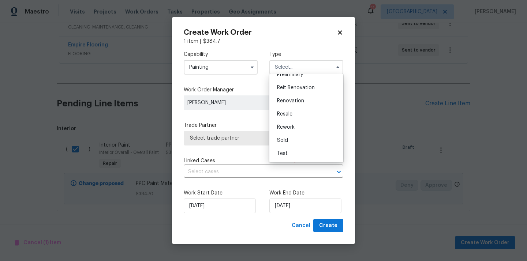
click at [295, 99] on span "Renovation" at bounding box center [290, 101] width 27 height 5
type input "Renovation"
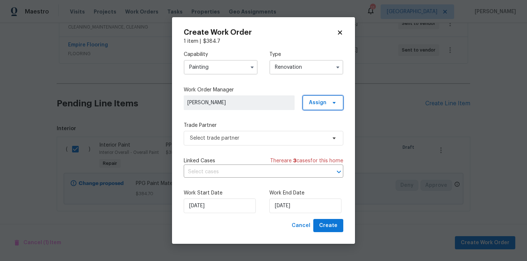
click at [318, 100] on span "Assign" at bounding box center [318, 102] width 18 height 7
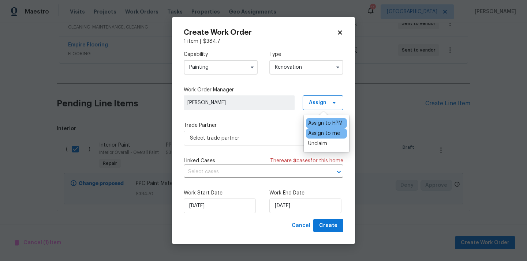
click at [318, 133] on div "Assign to me" at bounding box center [324, 133] width 32 height 7
click at [261, 139] on span "Select trade partner" at bounding box center [258, 138] width 137 height 7
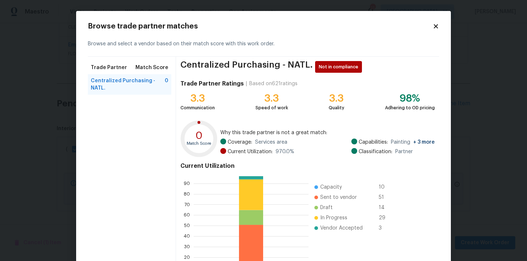
scroll to position [62, 0]
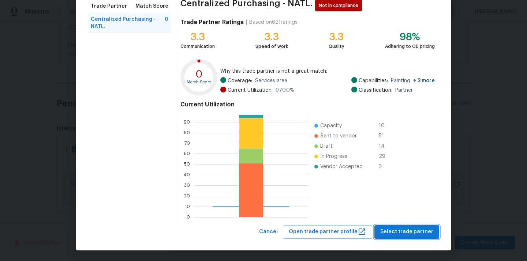
click at [401, 226] on button "Select trade partner" at bounding box center [407, 233] width 65 height 14
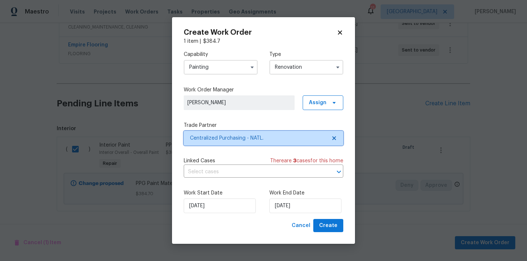
scroll to position [0, 0]
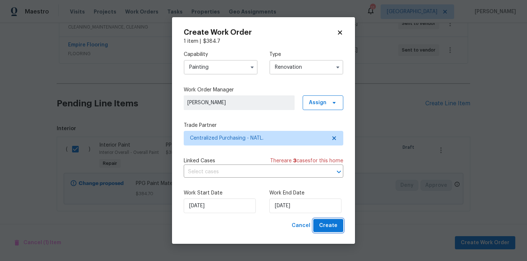
click at [320, 230] on button "Create" at bounding box center [328, 226] width 30 height 14
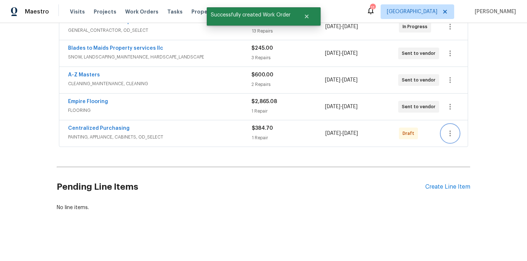
click at [451, 132] on icon "button" at bounding box center [450, 133] width 9 height 9
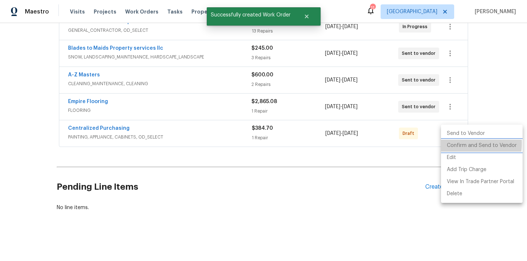
click at [454, 144] on li "Confirm and Send to Vendor" at bounding box center [482, 146] width 82 height 12
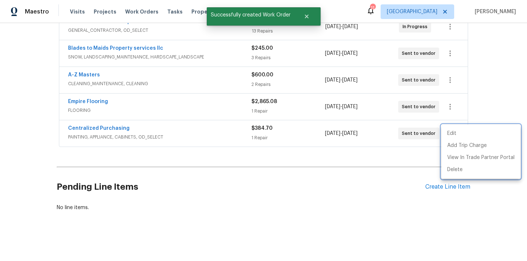
click at [116, 130] on div at bounding box center [263, 130] width 527 height 261
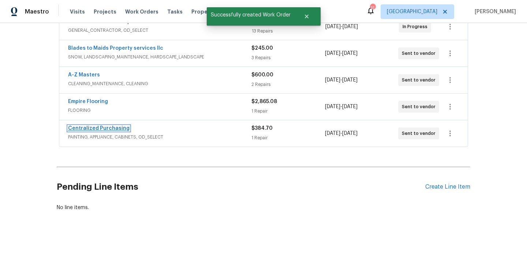
click at [106, 128] on link "Centralized Purchasing" at bounding box center [99, 128] width 62 height 5
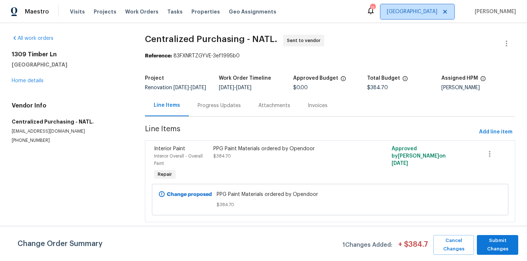
click at [418, 12] on span "[GEOGRAPHIC_DATA]" at bounding box center [412, 11] width 51 height 7
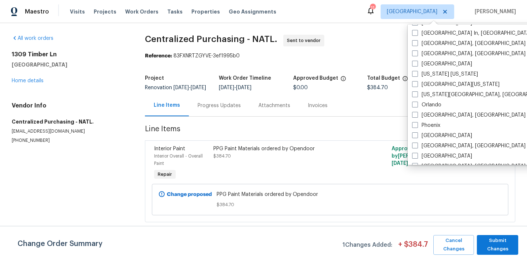
scroll to position [348, 0]
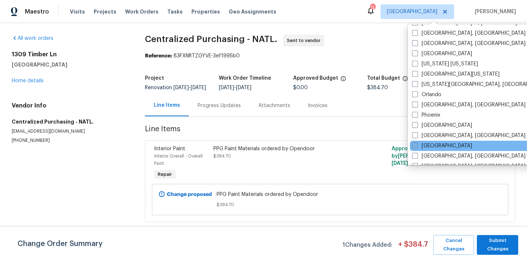
click at [428, 145] on label "[GEOGRAPHIC_DATA]" at bounding box center [442, 145] width 60 height 7
click at [417, 145] on input "[GEOGRAPHIC_DATA]" at bounding box center [414, 144] width 5 height 5
checkbox input "true"
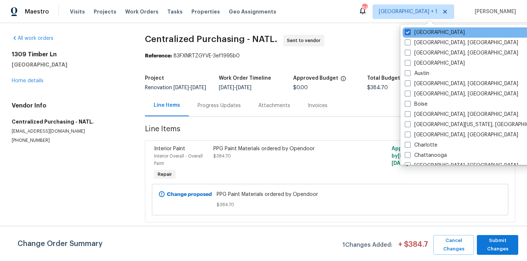
click at [423, 29] on div "[GEOGRAPHIC_DATA]" at bounding box center [477, 32] width 148 height 10
click at [419, 32] on label "[GEOGRAPHIC_DATA]" at bounding box center [435, 32] width 60 height 7
click at [410, 32] on input "[GEOGRAPHIC_DATA]" at bounding box center [407, 31] width 5 height 5
checkbox input "false"
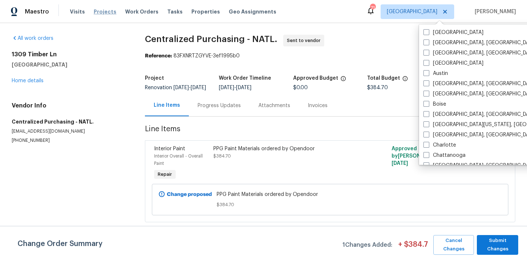
click at [104, 11] on span "Projects" at bounding box center [105, 11] width 23 height 7
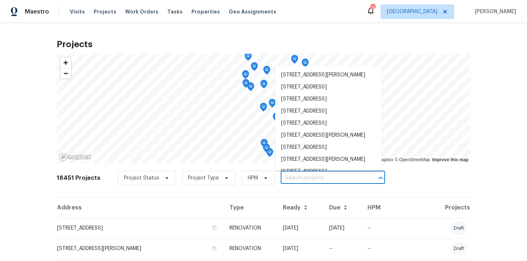
click at [320, 179] on input "text" at bounding box center [323, 178] width 84 height 11
paste input "2028 Sir Michael Dr, Hope Mills, NC 28348"
type input "2028 Sir Michael Dr, Hope Mills, NC 28348"
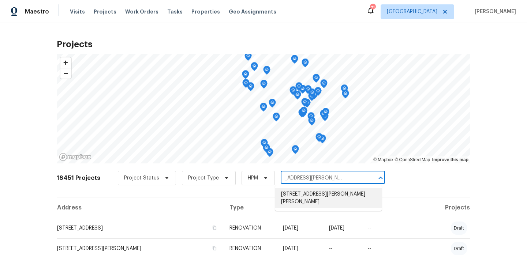
click at [322, 195] on li "2028 Sir Michael Dr, Hope Mills, NC 28348" at bounding box center [328, 199] width 107 height 20
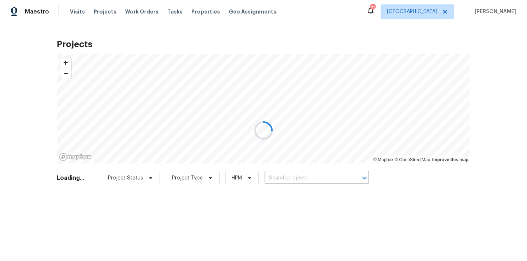
type input "2028 Sir Michael Dr, Hope Mills, NC 28348"
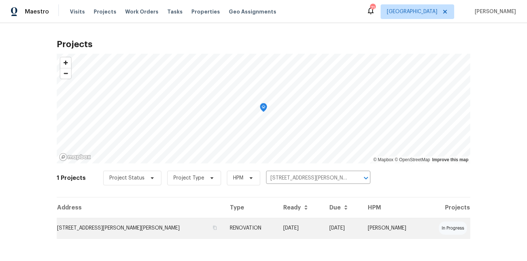
click at [180, 234] on td "2028 Sir Michael Dr, Hope Mills, NC 28348" at bounding box center [140, 228] width 167 height 21
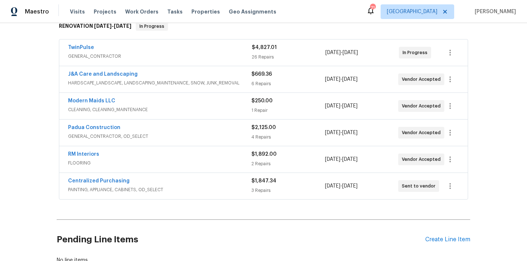
scroll to position [125, 0]
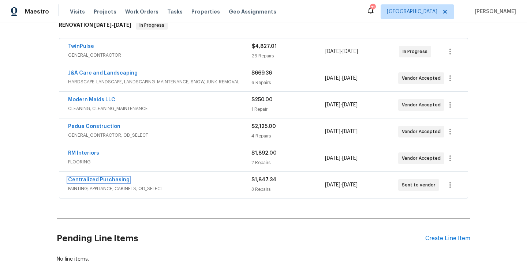
click at [120, 179] on link "Centralized Purchasing" at bounding box center [99, 180] width 62 height 5
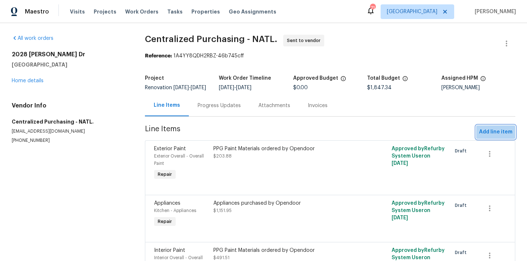
click at [496, 137] on span "Add line item" at bounding box center [495, 132] width 33 height 9
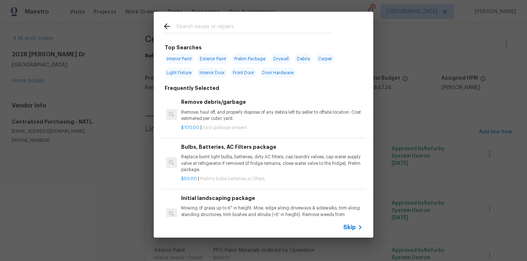
click at [246, 25] on input "text" at bounding box center [254, 27] width 155 height 11
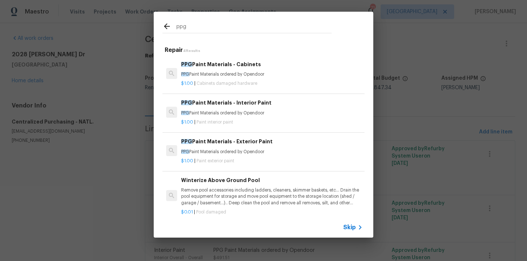
type input "ppg"
click at [249, 105] on h6 "PPG Paint Materials - Interior Paint" at bounding box center [272, 103] width 182 height 8
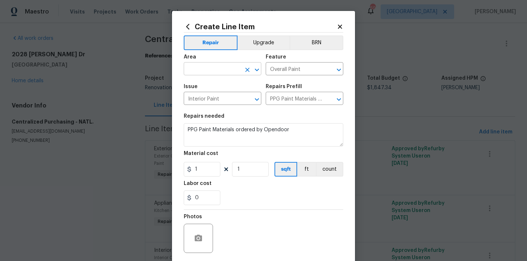
click at [230, 71] on input "text" at bounding box center [212, 69] width 57 height 11
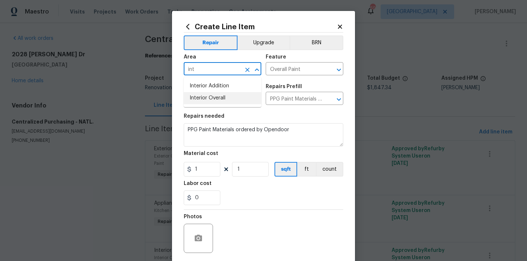
click at [224, 97] on li "Interior Overall" at bounding box center [223, 98] width 78 height 12
type input "Interior Overall"
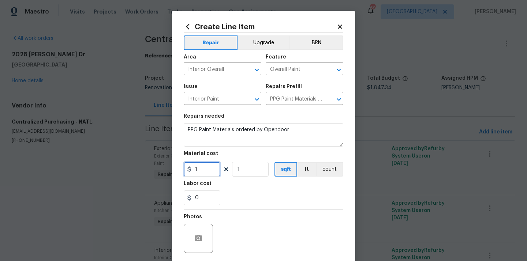
drag, startPoint x: 207, startPoint y: 170, endPoint x: 193, endPoint y: 167, distance: 14.9
click at [188, 168] on div "1" at bounding box center [202, 169] width 37 height 15
paste input "99.08"
type input "99.08"
click at [241, 192] on div "0" at bounding box center [264, 198] width 160 height 15
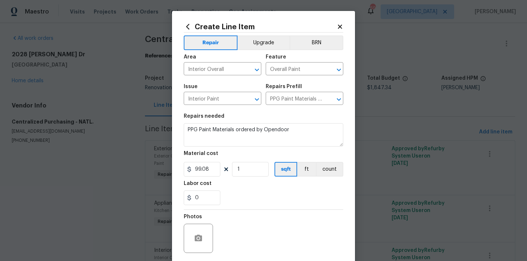
scroll to position [54, 0]
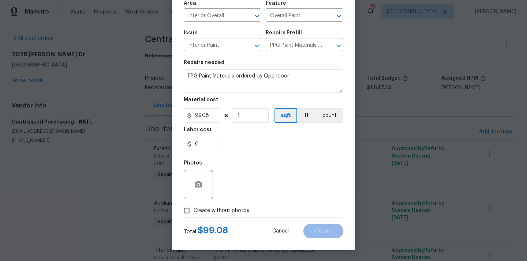
click at [226, 209] on span "Create without photos" at bounding box center [222, 211] width 56 height 8
click at [194, 209] on input "Create without photos" at bounding box center [187, 211] width 14 height 14
checkbox input "true"
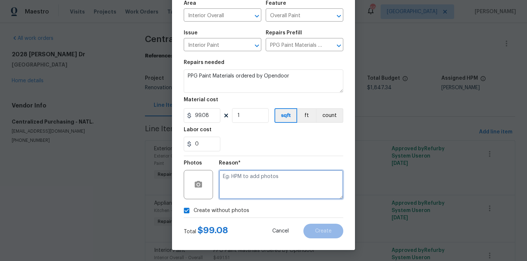
click at [242, 181] on textarea at bounding box center [281, 184] width 125 height 29
type textarea "N/A"
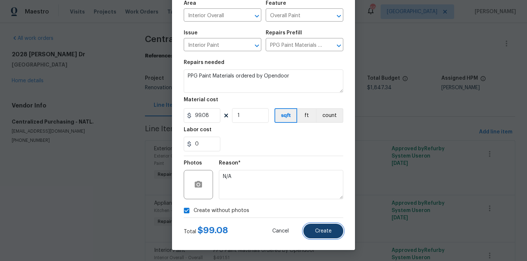
click at [313, 232] on button "Create" at bounding box center [324, 231] width 40 height 15
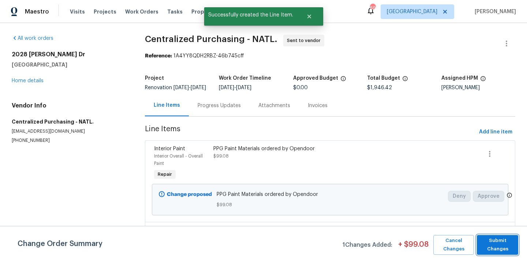
click at [495, 246] on span "Submit Changes" at bounding box center [498, 245] width 34 height 17
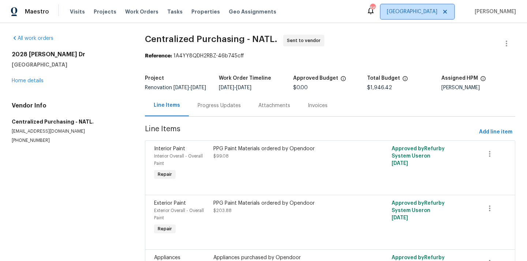
click at [438, 15] on span "[GEOGRAPHIC_DATA]" at bounding box center [412, 11] width 51 height 7
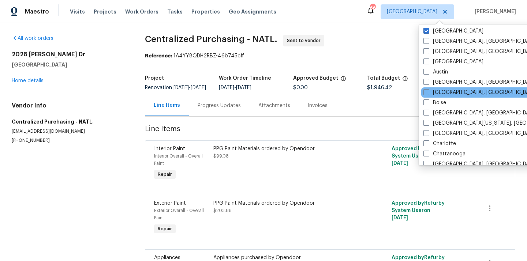
scroll to position [0, 0]
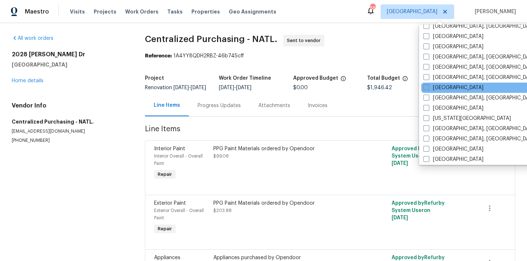
click at [429, 87] on span at bounding box center [427, 88] width 6 height 6
click at [428, 87] on input "[GEOGRAPHIC_DATA]" at bounding box center [426, 86] width 5 height 5
checkbox input "true"
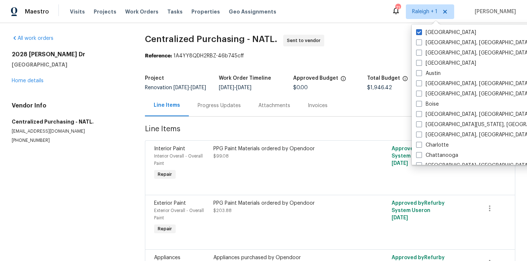
click at [424, 25] on div "Raleigh Albuquerque, NM Asheville, NC Atlanta Austin Baltimore, MD Birmingham, …" at bounding box center [488, 95] width 152 height 141
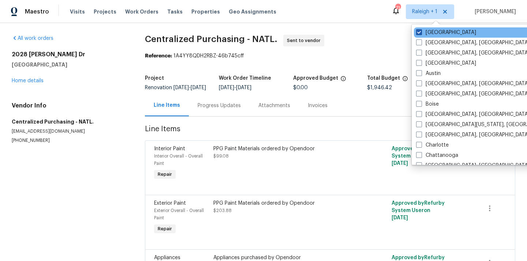
click at [420, 29] on label "[GEOGRAPHIC_DATA]" at bounding box center [446, 32] width 60 height 7
click at [420, 29] on input "[GEOGRAPHIC_DATA]" at bounding box center [418, 31] width 5 height 5
checkbox input "false"
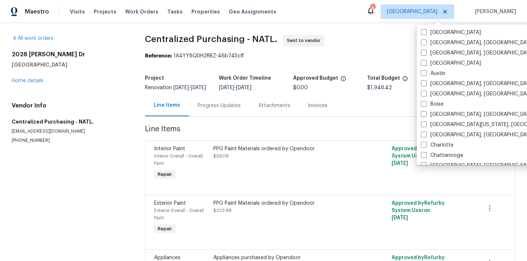
click at [103, 18] on div "Visits Projects Work Orders Tasks Properties Geo Assignments" at bounding box center [177, 11] width 215 height 15
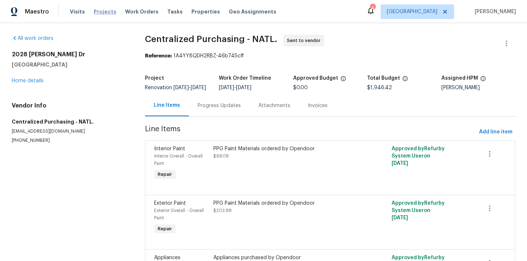
click at [100, 8] on span "Projects" at bounding box center [105, 11] width 23 height 7
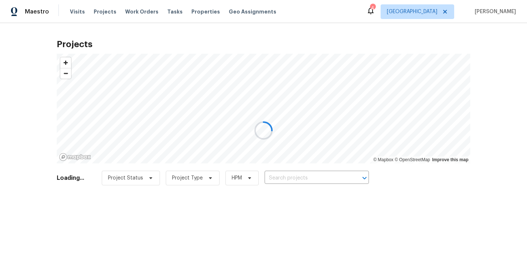
click at [327, 181] on div at bounding box center [263, 130] width 527 height 261
click at [326, 180] on div at bounding box center [263, 130] width 527 height 261
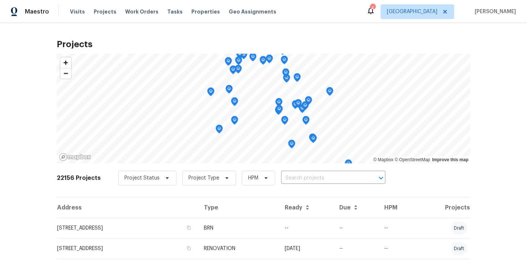
click at [326, 180] on input "text" at bounding box center [323, 178] width 84 height 11
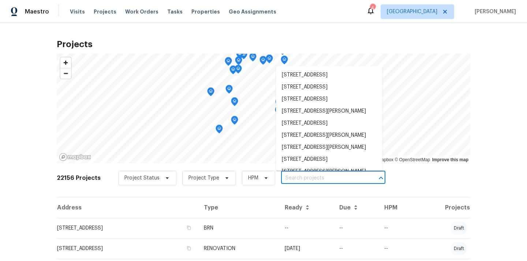
paste input "3627 Bartlett Way Dr, Pearland, TX 77581"
type input "3627 Bartlett Way Dr, Pearland, TX 77581"
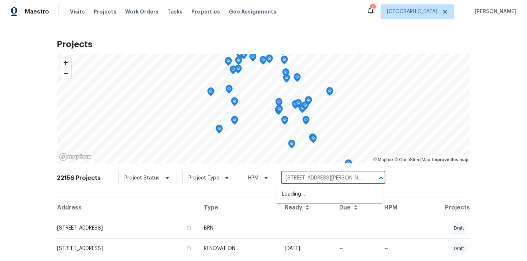
scroll to position [0, 15]
click at [317, 192] on li "3627 Bartlett Way Dr, Pearland, TX 77581" at bounding box center [329, 195] width 107 height 12
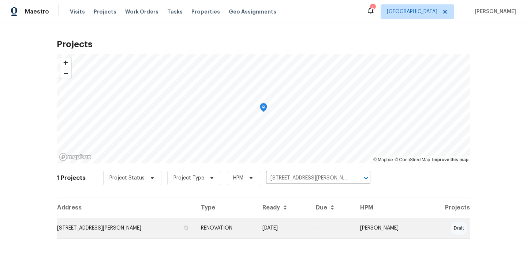
click at [222, 230] on td "RENOVATION" at bounding box center [226, 228] width 62 height 21
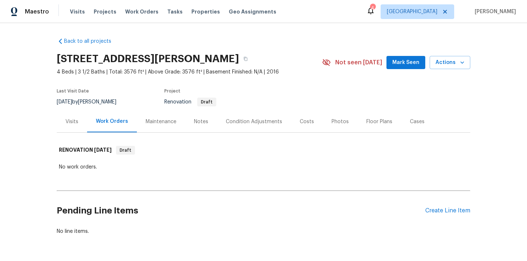
scroll to position [8, 0]
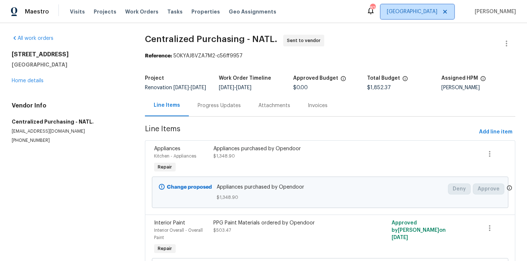
click at [438, 9] on span "[GEOGRAPHIC_DATA]" at bounding box center [412, 11] width 51 height 7
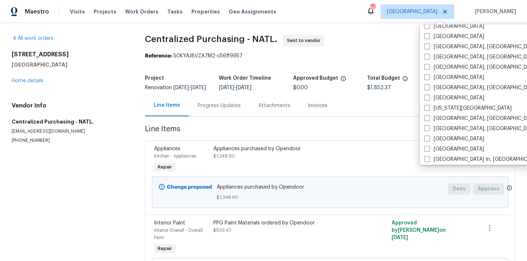
scroll to position [209, 0]
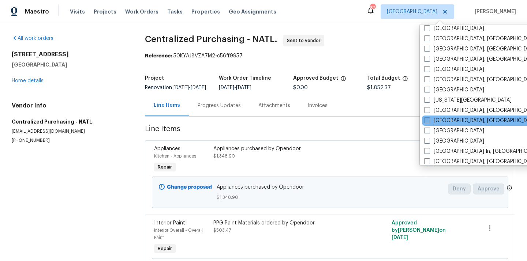
click at [444, 121] on label "[GEOGRAPHIC_DATA], [GEOGRAPHIC_DATA]" at bounding box center [481, 120] width 114 height 7
click at [429, 121] on input "[GEOGRAPHIC_DATA], [GEOGRAPHIC_DATA]" at bounding box center [426, 119] width 5 height 5
checkbox input "true"
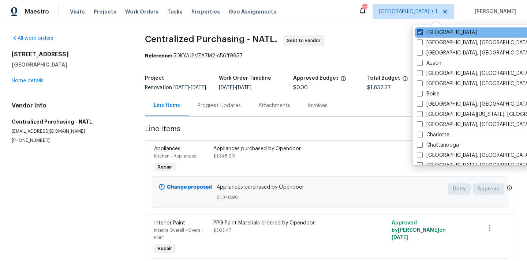
click at [434, 32] on label "[GEOGRAPHIC_DATA]" at bounding box center [447, 32] width 60 height 7
click at [422, 32] on input "[GEOGRAPHIC_DATA]" at bounding box center [419, 31] width 5 height 5
checkbox input "false"
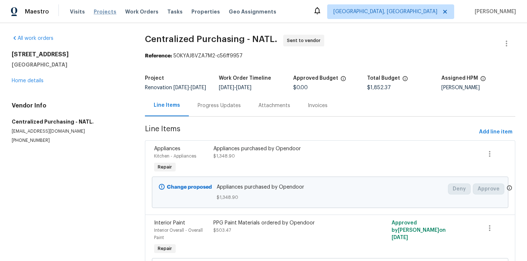
click at [98, 13] on span "Projects" at bounding box center [105, 11] width 23 height 7
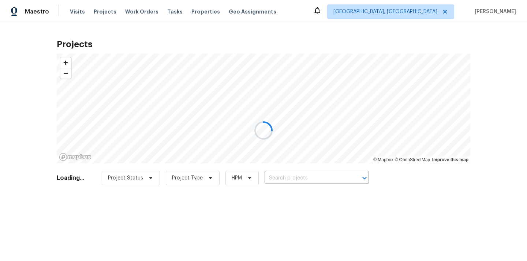
click at [312, 179] on div at bounding box center [263, 130] width 527 height 261
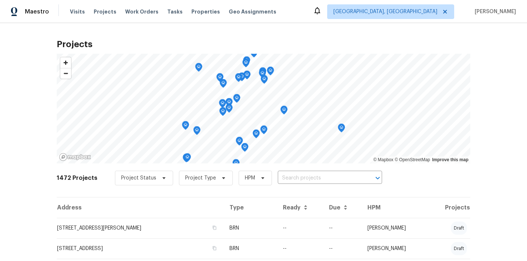
click at [312, 179] on input "text" at bounding box center [320, 178] width 84 height 11
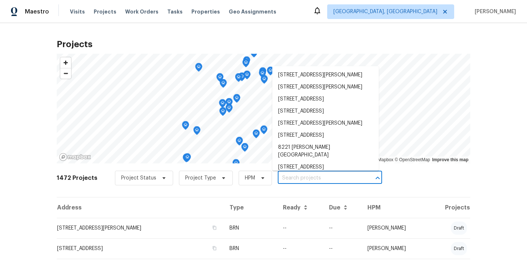
paste input "4228 Miracle Ln, Knoxville, TN 37938"
type input "4228 Miracle Ln, Knoxville, TN 37938"
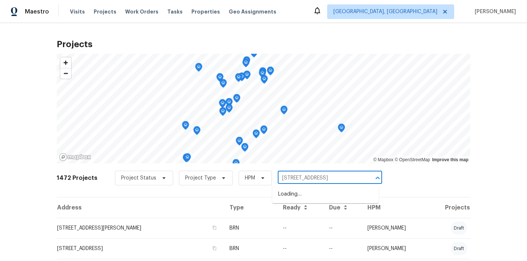
scroll to position [0, 6]
click at [306, 193] on li "4228 Miracle Ln, Knoxville, TN 37938" at bounding box center [325, 195] width 107 height 12
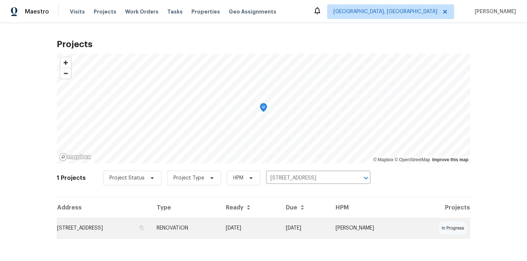
click at [204, 227] on td "RENOVATION" at bounding box center [185, 228] width 69 height 21
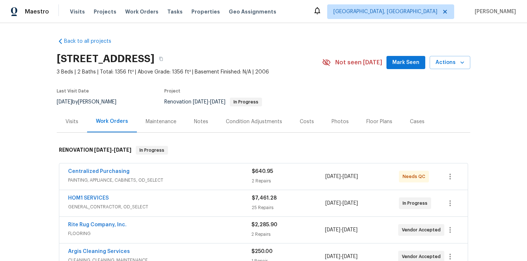
click at [155, 60] on h2 "4228 Miracle Ln, Knoxville, TN 37938" at bounding box center [106, 58] width 98 height 7
copy h2 "37938"
click at [218, 178] on span "PAINTING, APPLIANCE, CABINETS, OD_SELECT" at bounding box center [160, 180] width 184 height 7
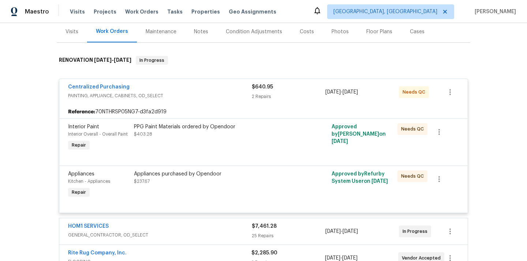
scroll to position [99, 0]
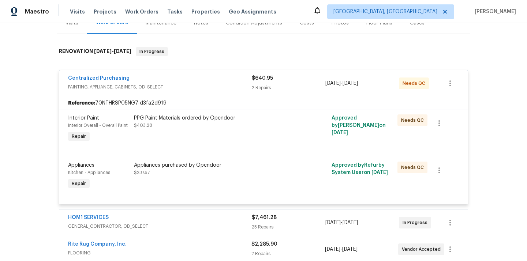
click at [107, 74] on div "Centralized Purchasing PAINTING, APPLIANCE, CABINETS, OD_SELECT $640.95 2 Repai…" at bounding box center [263, 83] width 409 height 26
click at [104, 78] on link "Centralized Purchasing" at bounding box center [99, 78] width 62 height 5
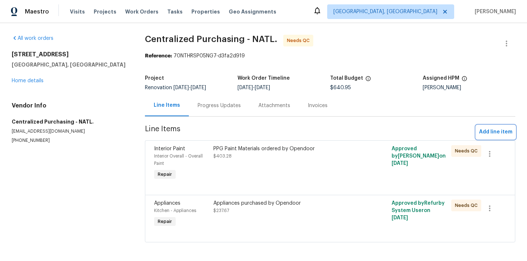
click at [495, 130] on span "Add line item" at bounding box center [495, 132] width 33 height 9
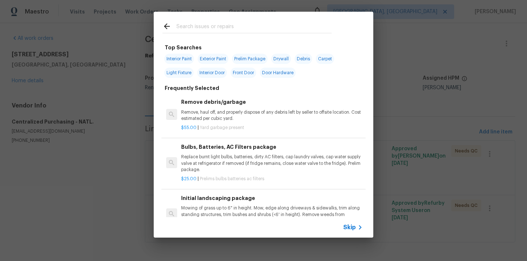
click at [310, 27] on input "text" at bounding box center [254, 27] width 155 height 11
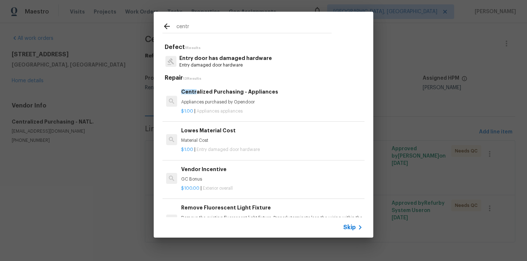
type input "centr"
click at [233, 108] on p "$1.00 | Appliances appliances" at bounding box center [272, 111] width 182 height 6
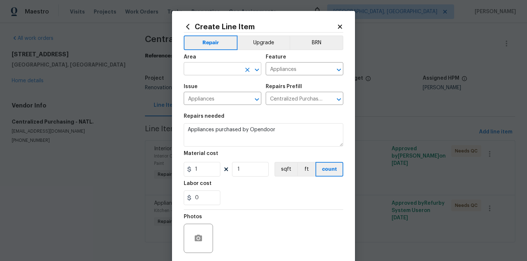
click at [212, 71] on input "text" at bounding box center [212, 69] width 57 height 11
click at [205, 86] on li "Kitchen" at bounding box center [223, 86] width 78 height 12
type input "Kitchen"
drag, startPoint x: 196, startPoint y: 172, endPoint x: 207, endPoint y: 175, distance: 11.6
click at [207, 175] on input "1" at bounding box center [202, 169] width 37 height 15
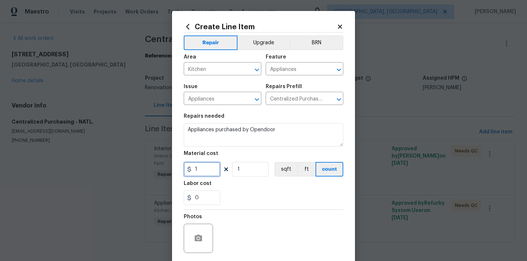
paste input "496.46"
type input "496.46"
click at [232, 188] on div "Labor cost" at bounding box center [264, 186] width 160 height 10
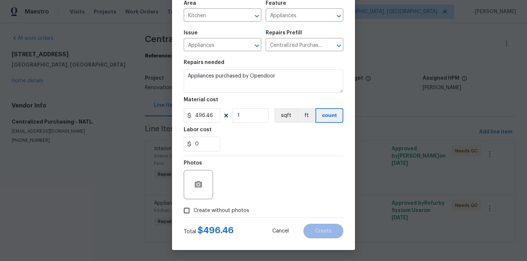
click at [218, 210] on span "Create without photos" at bounding box center [222, 211] width 56 height 8
click at [194, 210] on input "Create without photos" at bounding box center [187, 211] width 14 height 14
checkbox input "true"
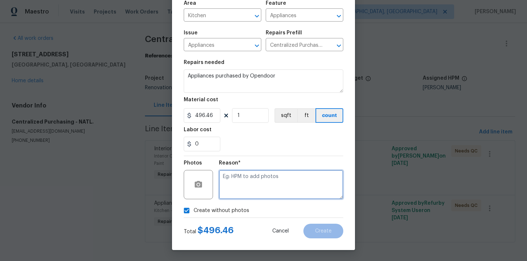
click at [236, 193] on textarea at bounding box center [281, 184] width 125 height 29
type textarea "N/A"
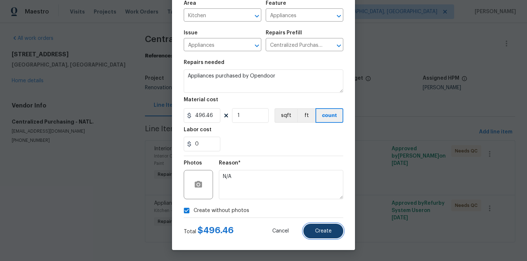
click at [335, 237] on button "Create" at bounding box center [324, 231] width 40 height 15
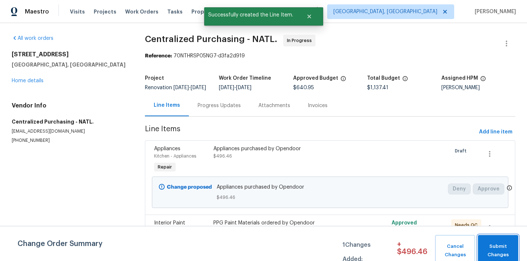
click at [510, 253] on span "Submit Changes" at bounding box center [498, 251] width 33 height 17
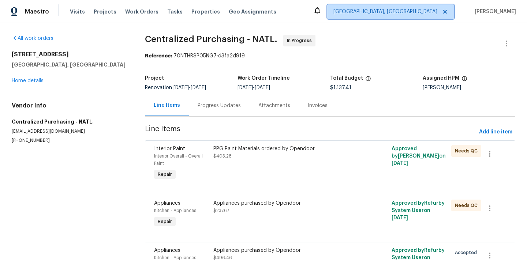
click at [409, 15] on span "[GEOGRAPHIC_DATA], [GEOGRAPHIC_DATA]" at bounding box center [390, 11] width 127 height 15
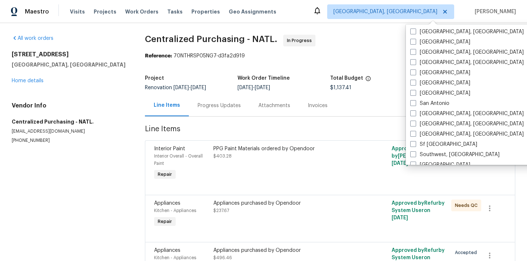
scroll to position [415, 0]
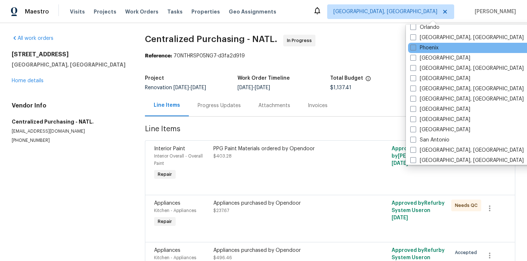
click at [424, 49] on label "Phoenix" at bounding box center [425, 47] width 28 height 7
click at [415, 49] on input "Phoenix" at bounding box center [413, 46] width 5 height 5
checkbox input "true"
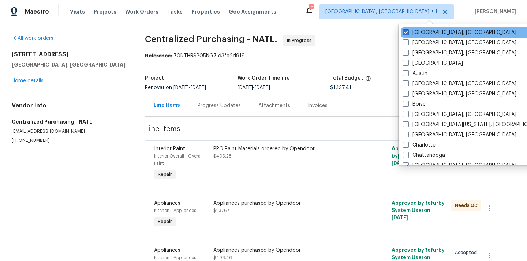
click at [418, 27] on div "[GEOGRAPHIC_DATA], [GEOGRAPHIC_DATA]" at bounding box center [475, 32] width 148 height 10
click at [417, 29] on label "[GEOGRAPHIC_DATA], [GEOGRAPHIC_DATA]" at bounding box center [460, 32] width 114 height 7
click at [408, 29] on input "[GEOGRAPHIC_DATA], [GEOGRAPHIC_DATA]" at bounding box center [405, 31] width 5 height 5
checkbox input "false"
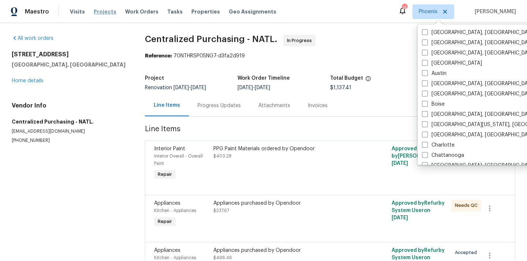
click at [94, 10] on span "Projects" at bounding box center [105, 11] width 23 height 7
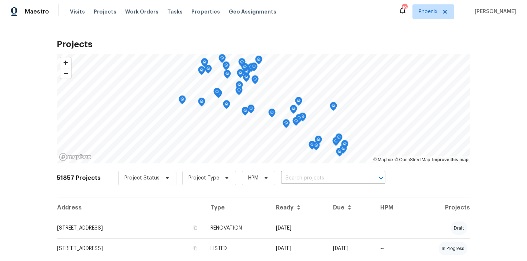
click at [300, 177] on input "text" at bounding box center [323, 178] width 84 height 11
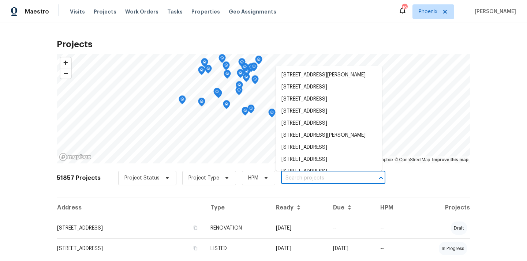
paste input "43531 W Bailey Dr, Maricopa, AZ 85138"
type input "43531 W Bailey Dr, Maricopa, AZ 85138"
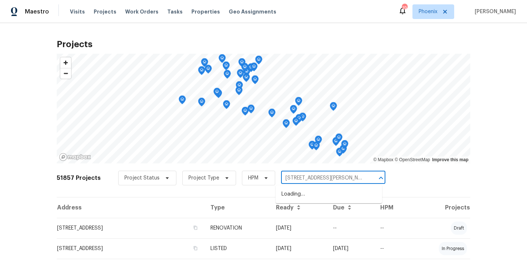
scroll to position [0, 11]
click at [296, 196] on li "43531 W Bailey Dr, Maricopa, AZ 85138" at bounding box center [329, 195] width 107 height 12
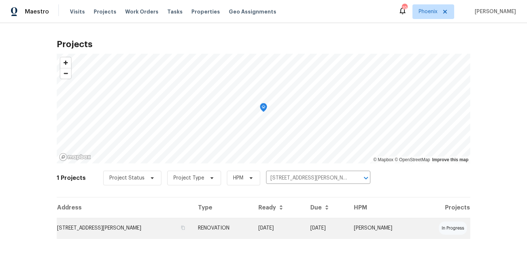
click at [155, 226] on td "43531 W Bailey Dr, Maricopa, AZ 85138" at bounding box center [124, 228] width 135 height 21
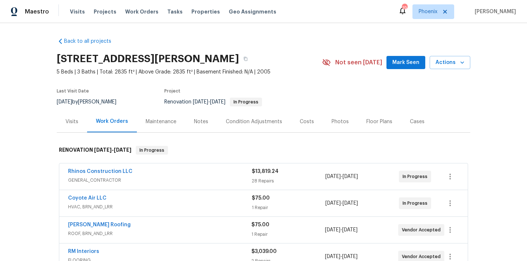
click at [232, 62] on h2 "43531 W Bailey Dr, Maricopa, AZ 85138" at bounding box center [148, 58] width 182 height 7
copy h2 "85138"
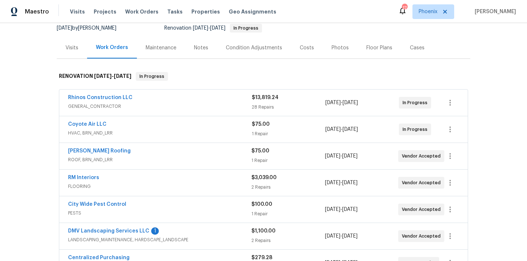
scroll to position [152, 0]
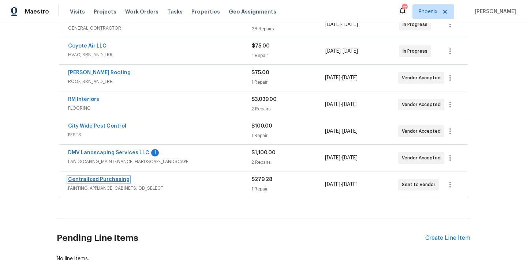
click at [97, 181] on link "Centralized Purchasing" at bounding box center [99, 179] width 62 height 5
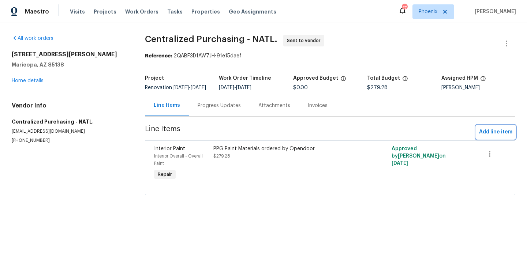
click at [492, 133] on span "Add line item" at bounding box center [495, 132] width 33 height 9
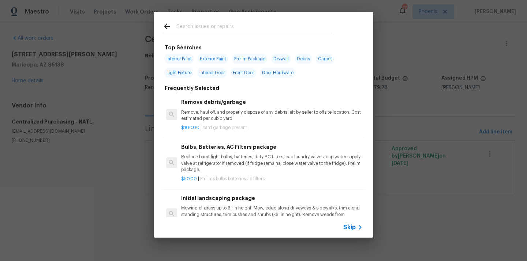
click at [262, 29] on input "text" at bounding box center [254, 27] width 155 height 11
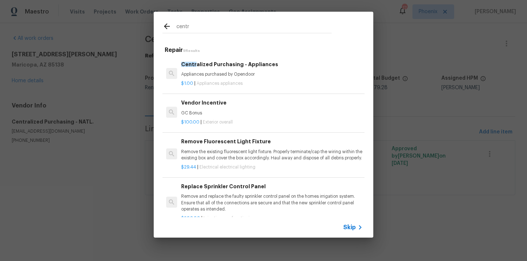
type input "centr"
click at [243, 70] on div "Centr alized Purchasing - Appliances Appliances purchased by Opendoor" at bounding box center [272, 69] width 182 height 18
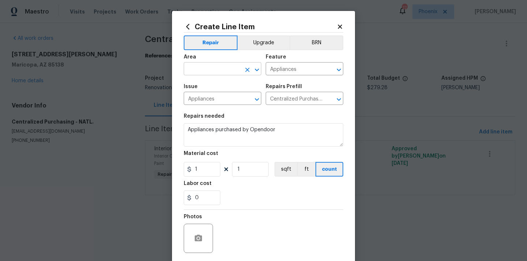
click at [227, 67] on input "text" at bounding box center [212, 69] width 57 height 11
click at [208, 88] on li "Kitchen" at bounding box center [223, 86] width 78 height 12
type input "Kitchen"
drag, startPoint x: 207, startPoint y: 175, endPoint x: 180, endPoint y: 174, distance: 27.1
click at [180, 174] on div "Create Line Item Repair Upgrade BRN Area Kitchen ​ Feature Appliances ​ Issue A…" at bounding box center [263, 157] width 183 height 293
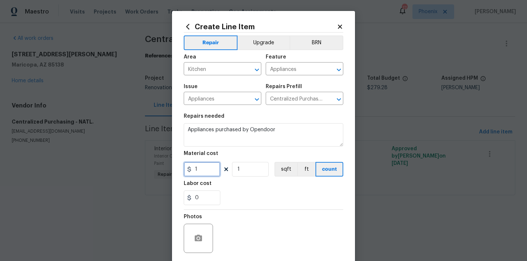
paste input "702.64"
type input "702.64"
drag, startPoint x: 235, startPoint y: 197, endPoint x: 230, endPoint y: 197, distance: 5.1
click at [235, 197] on div "0" at bounding box center [264, 198] width 160 height 15
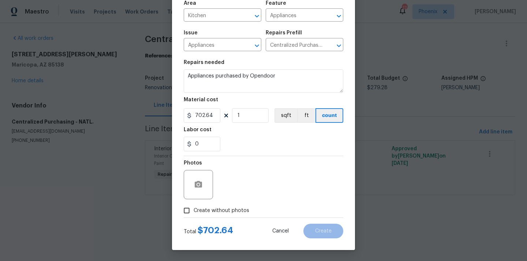
click at [224, 210] on span "Create without photos" at bounding box center [222, 211] width 56 height 8
click at [194, 210] on input "Create without photos" at bounding box center [187, 211] width 14 height 14
checkbox input "true"
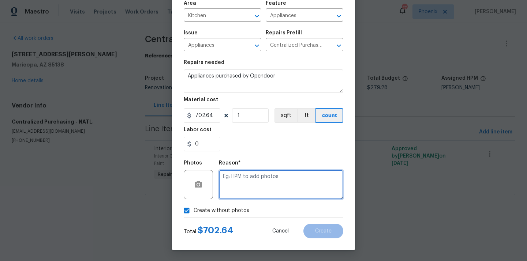
click at [242, 186] on textarea at bounding box center [281, 184] width 125 height 29
type textarea "N/A"
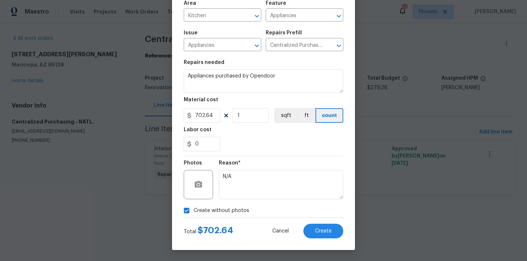
click at [319, 239] on div "Create Line Item Repair Upgrade BRN Area Kitchen ​ Feature Appliances ​ Issue A…" at bounding box center [263, 103] width 183 height 293
click at [319, 230] on span "Create" at bounding box center [323, 231] width 16 height 5
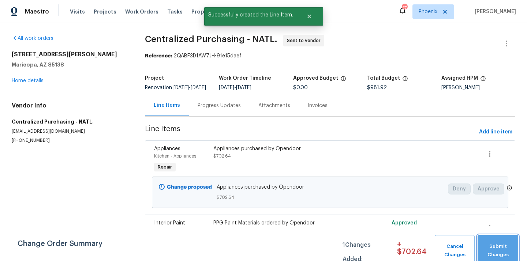
click at [503, 247] on span "Submit Changes" at bounding box center [498, 251] width 33 height 17
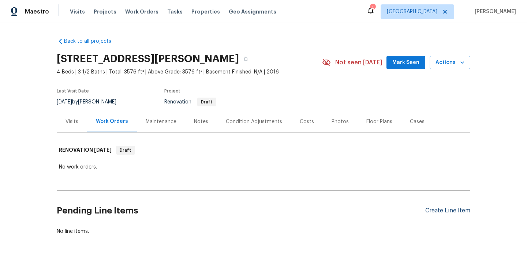
click at [455, 212] on div "Create Line Item" at bounding box center [448, 211] width 45 height 7
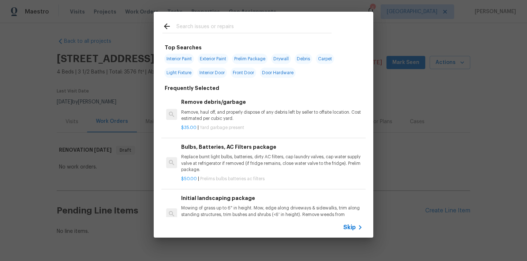
click at [286, 30] on input "text" at bounding box center [254, 27] width 155 height 11
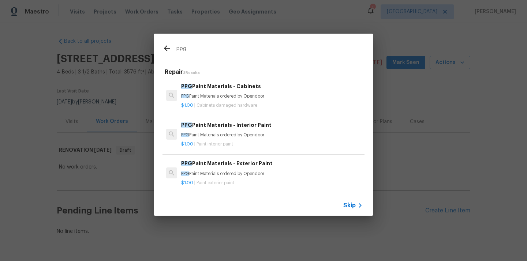
type input "ppg"
click at [245, 136] on p "PPG Paint Materials ordered by Opendoor" at bounding box center [272, 135] width 182 height 6
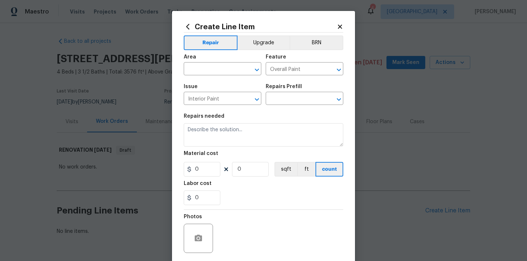
type input "PPG Paint Materials - Interior Paint $1.00"
type textarea "PPG Paint Materials ordered by Opendoor"
type input "1"
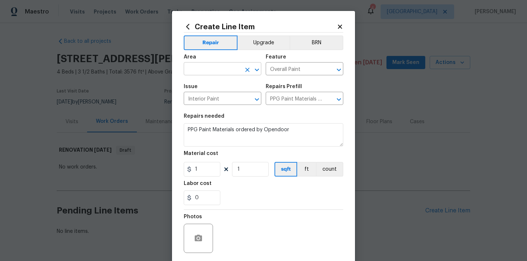
click at [234, 73] on input "text" at bounding box center [212, 69] width 57 height 11
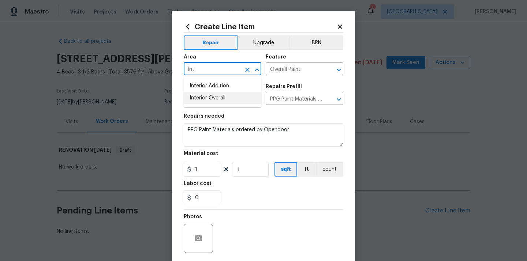
click at [225, 94] on li "Interior Overall" at bounding box center [223, 98] width 78 height 12
type input "Interior Overall"
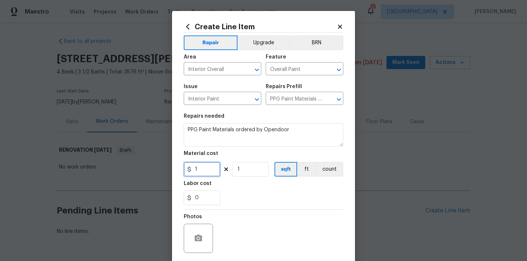
drag, startPoint x: 203, startPoint y: 169, endPoint x: 178, endPoint y: 169, distance: 25.3
click at [182, 169] on div "Create Line Item Repair Upgrade BRN Area Interior Overall ​ Feature Overall Pai…" at bounding box center [263, 157] width 183 height 293
paste input "742.64"
type input "742.64"
click at [257, 190] on div "Labor cost" at bounding box center [264, 186] width 160 height 10
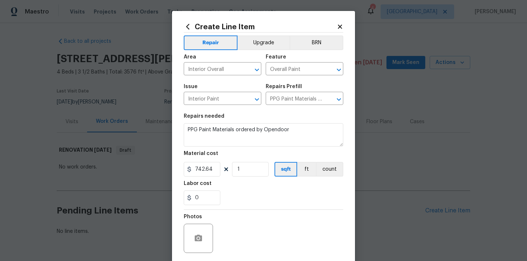
scroll to position [27, 0]
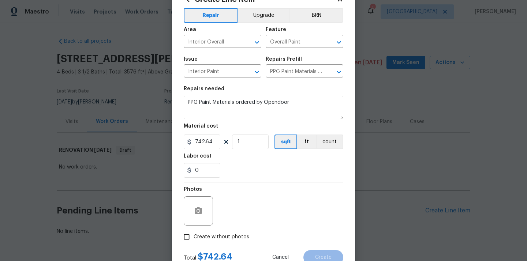
click at [218, 242] on label "Create without photos" at bounding box center [215, 237] width 70 height 14
click at [194, 242] on input "Create without photos" at bounding box center [187, 237] width 14 height 14
checkbox input "true"
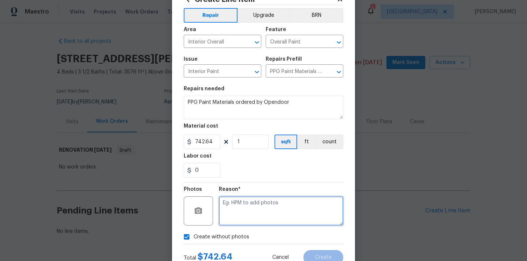
click at [233, 223] on textarea at bounding box center [281, 211] width 125 height 29
type textarea "N/A"
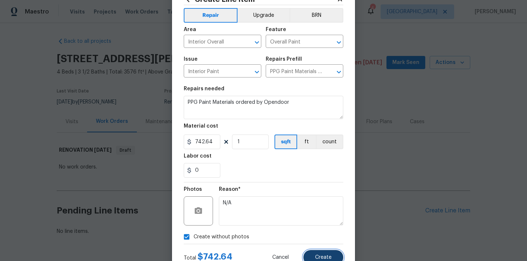
click at [325, 253] on button "Create" at bounding box center [324, 257] width 40 height 15
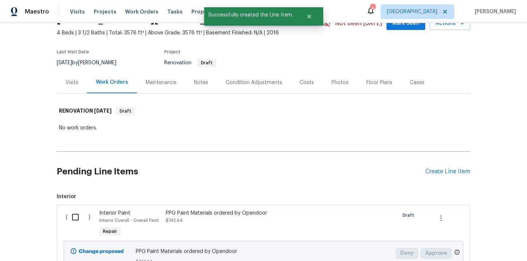
scroll to position [91, 0]
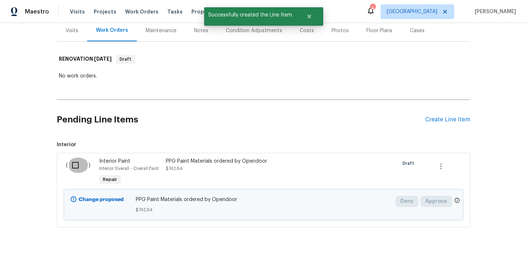
click at [68, 171] on input "checkbox" at bounding box center [78, 165] width 21 height 15
checkbox input "true"
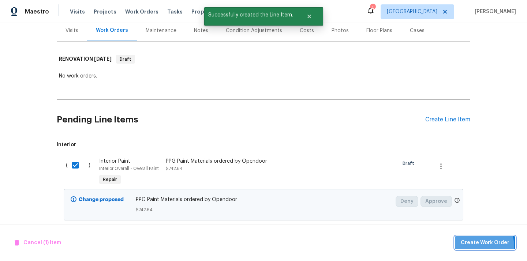
click at [479, 247] on span "Create Work Order" at bounding box center [485, 243] width 49 height 9
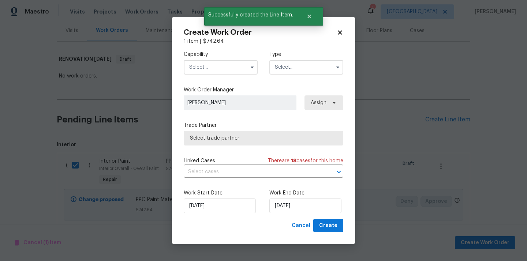
click at [233, 73] on input "text" at bounding box center [221, 67] width 74 height 15
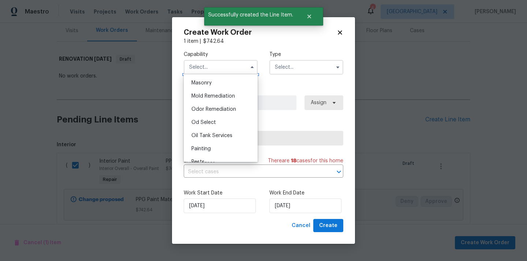
scroll to position [549, 0]
click at [209, 143] on div "Painting" at bounding box center [221, 148] width 70 height 13
type input "Painting"
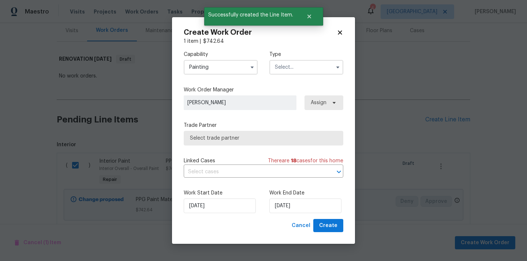
click at [309, 64] on input "text" at bounding box center [307, 67] width 74 height 15
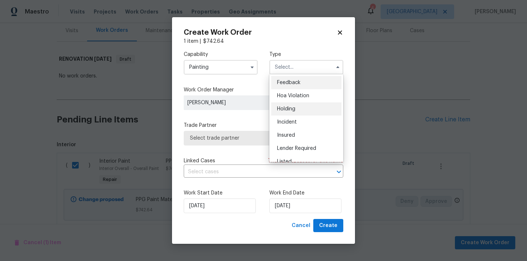
scroll to position [166, 0]
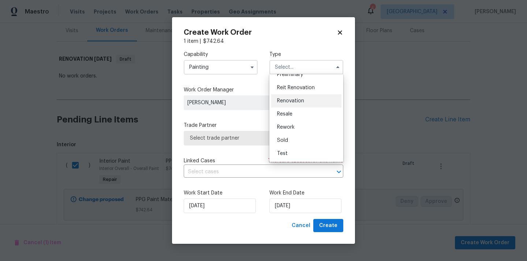
click at [305, 100] on div "Renovation" at bounding box center [306, 100] width 70 height 13
type input "Renovation"
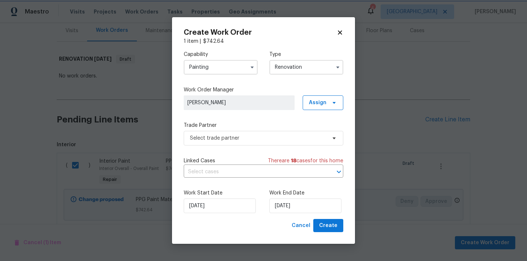
scroll to position [0, 0]
click at [316, 104] on span "Assign" at bounding box center [318, 102] width 18 height 7
click at [319, 132] on div "Assign to me" at bounding box center [324, 133] width 32 height 7
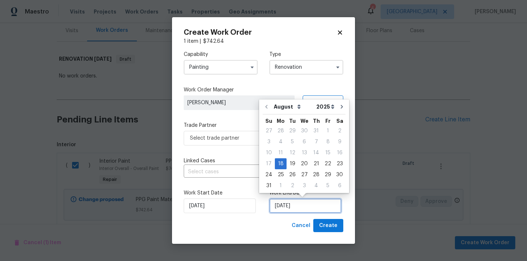
click at [283, 206] on input "[DATE]" at bounding box center [306, 206] width 72 height 15
click at [339, 187] on div "6" at bounding box center [340, 186] width 12 height 10
type input "9/6/2025"
select select "8"
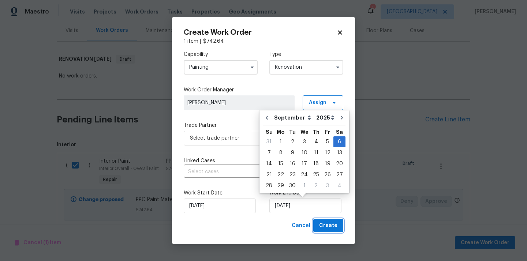
click at [328, 226] on span "Create" at bounding box center [328, 226] width 18 height 9
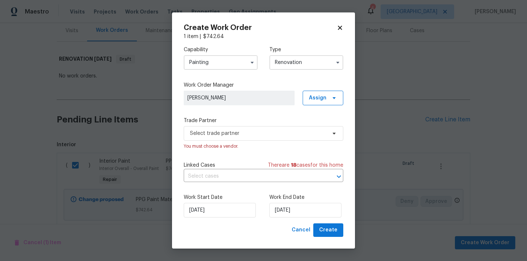
click at [266, 141] on div "Select trade partner You must choose a vendor." at bounding box center [264, 138] width 160 height 24
click at [264, 133] on span "Select trade partner" at bounding box center [258, 133] width 137 height 7
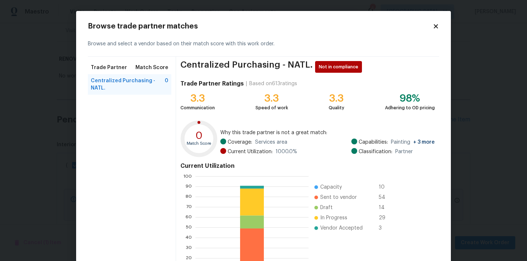
scroll to position [62, 0]
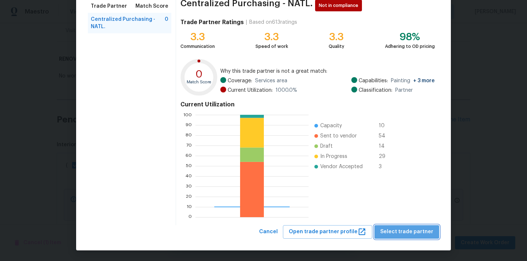
click at [414, 232] on span "Select trade partner" at bounding box center [406, 232] width 53 height 9
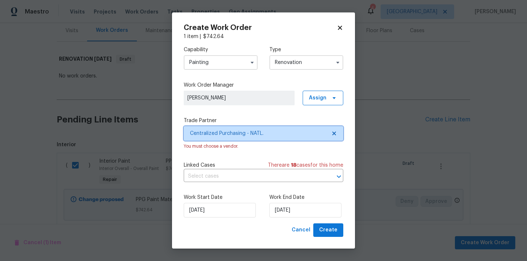
scroll to position [0, 0]
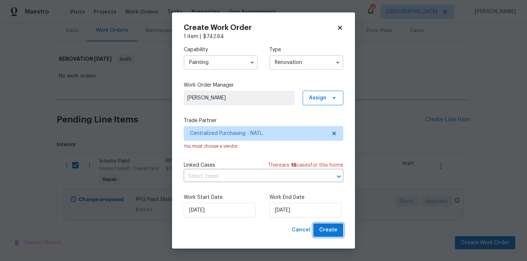
click at [320, 230] on button "Create" at bounding box center [328, 231] width 30 height 14
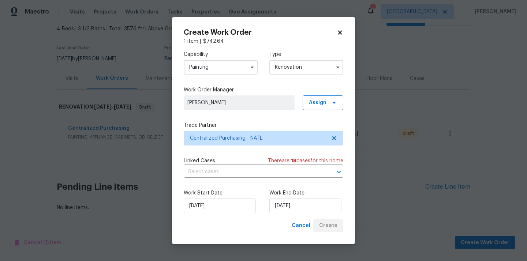
scroll to position [43, 0]
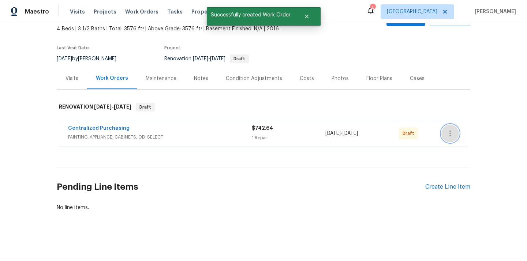
click at [446, 133] on icon "button" at bounding box center [450, 133] width 9 height 9
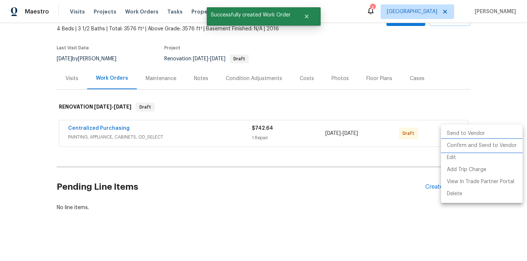
click at [453, 145] on li "Confirm and Send to Vendor" at bounding box center [482, 146] width 82 height 12
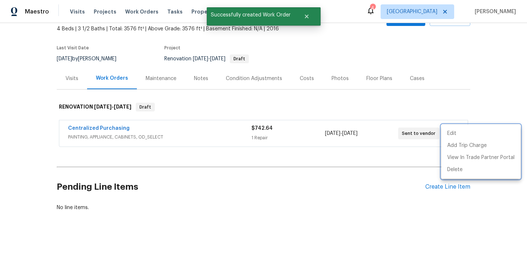
click at [99, 130] on div at bounding box center [263, 130] width 527 height 261
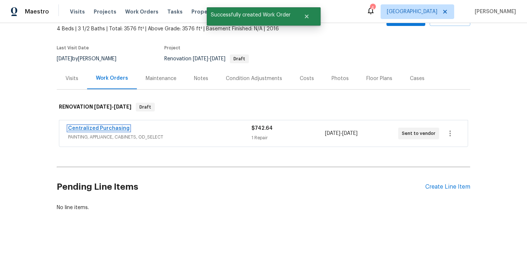
click at [95, 130] on link "Centralized Purchasing" at bounding box center [99, 128] width 62 height 5
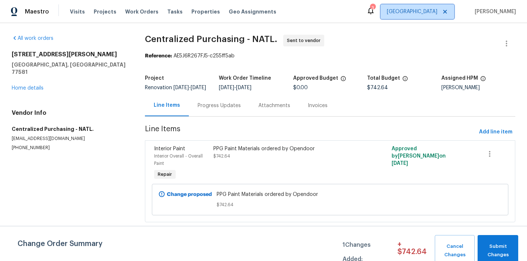
click at [436, 15] on span "[GEOGRAPHIC_DATA]" at bounding box center [412, 11] width 51 height 7
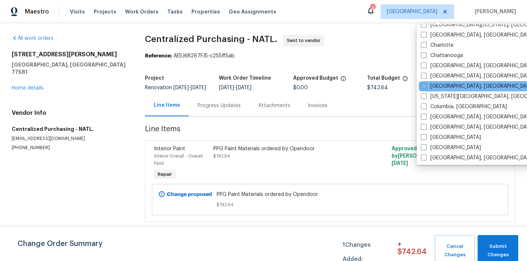
scroll to position [84, 0]
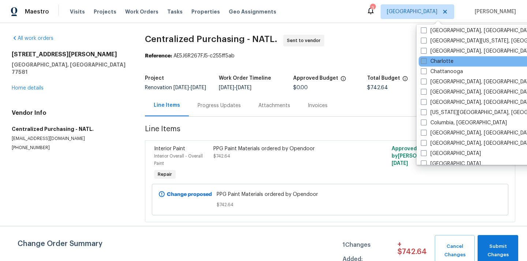
click at [423, 63] on span at bounding box center [424, 61] width 6 height 6
click at [423, 63] on input "Charlotte" at bounding box center [423, 60] width 5 height 5
checkbox input "true"
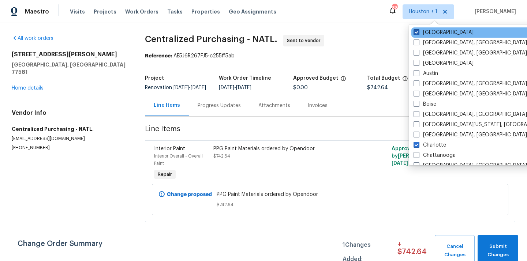
click at [419, 33] on span at bounding box center [417, 32] width 6 height 6
click at [419, 33] on input "[GEOGRAPHIC_DATA]" at bounding box center [416, 31] width 5 height 5
checkbox input "false"
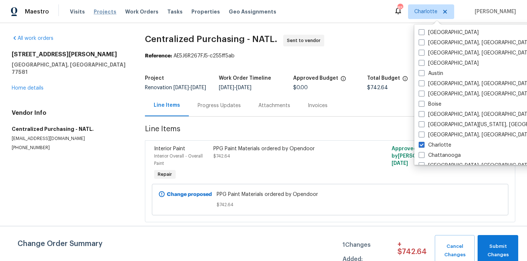
click at [94, 9] on span "Projects" at bounding box center [105, 11] width 23 height 7
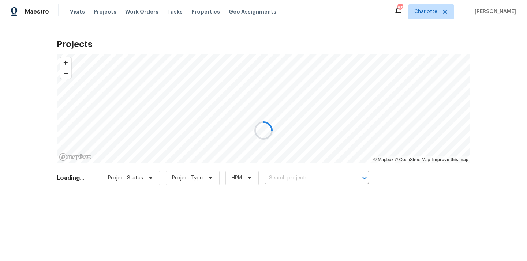
click at [339, 180] on div at bounding box center [263, 130] width 527 height 261
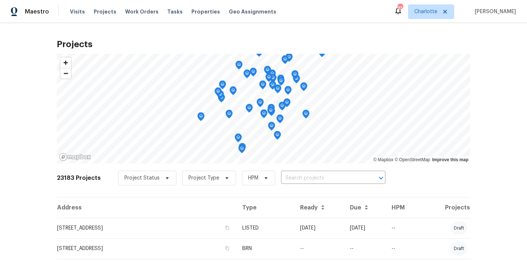
click at [339, 180] on input "text" at bounding box center [323, 178] width 84 height 11
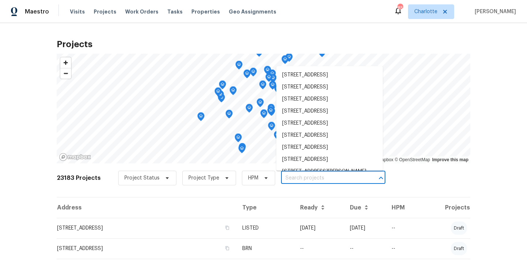
paste input "6372"
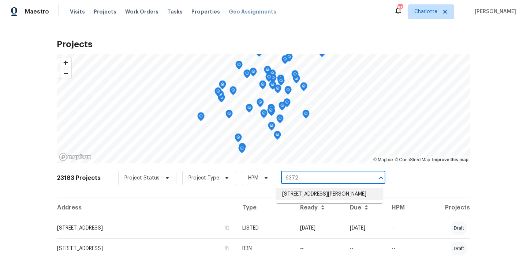
type input "6372"
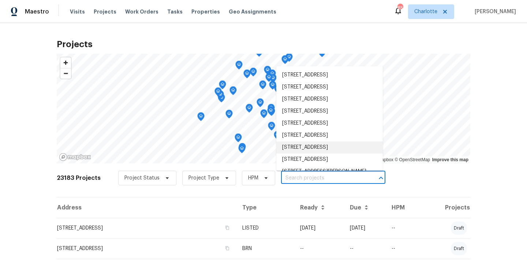
paste input "[STREET_ADDRESS][PERSON_NAME]"
type input "[STREET_ADDRESS][PERSON_NAME]"
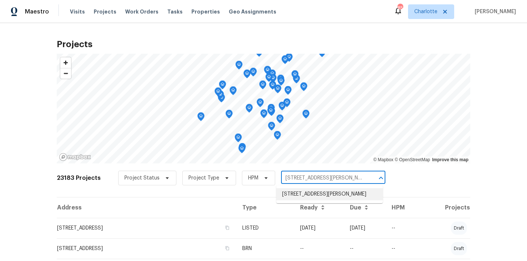
click at [307, 194] on li "[STREET_ADDRESS][PERSON_NAME]" at bounding box center [329, 195] width 107 height 12
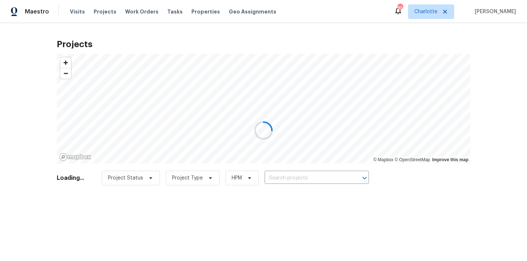
type input "[STREET_ADDRESS][PERSON_NAME]"
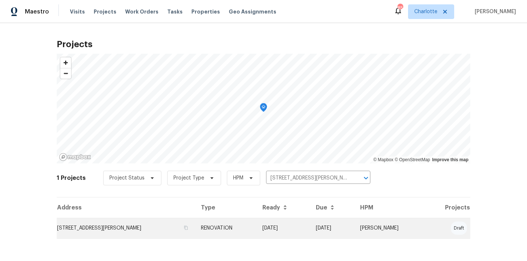
click at [212, 225] on td "RENOVATION" at bounding box center [226, 228] width 62 height 21
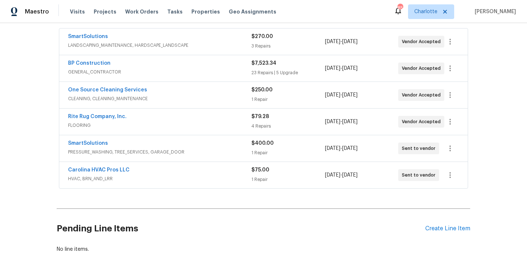
scroll to position [136, 0]
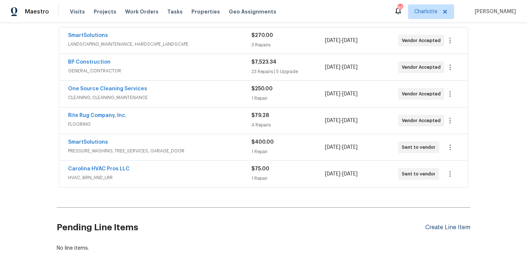
click at [448, 229] on div "Create Line Item" at bounding box center [448, 227] width 45 height 7
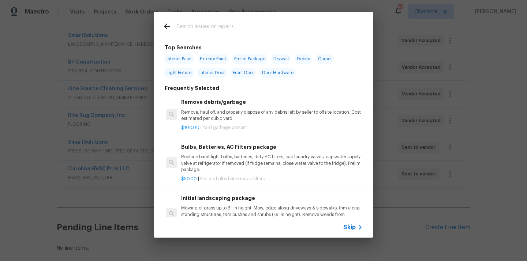
click at [248, 24] on input "text" at bounding box center [254, 27] width 155 height 11
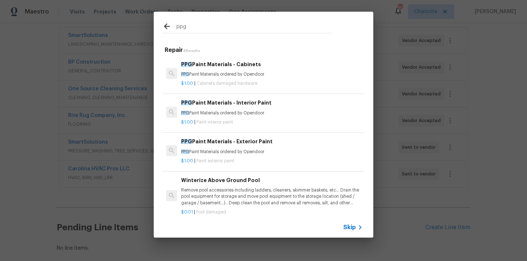
type input "ppg"
click at [233, 79] on div "$1.00 | Cabinets damaged hardware" at bounding box center [272, 82] width 182 height 9
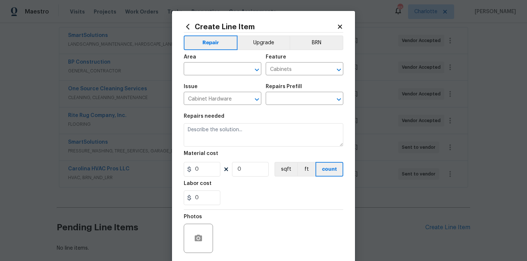
type input "PPG Paint Materials - Cabinets $1.00"
type textarea "PPG Paint Materials ordered by Opendoor"
type input "1"
click at [220, 72] on input "text" at bounding box center [212, 69] width 57 height 11
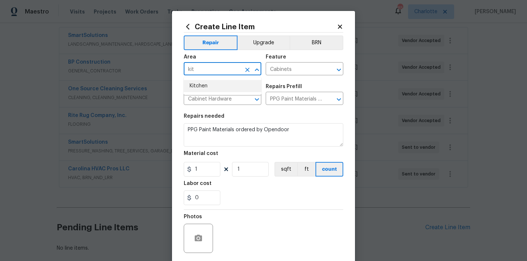
click at [207, 87] on li "Kitchen" at bounding box center [223, 86] width 78 height 12
type input "Kitchen"
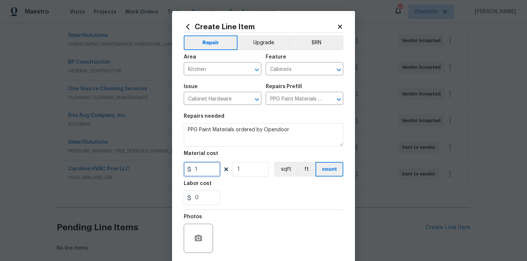
drag, startPoint x: 198, startPoint y: 172, endPoint x: 175, endPoint y: 172, distance: 23.8
click at [175, 172] on div "Create Line Item Repair Upgrade BRN Area Kitchen ​ Feature Cabinets ​ Issue Cab…" at bounding box center [263, 157] width 183 height 293
paste input "455.46"
type input "455.46"
click at [233, 184] on div "Labor cost" at bounding box center [264, 186] width 160 height 10
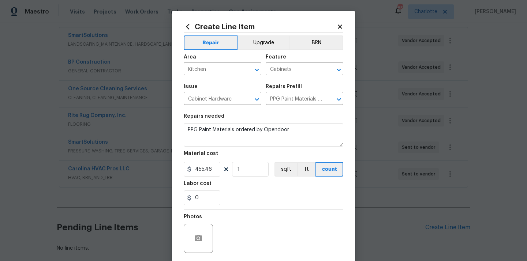
scroll to position [54, 0]
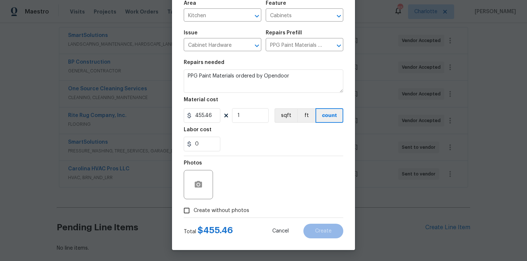
click at [229, 216] on label "Create without photos" at bounding box center [215, 211] width 70 height 14
click at [194, 216] on input "Create without photos" at bounding box center [187, 211] width 14 height 14
checkbox input "true"
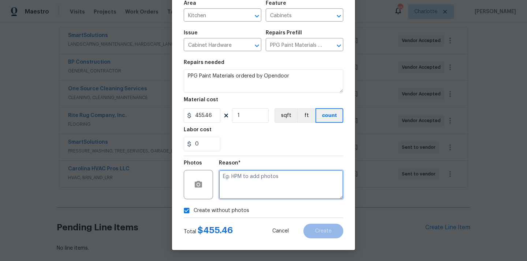
click at [244, 186] on textarea at bounding box center [281, 184] width 125 height 29
type textarea "N/A"
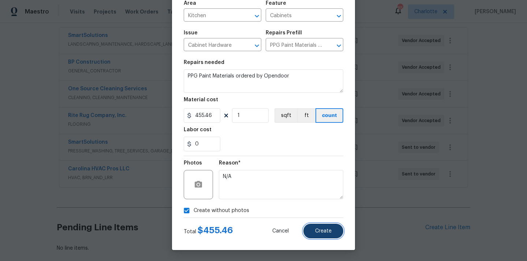
click at [335, 226] on button "Create" at bounding box center [324, 231] width 40 height 15
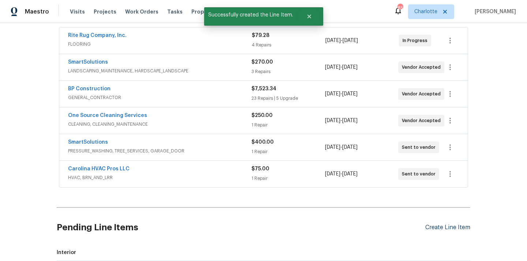
click at [437, 227] on div "Create Line Item" at bounding box center [448, 227] width 45 height 7
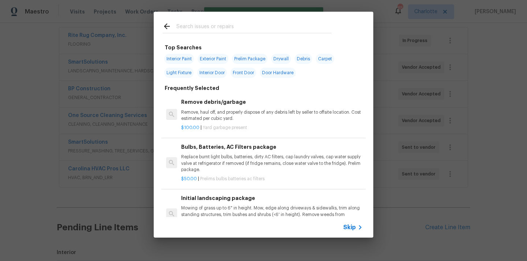
click at [301, 30] on input "text" at bounding box center [254, 27] width 155 height 11
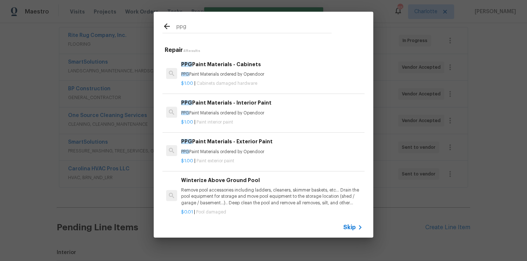
type input "ppg"
click at [244, 116] on p "PPG Paint Materials ordered by Opendoor" at bounding box center [272, 113] width 182 height 6
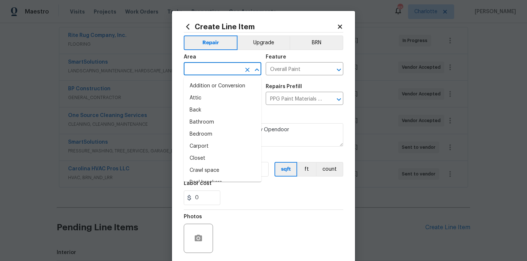
click at [223, 71] on input "text" at bounding box center [212, 69] width 57 height 11
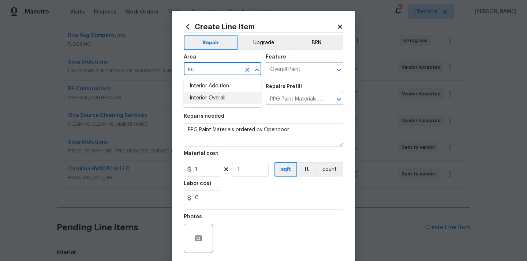
click at [216, 99] on li "Interior Overall" at bounding box center [223, 98] width 78 height 12
type input "Interior Overall"
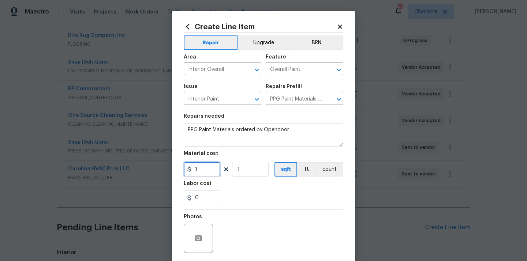
drag, startPoint x: 205, startPoint y: 173, endPoint x: 185, endPoint y: 172, distance: 19.4
click at [185, 172] on input "1" at bounding box center [202, 169] width 37 height 15
paste input "780.18"
type input "780.18"
click at [223, 183] on div "Labor cost" at bounding box center [264, 186] width 160 height 10
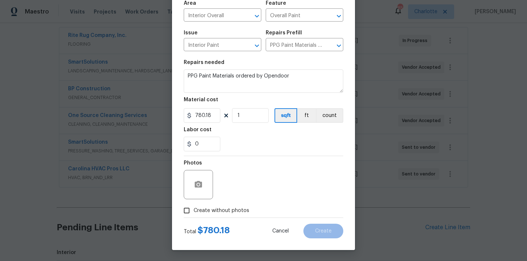
click at [219, 206] on label "Create without photos" at bounding box center [215, 211] width 70 height 14
click at [194, 206] on input "Create without photos" at bounding box center [187, 211] width 14 height 14
checkbox input "true"
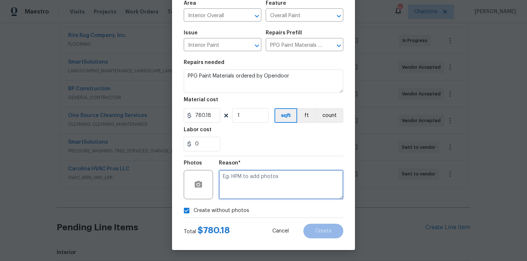
click at [235, 182] on textarea at bounding box center [281, 184] width 125 height 29
type textarea "N/A"
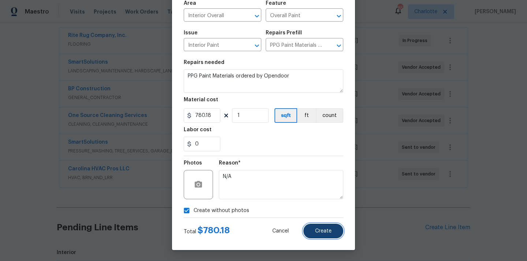
click at [328, 234] on button "Create" at bounding box center [324, 231] width 40 height 15
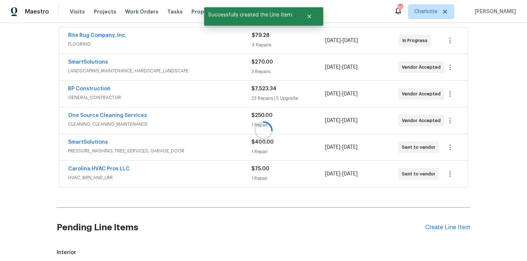
click at [436, 230] on div at bounding box center [263, 130] width 527 height 261
click at [436, 227] on div "Create Line Item" at bounding box center [448, 227] width 45 height 7
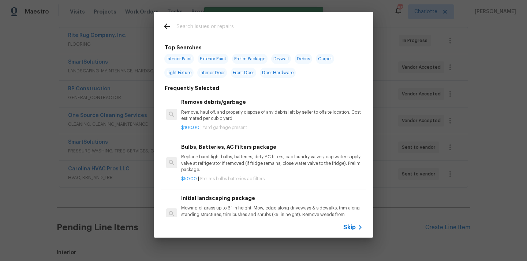
click at [275, 25] on input "text" at bounding box center [254, 27] width 155 height 11
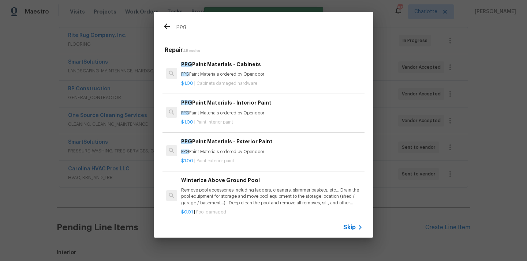
type input "ppg"
click at [239, 155] on p "PPG Paint Materials ordered by Opendoor" at bounding box center [272, 152] width 182 height 6
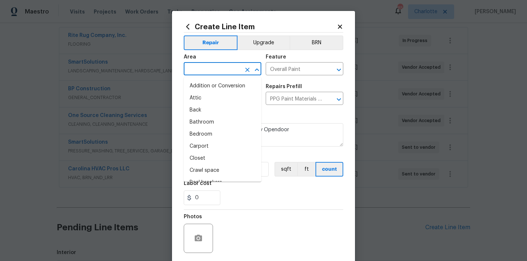
click at [218, 74] on input "text" at bounding box center [212, 69] width 57 height 11
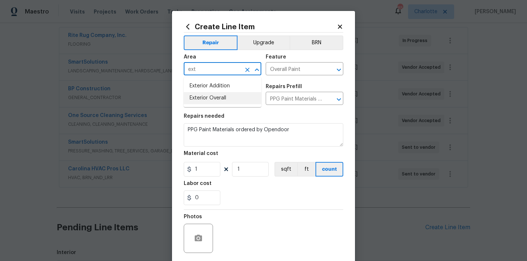
click at [211, 102] on li "Exterior Overall" at bounding box center [223, 98] width 78 height 12
type input "Exterior Overall"
drag, startPoint x: 201, startPoint y: 168, endPoint x: 183, endPoint y: 168, distance: 18.0
click at [185, 168] on input "1" at bounding box center [202, 169] width 37 height 15
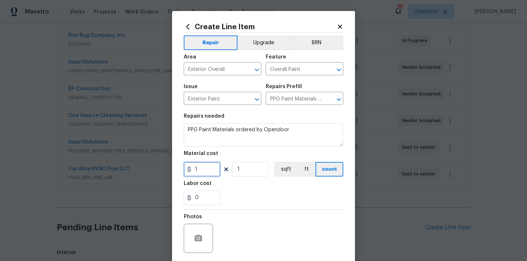
paste input "23.25"
type input "123.25"
click at [241, 196] on div "0" at bounding box center [264, 198] width 160 height 15
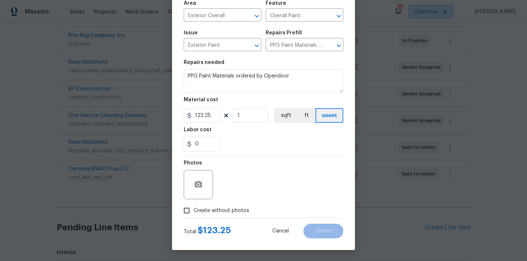
click at [233, 208] on span "Create without photos" at bounding box center [222, 211] width 56 height 8
click at [194, 208] on input "Create without photos" at bounding box center [187, 211] width 14 height 14
checkbox input "true"
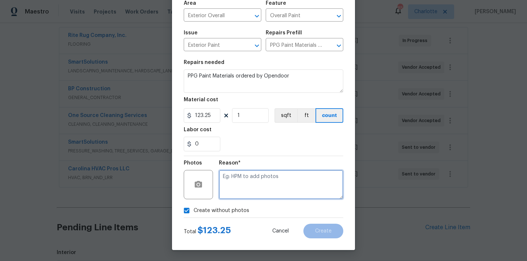
click at [241, 192] on textarea at bounding box center [281, 184] width 125 height 29
type textarea "N/A"
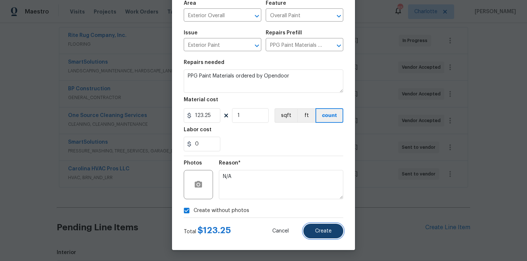
click at [324, 236] on button "Create" at bounding box center [324, 231] width 40 height 15
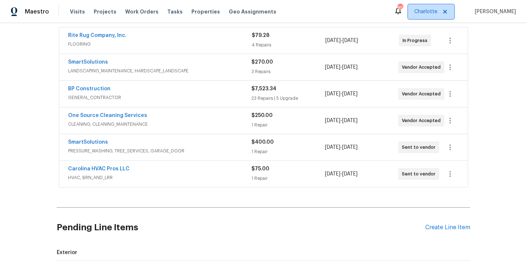
click at [438, 8] on span "Charlotte" at bounding box center [426, 11] width 23 height 7
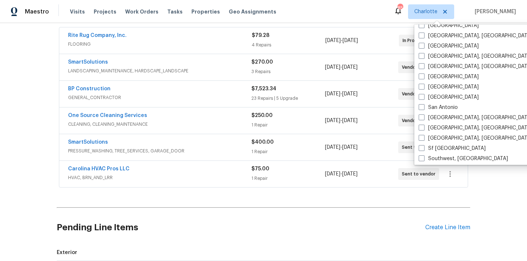
scroll to position [491, 0]
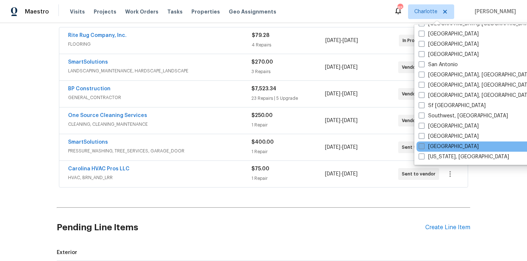
click at [439, 144] on label "[GEOGRAPHIC_DATA]" at bounding box center [449, 146] width 60 height 7
click at [424, 144] on input "[GEOGRAPHIC_DATA]" at bounding box center [421, 145] width 5 height 5
checkbox input "true"
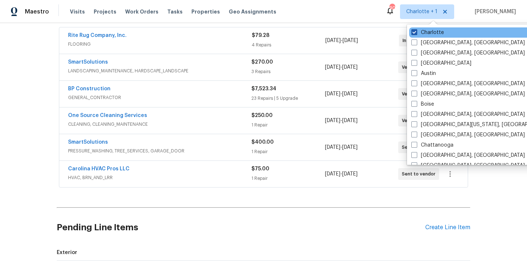
click at [425, 35] on label "Charlotte" at bounding box center [428, 32] width 33 height 7
click at [416, 34] on input "Charlotte" at bounding box center [414, 31] width 5 height 5
checkbox input "false"
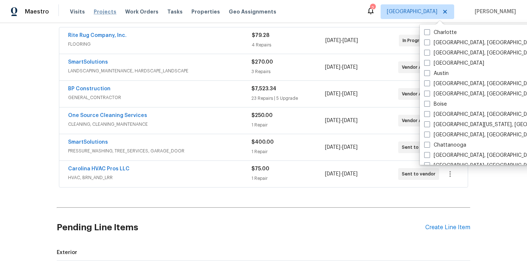
click at [99, 11] on span "Projects" at bounding box center [105, 11] width 23 height 7
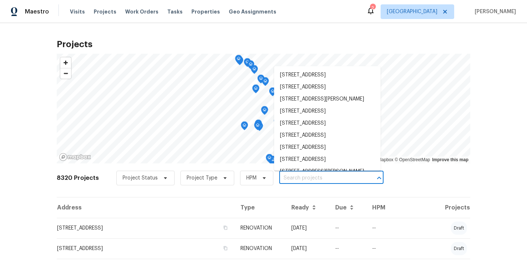
click at [325, 180] on input "text" at bounding box center [321, 178] width 84 height 11
paste input "9624 E Azuma Way, Tucson, AZ 85747"
type input "9624 E Azuma Way, Tucson, AZ 85747"
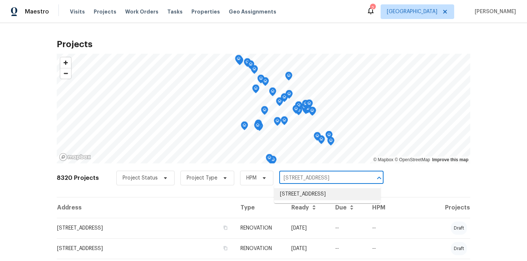
click at [313, 193] on li "9624 E Azuma Way, Tucson, AZ 85747" at bounding box center [327, 195] width 107 height 12
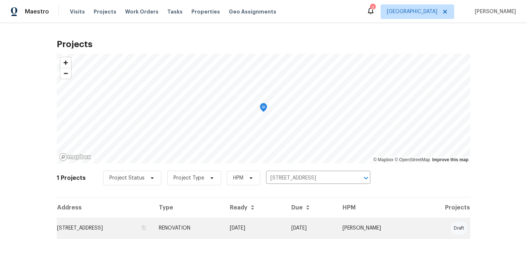
click at [153, 231] on td "9624 E Azuma Way, Tucson, AZ 85747" at bounding box center [105, 228] width 96 height 21
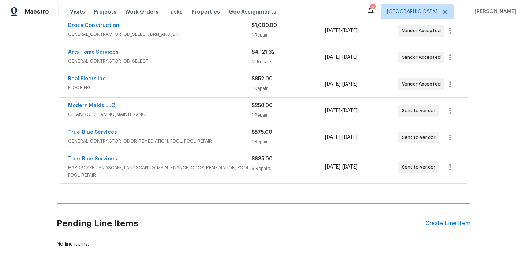
scroll to position [147, 0]
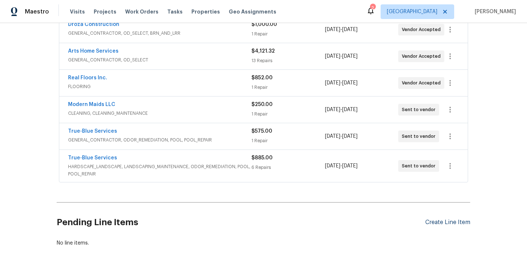
click at [438, 220] on div "Create Line Item" at bounding box center [448, 222] width 45 height 7
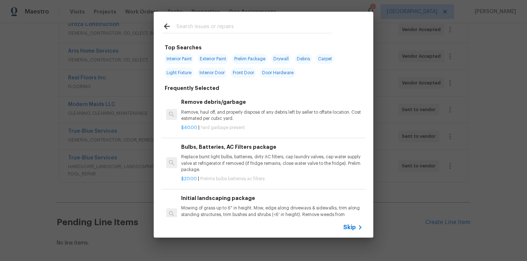
click at [253, 30] on input "text" at bounding box center [254, 27] width 155 height 11
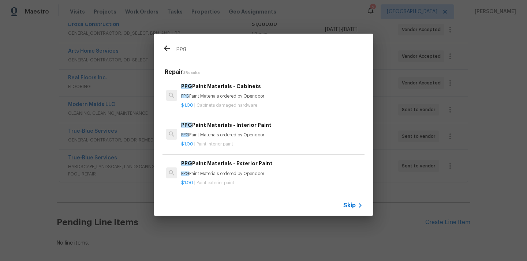
type input "ppg"
click at [234, 140] on div "$1.00 | Paint interior paint" at bounding box center [272, 142] width 182 height 9
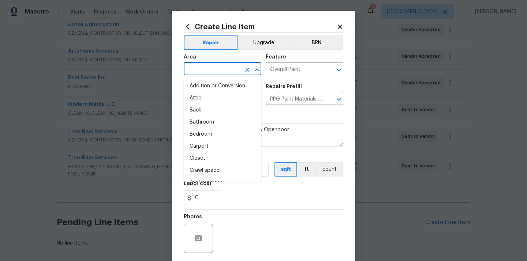
click at [229, 70] on input "text" at bounding box center [212, 69] width 57 height 11
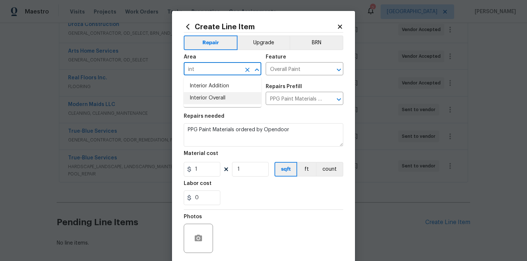
click at [217, 97] on li "Interior Overall" at bounding box center [223, 98] width 78 height 12
type input "Interior Overall"
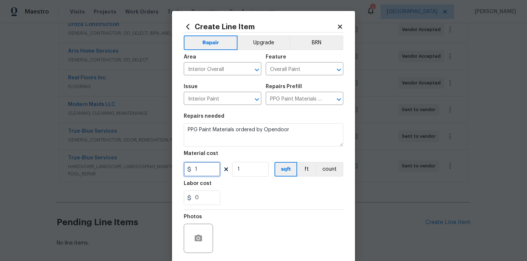
drag, startPoint x: 202, startPoint y: 166, endPoint x: 181, endPoint y: 167, distance: 20.9
click at [181, 167] on div "Create Line Item Repair Upgrade BRN Area Interior Overall ​ Feature Overall Pai…" at bounding box center [263, 157] width 183 height 293
paste input "349.1"
type input "349.11"
click at [247, 194] on div "0" at bounding box center [264, 198] width 160 height 15
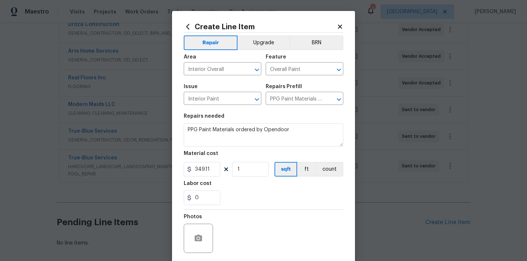
scroll to position [54, 0]
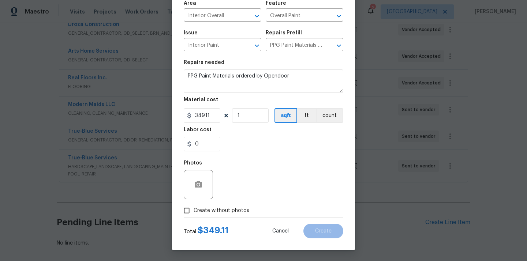
click at [232, 210] on span "Create without photos" at bounding box center [222, 211] width 56 height 8
click at [194, 210] on input "Create without photos" at bounding box center [187, 211] width 14 height 14
checkbox input "true"
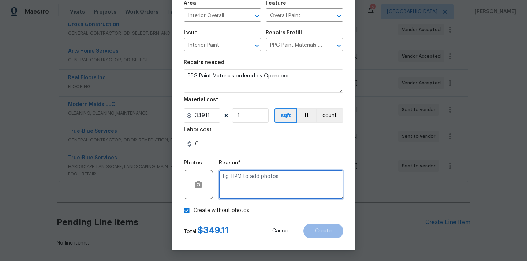
click at [246, 192] on textarea at bounding box center [281, 184] width 125 height 29
type textarea "N/A"
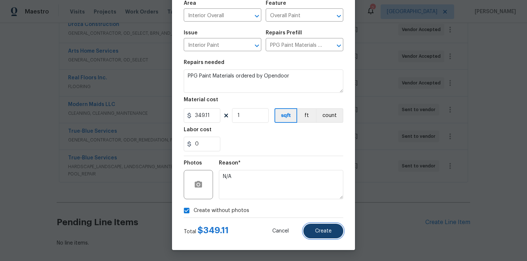
click at [322, 229] on span "Create" at bounding box center [323, 231] width 16 height 5
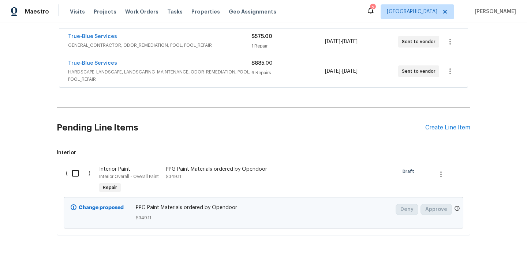
scroll to position [266, 0]
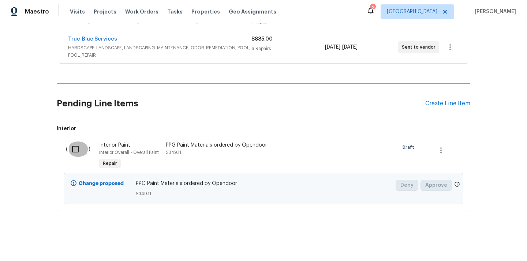
click at [76, 146] on input "checkbox" at bounding box center [78, 149] width 21 height 15
checkbox input "true"
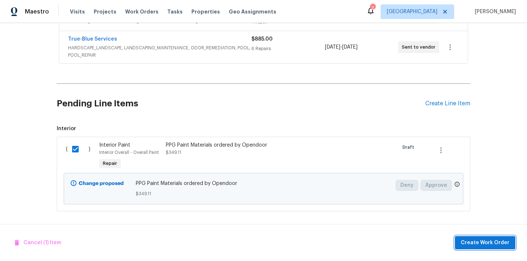
click at [495, 240] on span "Create Work Order" at bounding box center [485, 243] width 49 height 9
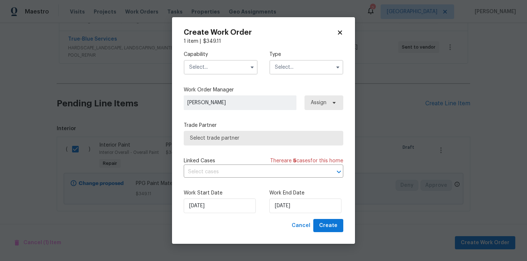
click at [226, 63] on input "text" at bounding box center [221, 67] width 74 height 15
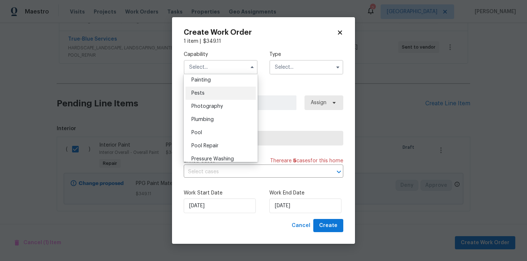
scroll to position [612, 0]
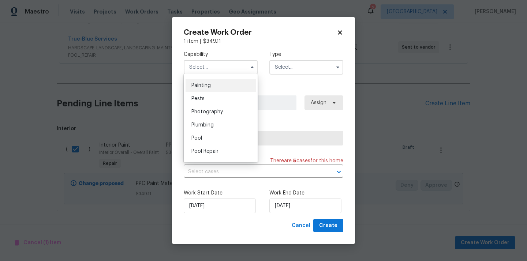
click at [214, 83] on div "Painting" at bounding box center [221, 85] width 70 height 13
type input "Painting"
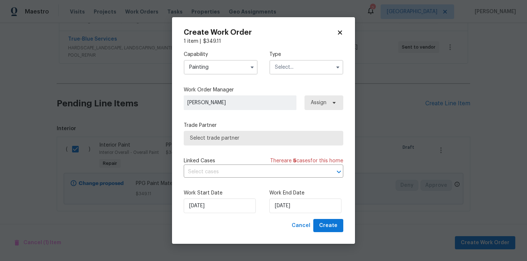
click at [306, 67] on input "text" at bounding box center [307, 67] width 74 height 15
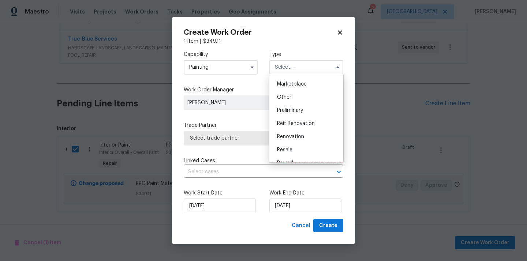
scroll to position [166, 0]
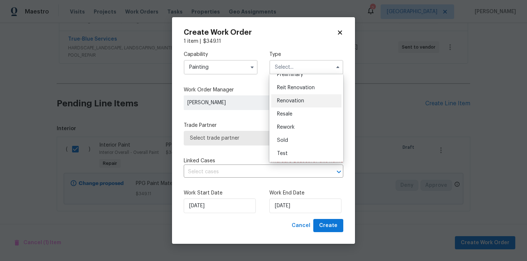
click at [304, 98] on div "Renovation" at bounding box center [306, 100] width 70 height 13
type input "Renovation"
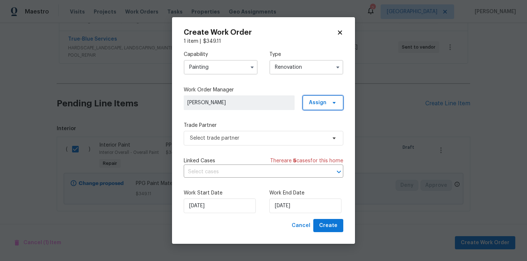
click at [318, 106] on span "Assign" at bounding box center [318, 102] width 18 height 7
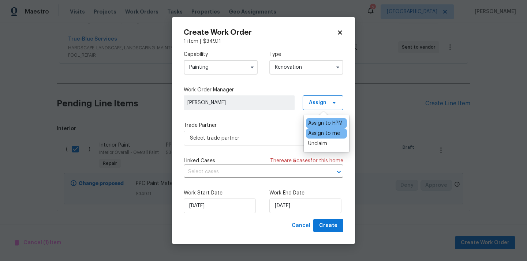
click at [318, 132] on div "Assign to me" at bounding box center [324, 133] width 32 height 7
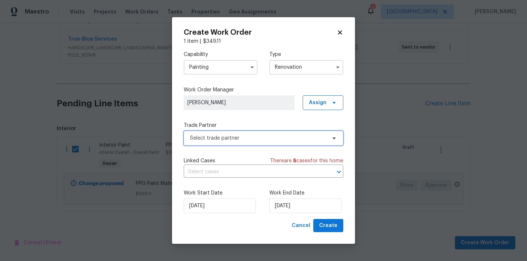
click at [255, 135] on span "Select trade partner" at bounding box center [258, 138] width 137 height 7
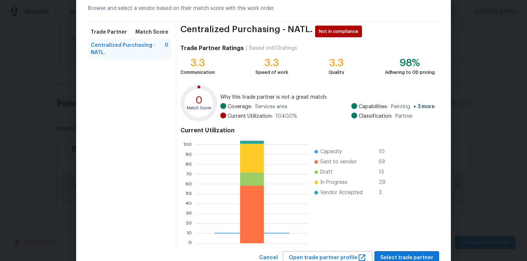
scroll to position [62, 0]
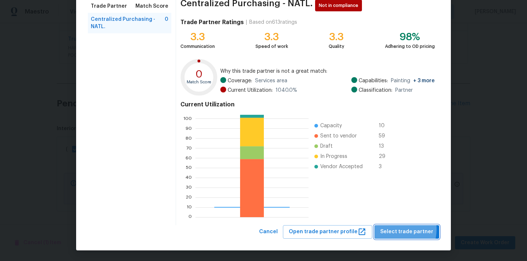
click at [396, 230] on span "Select trade partner" at bounding box center [406, 232] width 53 height 9
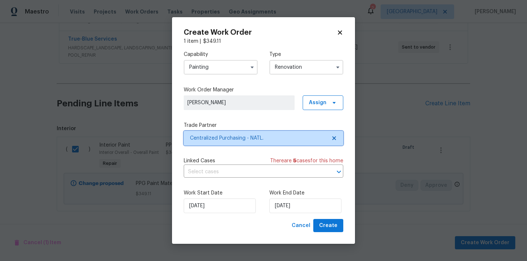
scroll to position [0, 0]
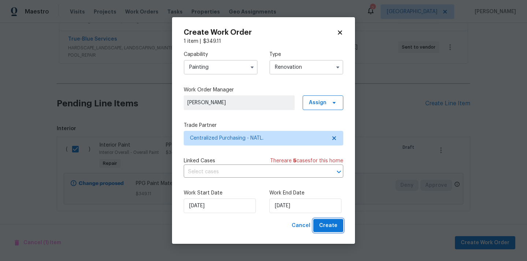
click at [342, 224] on button "Create" at bounding box center [328, 226] width 30 height 14
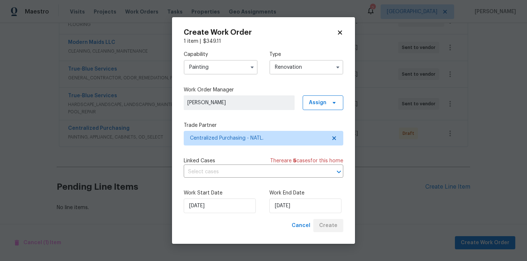
scroll to position [209, 0]
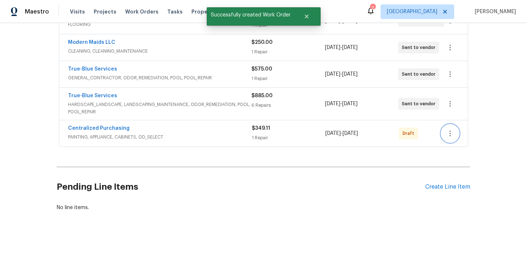
click at [452, 136] on icon "button" at bounding box center [450, 133] width 9 height 9
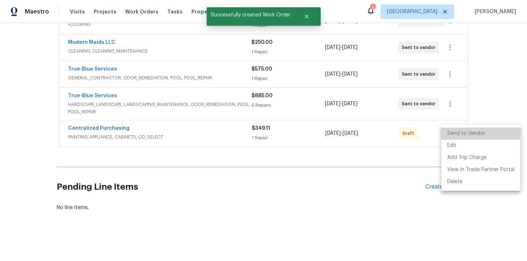
click at [457, 131] on li "Send to Vendor" at bounding box center [481, 134] width 79 height 12
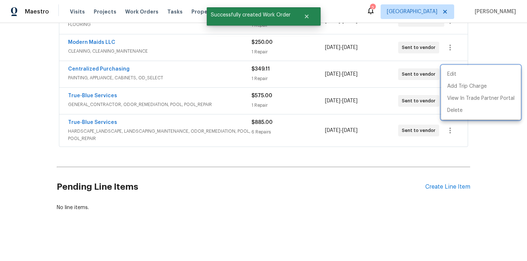
click at [105, 114] on div at bounding box center [263, 130] width 527 height 261
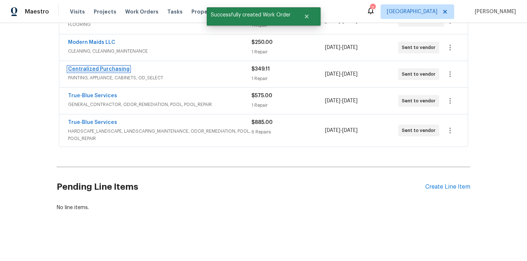
click at [94, 68] on link "Centralized Purchasing" at bounding box center [99, 69] width 62 height 5
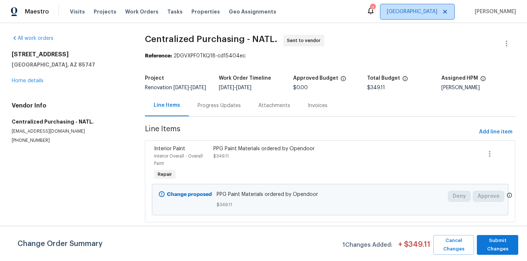
click at [437, 18] on span "[GEOGRAPHIC_DATA]" at bounding box center [418, 11] width 74 height 15
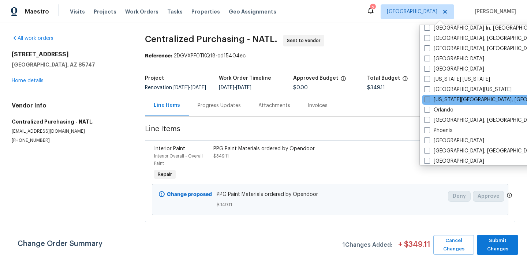
scroll to position [343, 0]
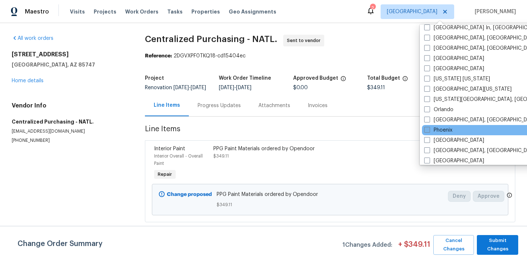
click at [442, 130] on label "Phoenix" at bounding box center [438, 130] width 28 height 7
click at [429, 130] on input "Phoenix" at bounding box center [426, 129] width 5 height 5
checkbox input "true"
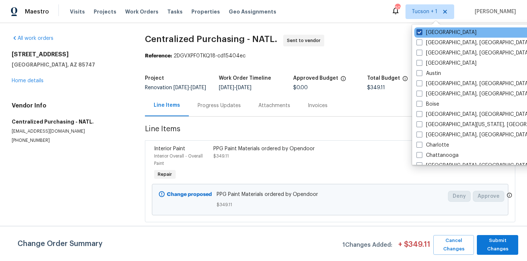
click at [432, 33] on label "[GEOGRAPHIC_DATA]" at bounding box center [447, 32] width 60 height 7
click at [422, 33] on input "[GEOGRAPHIC_DATA]" at bounding box center [419, 31] width 5 height 5
checkbox input "false"
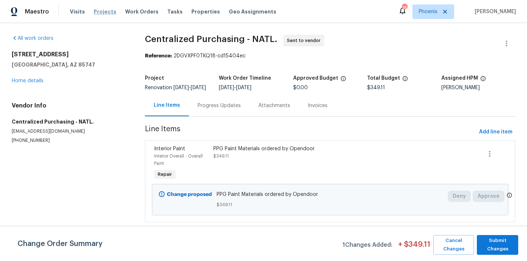
click at [101, 14] on span "Projects" at bounding box center [105, 11] width 23 height 7
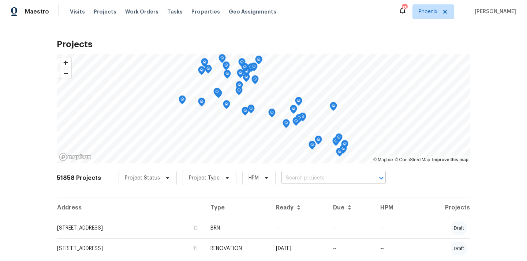
click at [311, 174] on input "text" at bounding box center [324, 178] width 84 height 11
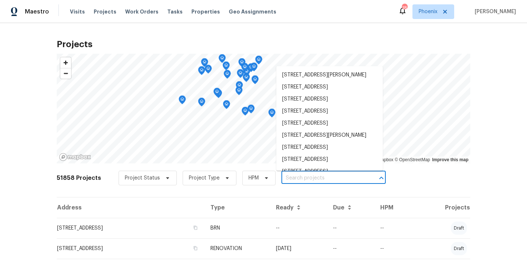
paste input "3429 W Dahlia Dr, Phoenix, AZ 85029"
type input "3429 W Dahlia Dr, Phoenix, AZ 85029"
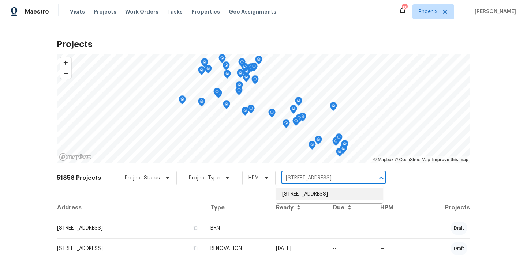
click at [309, 191] on li "3429 W Dahlia Dr, Phoenix, AZ 85029" at bounding box center [329, 195] width 107 height 12
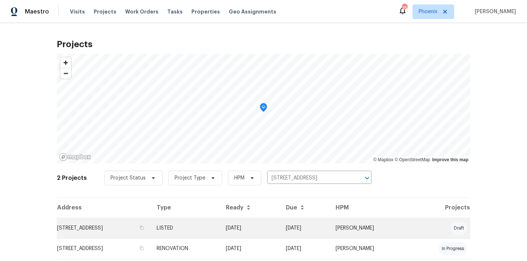
click at [220, 236] on td "LISTED" at bounding box center [185, 228] width 69 height 21
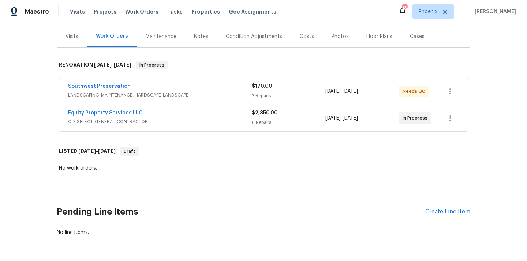
scroll to position [110, 0]
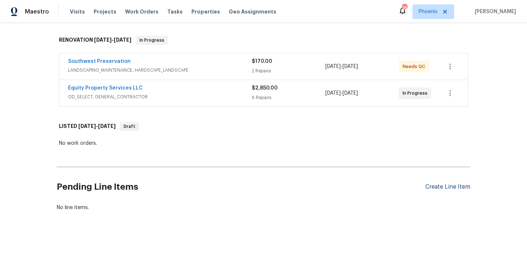
click at [449, 187] on div "Create Line Item" at bounding box center [448, 187] width 45 height 7
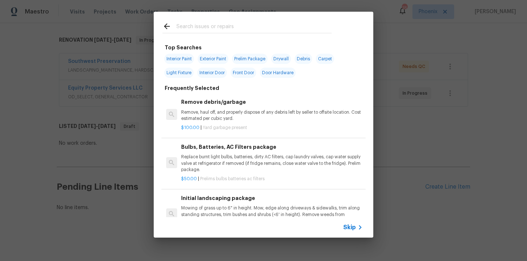
click at [210, 28] on input "text" at bounding box center [254, 27] width 155 height 11
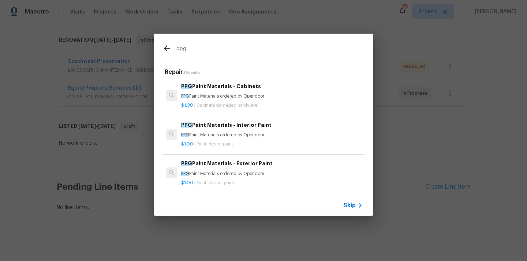
type input "ppg"
click at [210, 132] on div "PPG Paint Materials - Interior Paint PPG Paint Materials ordered by Opendoor" at bounding box center [272, 130] width 182 height 18
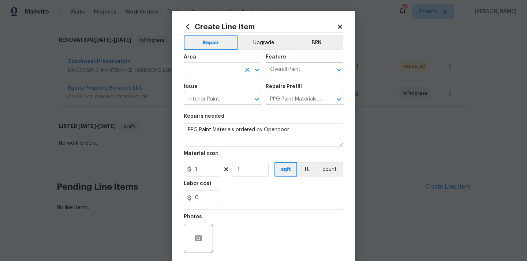
click at [222, 67] on input "text" at bounding box center [212, 69] width 57 height 11
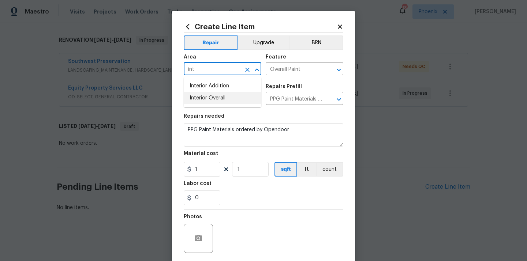
click at [226, 99] on li "Interior Overall" at bounding box center [223, 98] width 78 height 12
type input "Interior Overall"
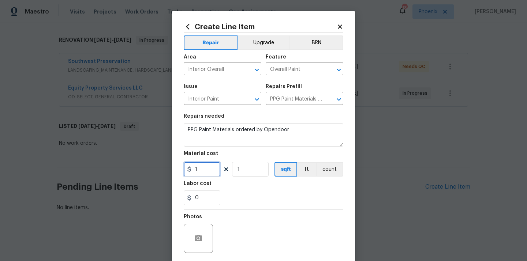
drag, startPoint x: 204, startPoint y: 167, endPoint x: 186, endPoint y: 167, distance: 18.0
click at [187, 167] on input "1" at bounding box center [202, 169] width 37 height 15
paste input "406.62"
type input "406.62"
click at [247, 202] on div "0" at bounding box center [264, 198] width 160 height 15
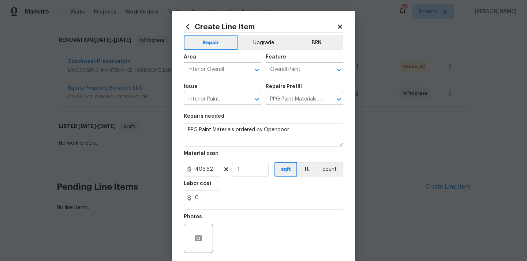
scroll to position [47, 0]
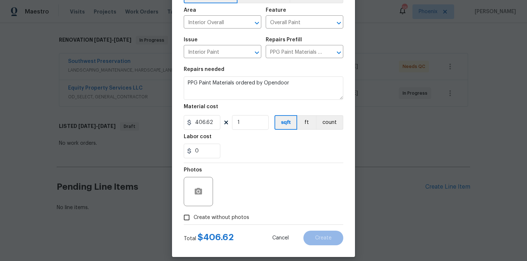
click at [235, 216] on span "Create without photos" at bounding box center [222, 218] width 56 height 8
click at [194, 216] on input "Create without photos" at bounding box center [187, 218] width 14 height 14
checkbox input "true"
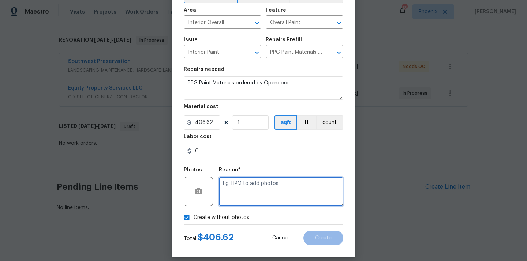
click at [243, 204] on textarea at bounding box center [281, 191] width 125 height 29
type textarea "N/A"
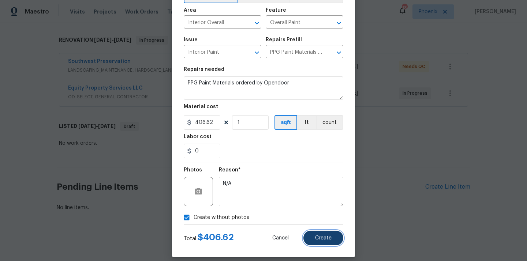
click at [333, 241] on button "Create" at bounding box center [324, 238] width 40 height 15
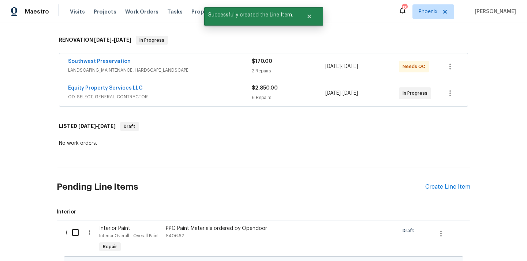
click at [74, 234] on input "checkbox" at bounding box center [78, 232] width 21 height 15
checkbox input "true"
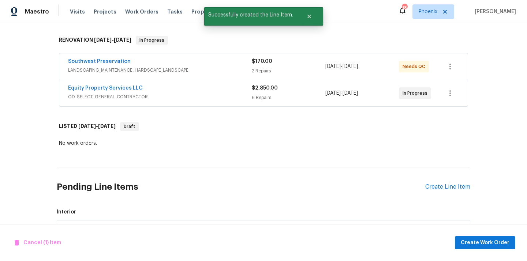
click at [480, 250] on div "Cancel (1) Item Create Work Order" at bounding box center [263, 242] width 527 height 37
click at [478, 246] on span "Create Work Order" at bounding box center [485, 243] width 49 height 9
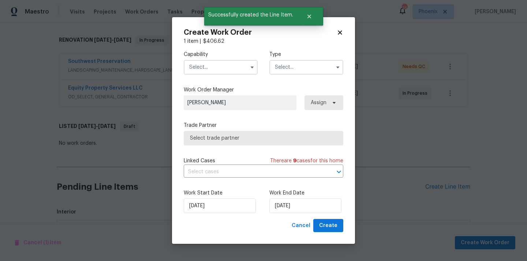
click at [222, 67] on input "text" at bounding box center [221, 67] width 74 height 15
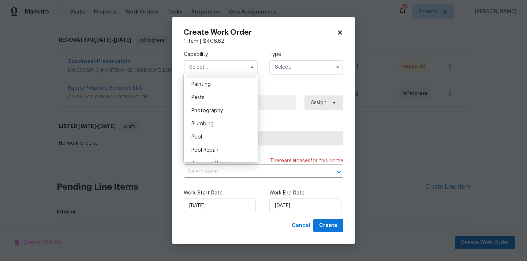
click at [223, 77] on div "Oil Tank Services" at bounding box center [221, 71] width 70 height 13
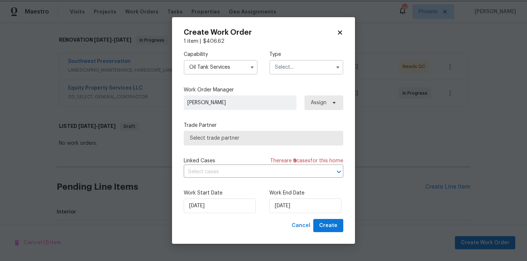
scroll to position [589, 0]
click at [226, 67] on input "Oil Tank Services" at bounding box center [221, 67] width 74 height 15
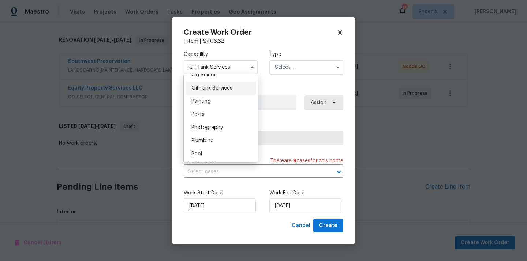
scroll to position [595, 0]
click at [226, 104] on div "Painting" at bounding box center [221, 102] width 70 height 13
type input "Painting"
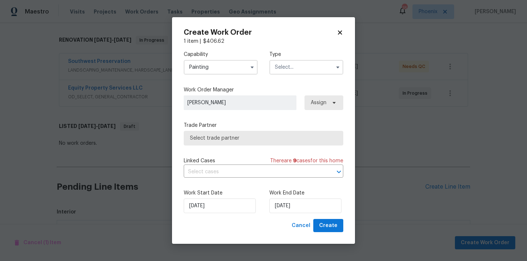
click at [300, 66] on input "text" at bounding box center [307, 67] width 74 height 15
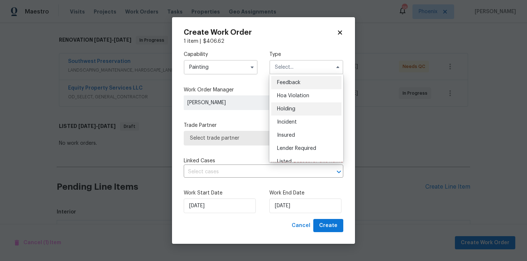
scroll to position [166, 0]
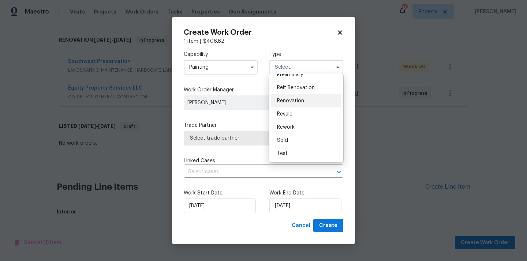
click at [300, 103] on span "Renovation" at bounding box center [290, 101] width 27 height 5
type input "Renovation"
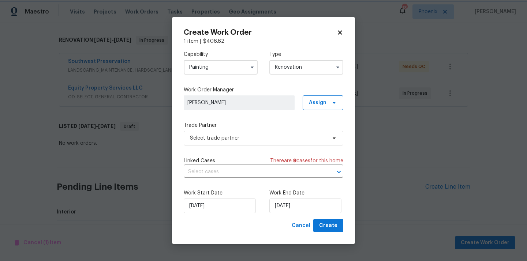
scroll to position [0, 0]
click at [324, 104] on span "Assign" at bounding box center [318, 102] width 18 height 7
click at [321, 133] on div "Assign to me" at bounding box center [324, 133] width 32 height 7
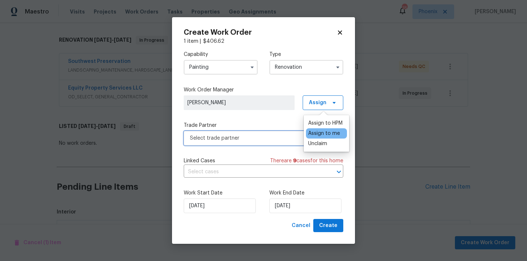
click at [239, 142] on span "Select trade partner" at bounding box center [258, 138] width 137 height 7
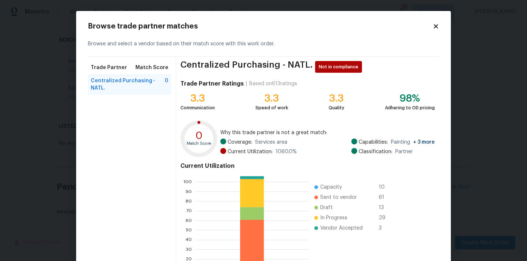
scroll to position [62, 0]
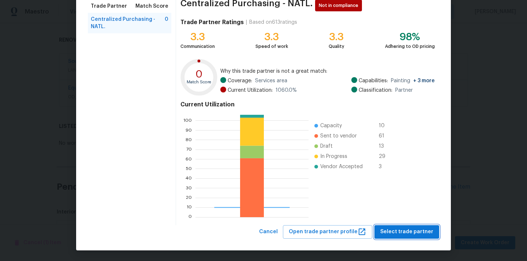
click at [393, 230] on span "Select trade partner" at bounding box center [406, 232] width 53 height 9
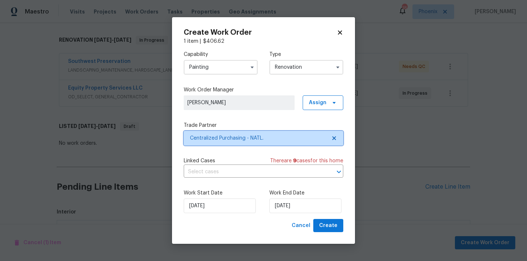
scroll to position [0, 0]
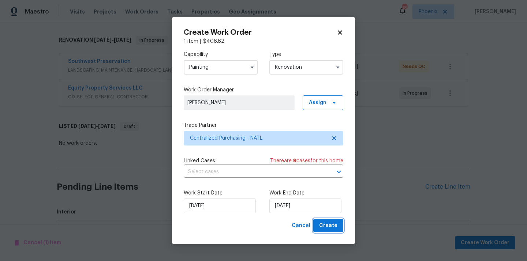
click at [337, 225] on span "Create" at bounding box center [328, 226] width 18 height 9
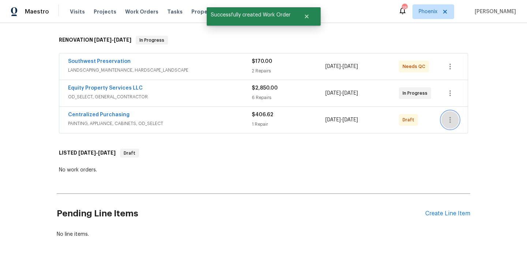
click at [446, 118] on icon "button" at bounding box center [450, 120] width 9 height 9
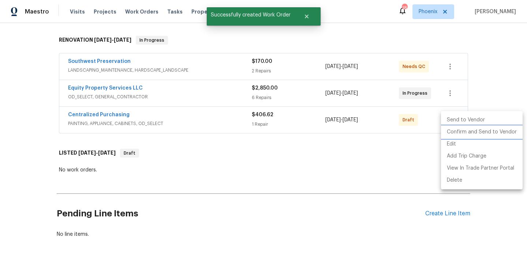
click at [455, 135] on li "Confirm and Send to Vendor" at bounding box center [482, 132] width 82 height 12
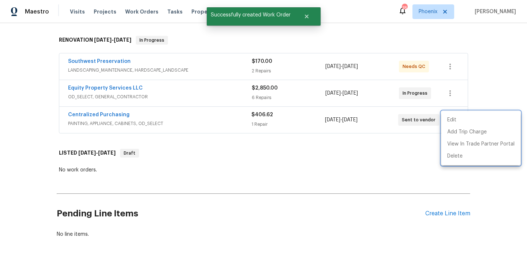
click at [192, 120] on div at bounding box center [263, 130] width 527 height 261
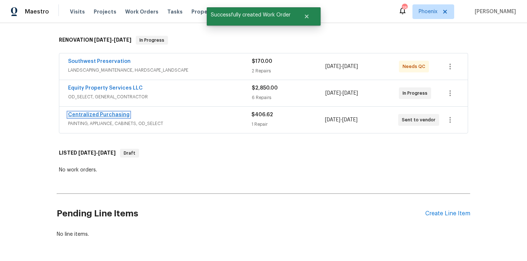
click at [112, 114] on link "Centralized Purchasing" at bounding box center [99, 114] width 62 height 5
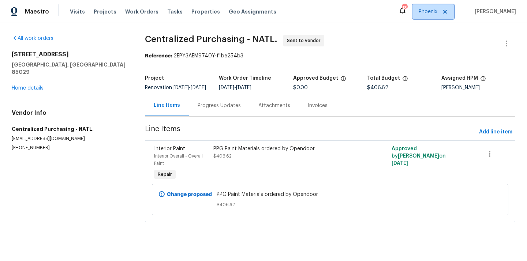
click at [432, 10] on span "Phoenix" at bounding box center [428, 11] width 19 height 7
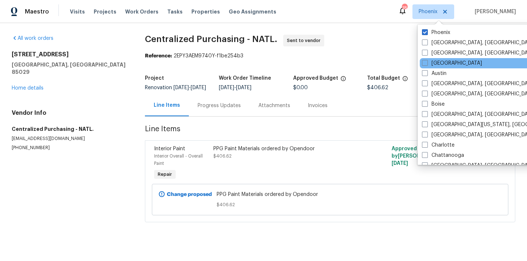
click at [437, 67] on div "[GEOGRAPHIC_DATA]" at bounding box center [494, 63] width 148 height 10
click at [437, 66] on label "[GEOGRAPHIC_DATA]" at bounding box center [452, 63] width 60 height 7
click at [427, 64] on input "[GEOGRAPHIC_DATA]" at bounding box center [424, 62] width 5 height 5
checkbox input "true"
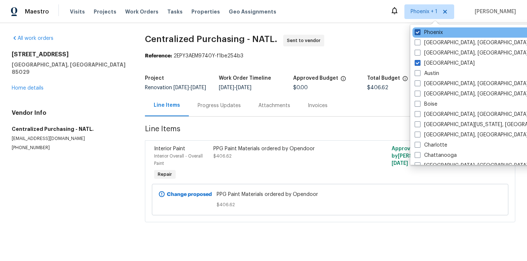
click at [430, 31] on label "Phoenix" at bounding box center [429, 32] width 28 height 7
click at [420, 31] on input "Phoenix" at bounding box center [417, 31] width 5 height 5
checkbox input "false"
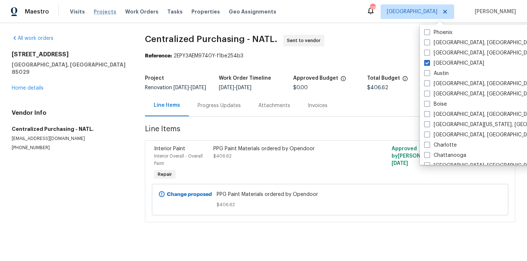
click at [109, 12] on span "Projects" at bounding box center [105, 11] width 23 height 7
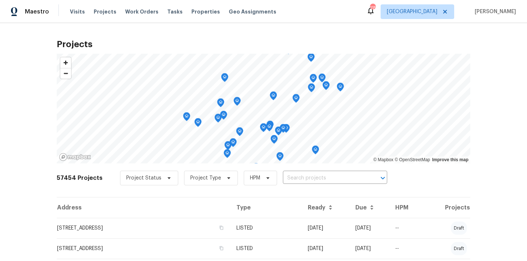
click at [304, 177] on input "text" at bounding box center [325, 178] width 84 height 11
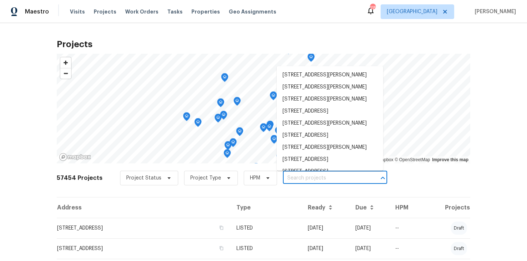
paste input "922 Park Pl NE, Conyers, GA 30012"
type input "922 Park Pl NE, Conyers, GA 30012"
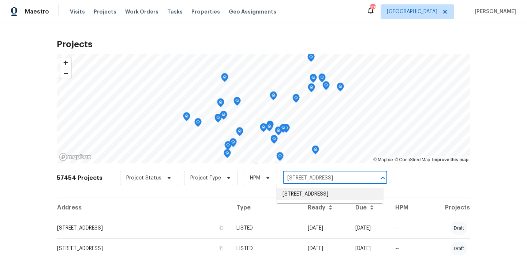
click at [298, 196] on li "922 Park Pl NE, Conyers, GA 30012" at bounding box center [330, 195] width 107 height 12
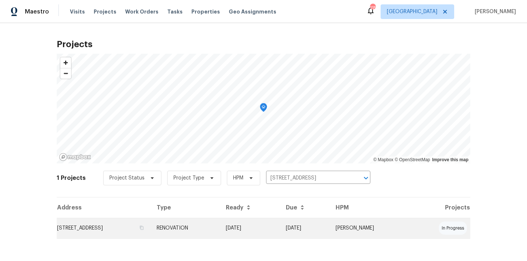
click at [220, 221] on td "RENOVATION" at bounding box center [185, 228] width 69 height 21
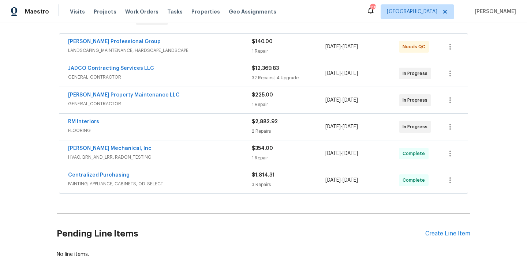
scroll to position [134, 0]
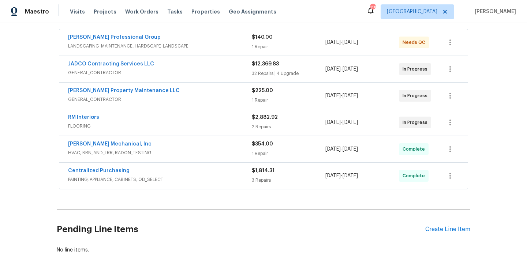
click at [433, 222] on div "Pending Line Items Create Line Item" at bounding box center [264, 230] width 414 height 34
click at [430, 234] on div "Pending Line Items Create Line Item" at bounding box center [264, 230] width 414 height 34
click at [431, 231] on div "Create Line Item" at bounding box center [448, 229] width 45 height 7
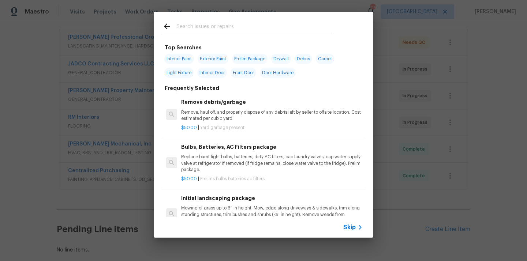
click at [271, 29] on input "text" at bounding box center [254, 27] width 155 height 11
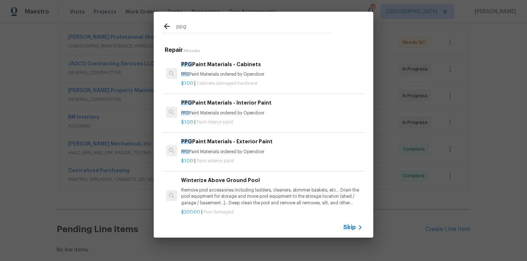
type input "ppg"
click at [253, 107] on h6 "PPG Paint Materials - Interior Paint" at bounding box center [272, 103] width 182 height 8
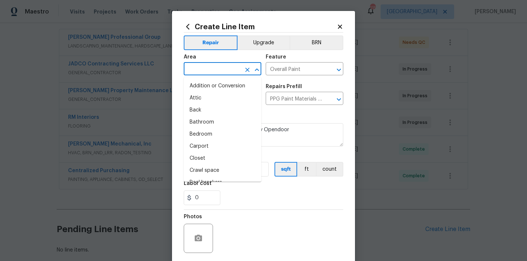
click at [192, 71] on input "text" at bounding box center [212, 69] width 57 height 11
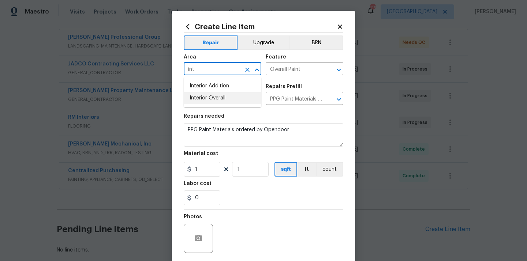
click at [199, 95] on li "Interior Overall" at bounding box center [223, 98] width 78 height 12
type input "Interior Overall"
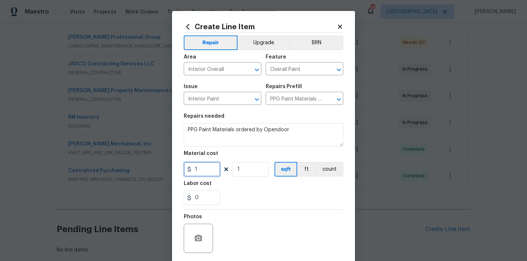
drag, startPoint x: 203, startPoint y: 175, endPoint x: 175, endPoint y: 173, distance: 27.9
click at [175, 173] on div "Create Line Item Repair Upgrade BRN Area Interior Overall ​ Feature Overall Pai…" at bounding box center [263, 157] width 183 height 293
paste input "61.9"
type input "61.91"
click at [245, 208] on section "Repairs needed PPG Paint Materials ordered by Opendoor Material cost 61.91 1 sq…" at bounding box center [264, 159] width 160 height 100
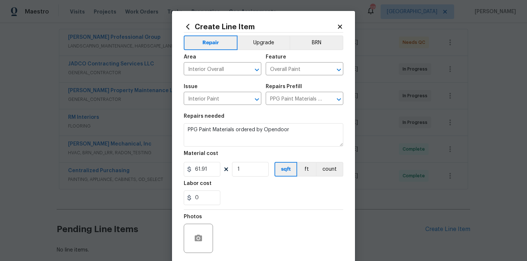
scroll to position [54, 0]
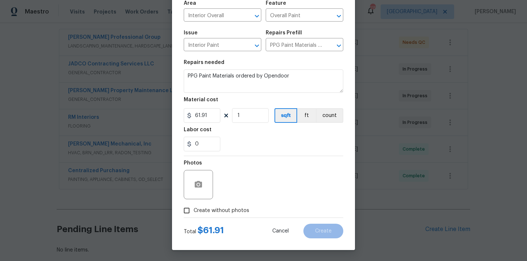
click at [234, 212] on span "Create without photos" at bounding box center [222, 211] width 56 height 8
click at [194, 212] on input "Create without photos" at bounding box center [187, 211] width 14 height 14
checkbox input "true"
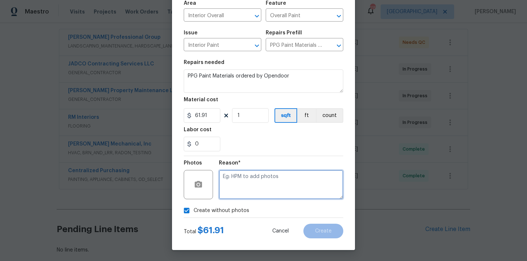
click at [245, 185] on textarea at bounding box center [281, 184] width 125 height 29
type textarea "N/A"
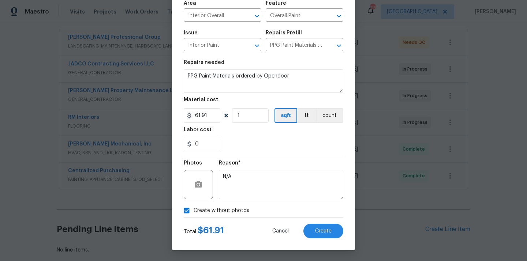
click at [333, 223] on div "Total $ 61.91 Cancel Create" at bounding box center [264, 228] width 160 height 21
click at [323, 231] on span "Create" at bounding box center [323, 231] width 16 height 5
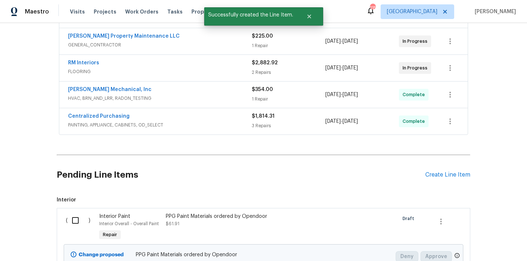
scroll to position [260, 0]
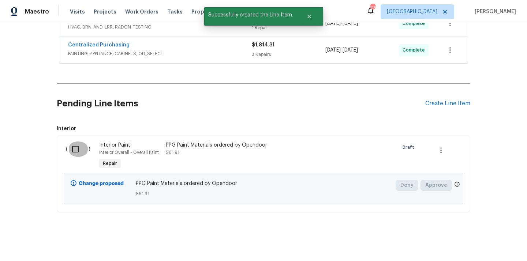
click at [71, 143] on input "checkbox" at bounding box center [78, 149] width 21 height 15
checkbox input "true"
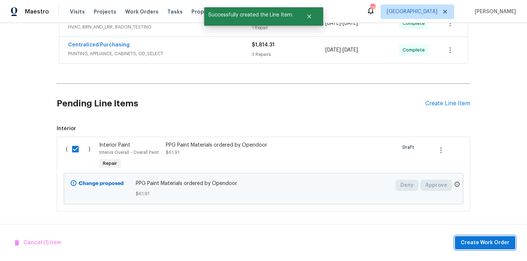
click at [492, 248] on button "Create Work Order" at bounding box center [485, 244] width 60 height 14
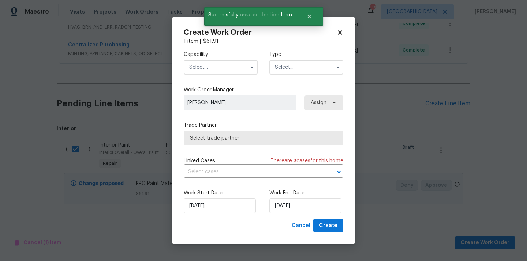
click at [227, 70] on input "text" at bounding box center [221, 67] width 74 height 15
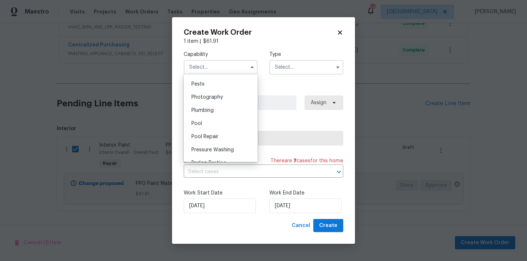
scroll to position [612, 0]
click at [220, 86] on div "Painting" at bounding box center [221, 85] width 70 height 13
type input "Painting"
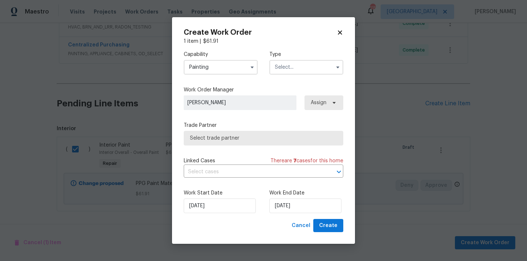
click at [301, 63] on input "text" at bounding box center [307, 67] width 74 height 15
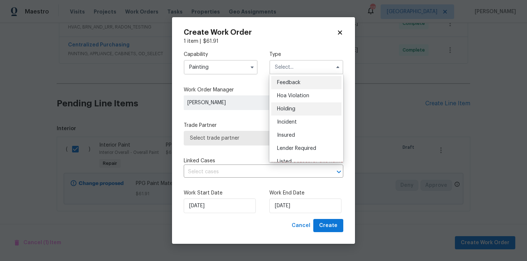
scroll to position [166, 0]
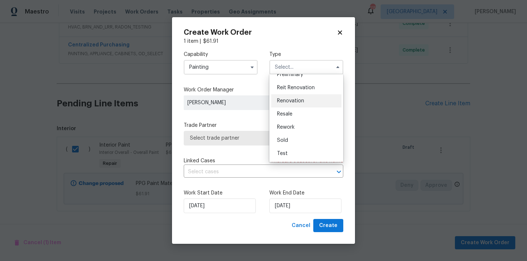
click at [290, 102] on span "Renovation" at bounding box center [290, 101] width 27 height 5
type input "Renovation"
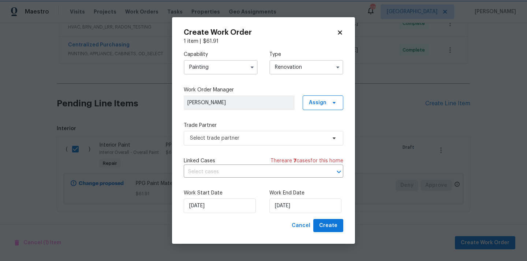
scroll to position [0, 0]
click at [320, 103] on span "Assign" at bounding box center [318, 102] width 18 height 7
click at [319, 130] on div "Assign to me" at bounding box center [324, 133] width 32 height 7
click at [313, 135] on div "Assign to me" at bounding box center [324, 133] width 32 height 7
click at [254, 132] on span "Select trade partner" at bounding box center [264, 138] width 160 height 15
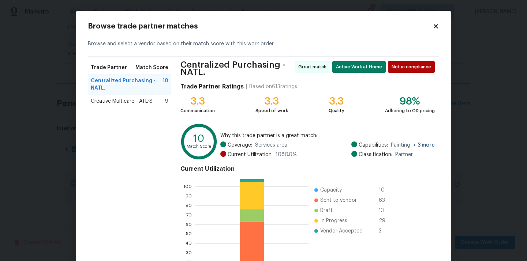
scroll to position [64, 0]
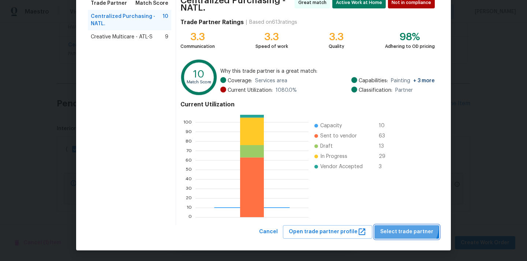
click at [409, 226] on button "Select trade partner" at bounding box center [407, 233] width 65 height 14
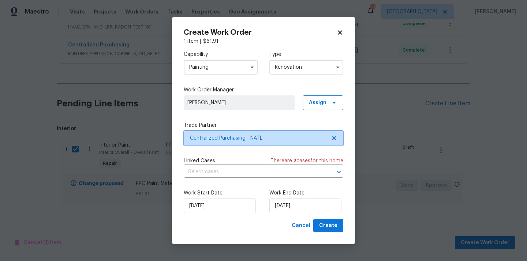
scroll to position [0, 0]
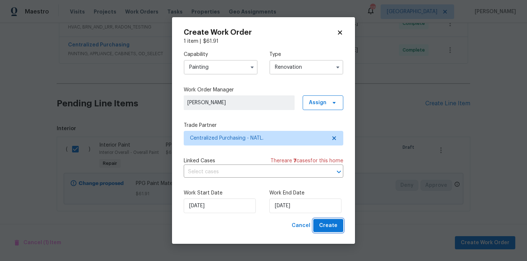
click at [318, 230] on button "Create" at bounding box center [328, 226] width 30 height 14
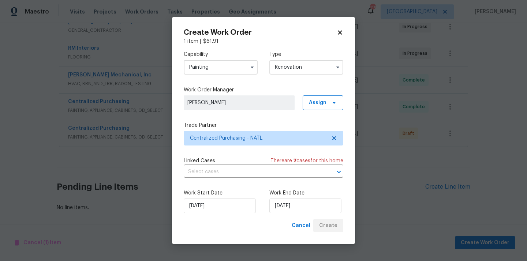
scroll to position [204, 0]
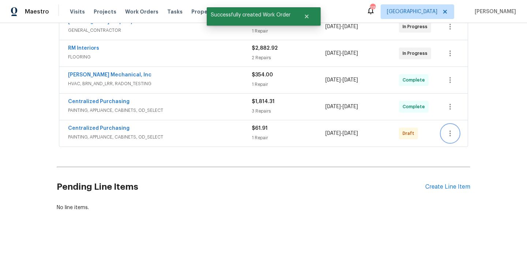
click at [450, 130] on icon "button" at bounding box center [450, 133] width 9 height 9
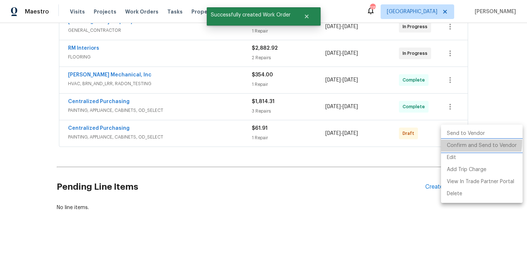
click at [456, 142] on li "Confirm and Send to Vendor" at bounding box center [482, 146] width 82 height 12
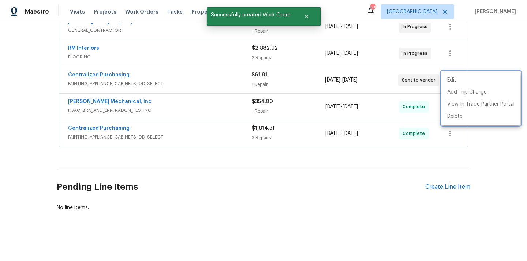
click at [241, 79] on div at bounding box center [263, 130] width 527 height 261
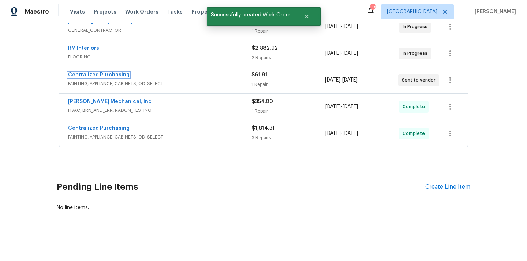
click at [114, 73] on link "Centralized Purchasing" at bounding box center [99, 75] width 62 height 5
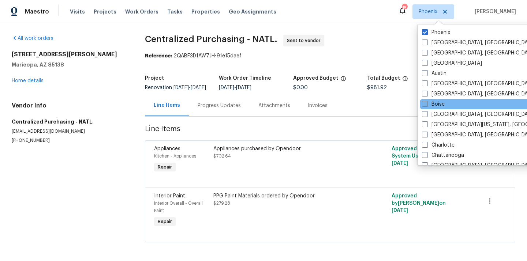
scroll to position [21, 0]
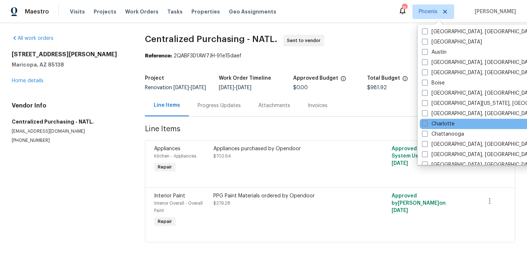
click at [434, 123] on label "Charlotte" at bounding box center [438, 123] width 33 height 7
click at [427, 123] on input "Charlotte" at bounding box center [424, 122] width 5 height 5
checkbox input "true"
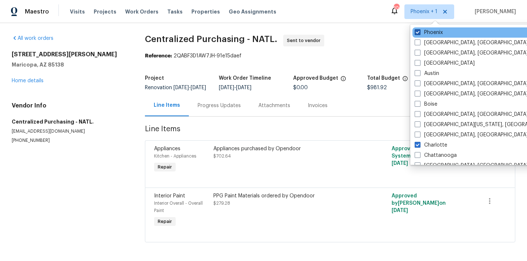
click at [434, 34] on label "Phoenix" at bounding box center [429, 32] width 28 height 7
click at [420, 34] on input "Phoenix" at bounding box center [417, 31] width 5 height 5
checkbox input "false"
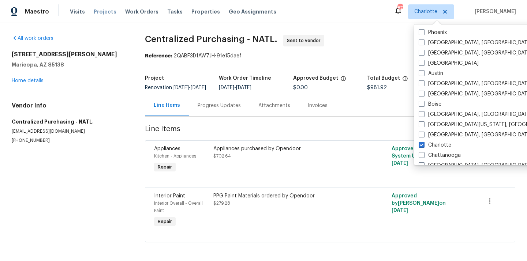
click at [106, 14] on span "Projects" at bounding box center [105, 11] width 23 height 7
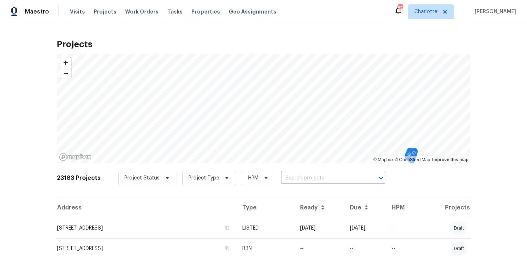
click at [309, 175] on input "text" at bounding box center [323, 178] width 84 height 11
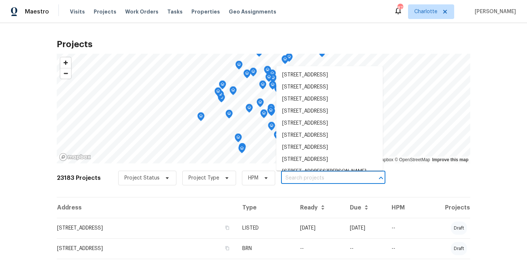
paste input "[STREET_ADDRESS][PERSON_NAME]"
type input "[STREET_ADDRESS][PERSON_NAME]"
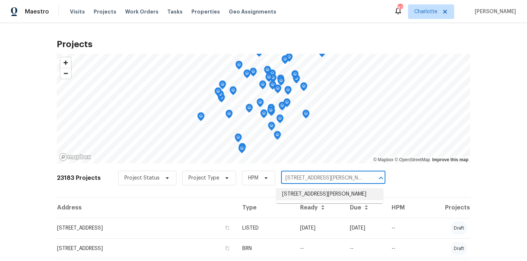
click at [304, 196] on li "[STREET_ADDRESS][PERSON_NAME]" at bounding box center [329, 195] width 107 height 12
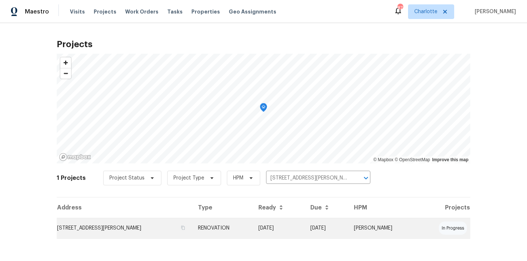
click at [229, 226] on td "RENOVATION" at bounding box center [222, 228] width 60 height 21
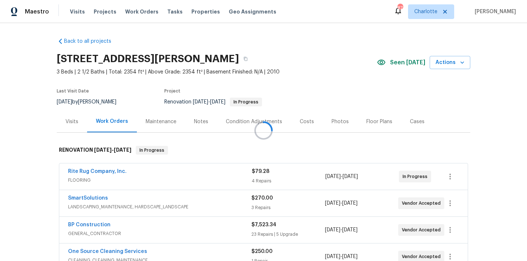
click at [200, 59] on h2 "[STREET_ADDRESS][PERSON_NAME]" at bounding box center [148, 58] width 182 height 7
copy h2 "29710"
click at [76, 122] on div "Visits" at bounding box center [72, 121] width 13 height 7
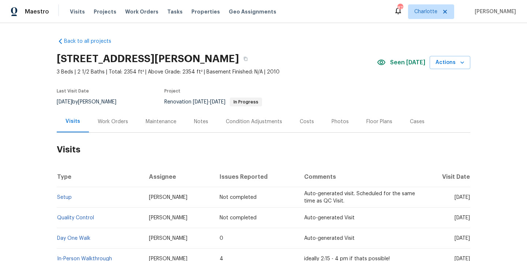
scroll to position [58, 0]
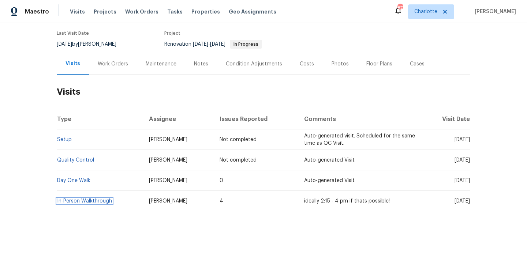
click at [88, 202] on link "In-Person Walkthrough" at bounding box center [84, 201] width 55 height 5
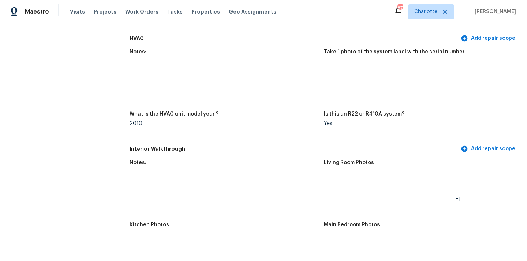
scroll to position [712, 0]
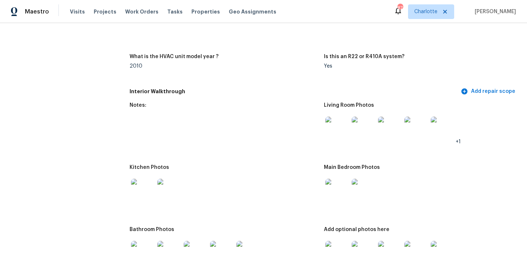
click at [141, 189] on img at bounding box center [142, 190] width 23 height 23
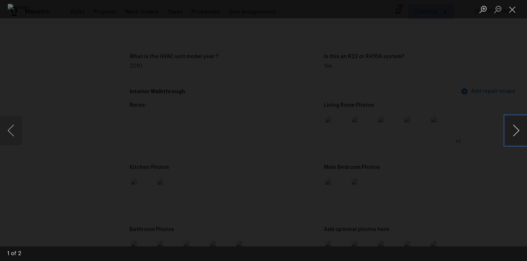
click at [518, 127] on button "Next image" at bounding box center [516, 130] width 22 height 29
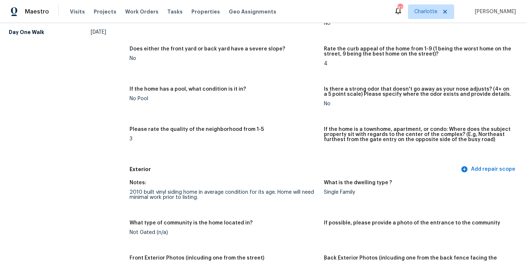
scroll to position [0, 0]
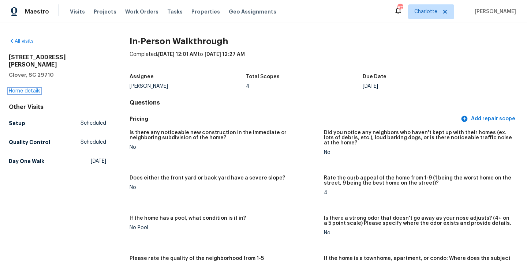
click at [19, 89] on link "Home details" at bounding box center [25, 91] width 32 height 5
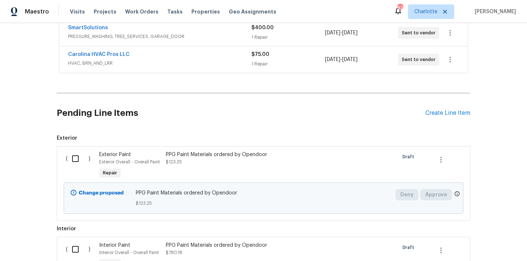
scroll to position [241, 0]
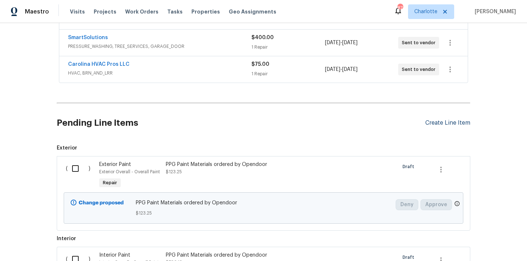
click at [436, 121] on div "Create Line Item" at bounding box center [448, 123] width 45 height 7
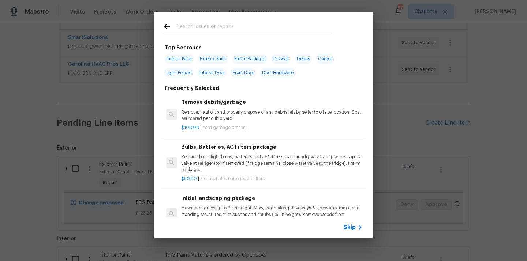
click at [236, 30] on input "text" at bounding box center [254, 27] width 155 height 11
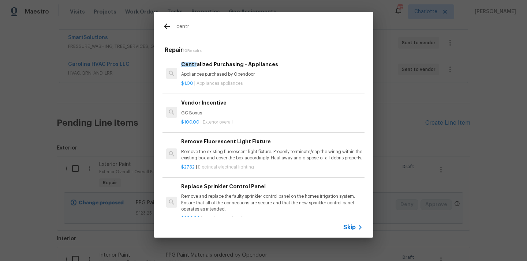
type input "centr"
click at [224, 71] on p "Appliances purchased by Opendoor" at bounding box center [272, 74] width 182 height 6
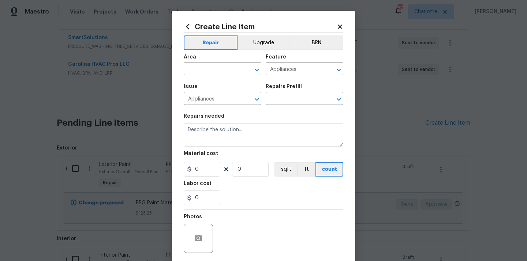
type textarea "Appliances purchased by Opendoor"
type input "1"
type input "Centralized Purchasing - Appliances $1.00"
type input "1"
click at [204, 70] on input "text" at bounding box center [212, 69] width 57 height 11
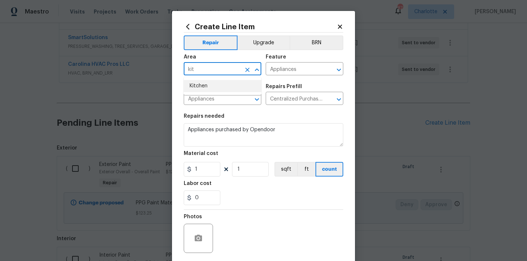
click at [211, 82] on li "Kitchen" at bounding box center [223, 86] width 78 height 12
type input "Kitchen"
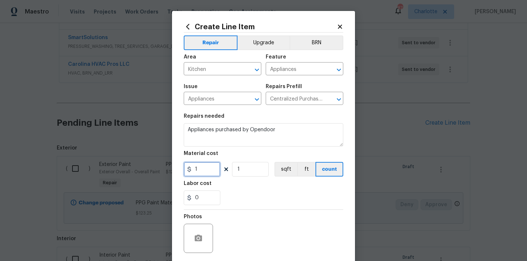
drag, startPoint x: 204, startPoint y: 167, endPoint x: 182, endPoint y: 167, distance: 22.0
click at [182, 167] on div "Create Line Item Repair Upgrade BRN Area Kitchen ​ Feature Appliances ​ Issue A…" at bounding box center [263, 157] width 183 height 293
paste input "931.5"
type input "931.51"
click at [243, 190] on div "Labor cost" at bounding box center [264, 186] width 160 height 10
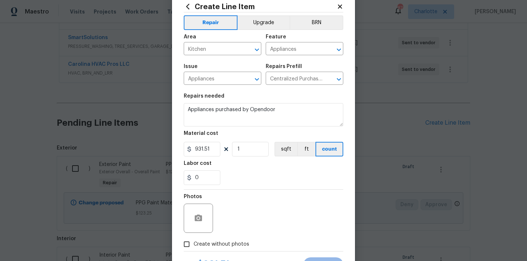
scroll to position [53, 0]
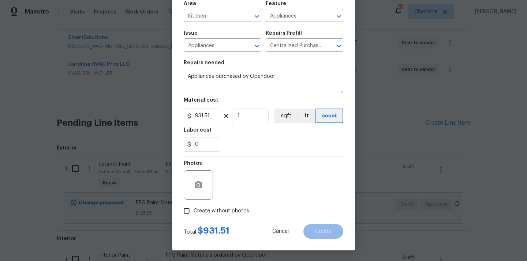
click at [225, 220] on div "Total $ 931.51 Cancel Create" at bounding box center [264, 229] width 160 height 21
click at [231, 214] on span "Create without photos" at bounding box center [222, 212] width 56 height 8
click at [194, 214] on input "Create without photos" at bounding box center [187, 211] width 14 height 14
checkbox input "true"
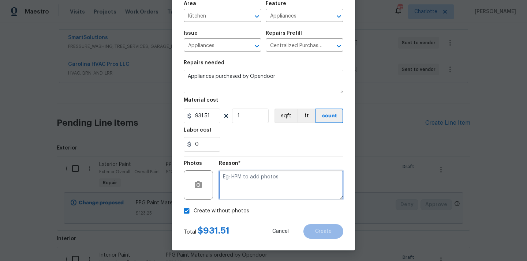
drag, startPoint x: 242, startPoint y: 194, endPoint x: 244, endPoint y: 184, distance: 10.1
click at [242, 194] on textarea at bounding box center [281, 185] width 125 height 29
type textarea "N/A"
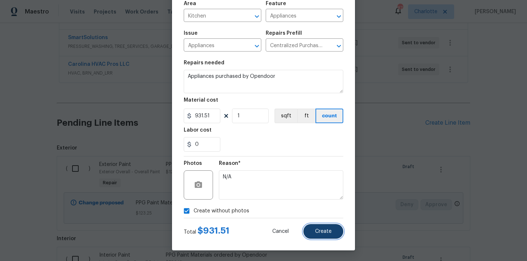
click at [326, 233] on span "Create" at bounding box center [323, 231] width 16 height 5
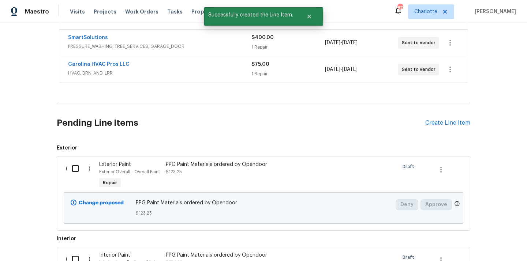
click at [78, 170] on input "checkbox" at bounding box center [78, 168] width 21 height 15
checkbox input "true"
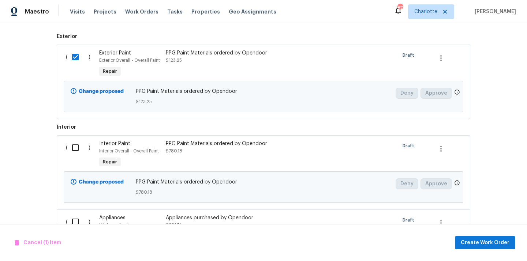
scroll to position [390, 0]
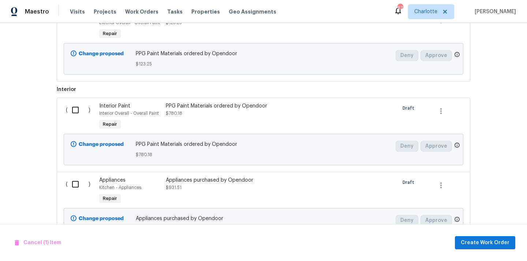
click at [78, 115] on input "checkbox" at bounding box center [78, 110] width 21 height 15
checkbox input "true"
click at [75, 190] on input "checkbox" at bounding box center [78, 184] width 21 height 15
checkbox input "true"
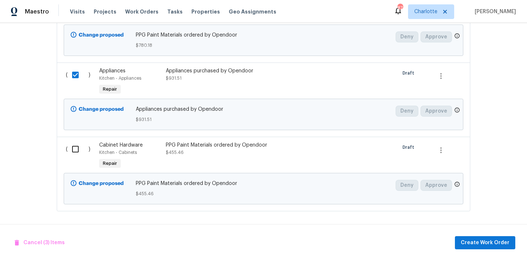
click at [73, 149] on input "checkbox" at bounding box center [78, 149] width 21 height 15
checkbox input "true"
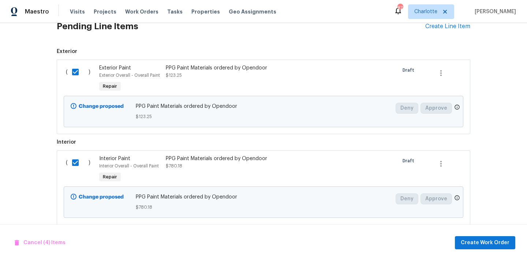
scroll to position [305, 0]
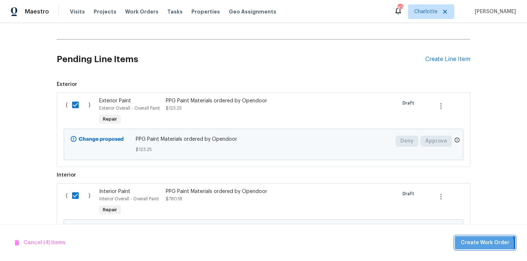
click at [486, 245] on span "Create Work Order" at bounding box center [485, 243] width 49 height 9
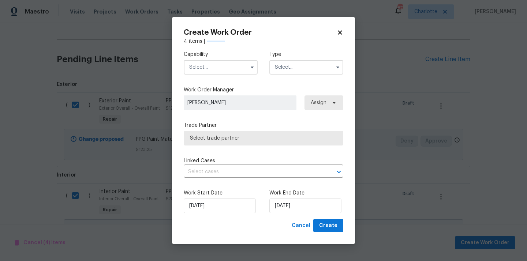
checkbox input "false"
click at [225, 64] on input "text" at bounding box center [221, 67] width 74 height 15
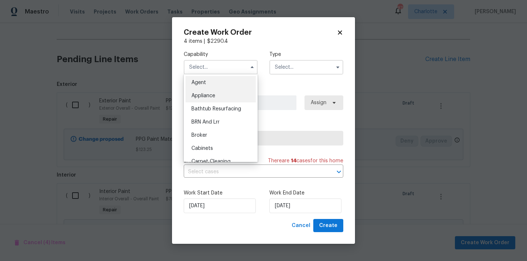
click at [215, 100] on div "Appliance" at bounding box center [221, 95] width 70 height 13
type input "Appliance"
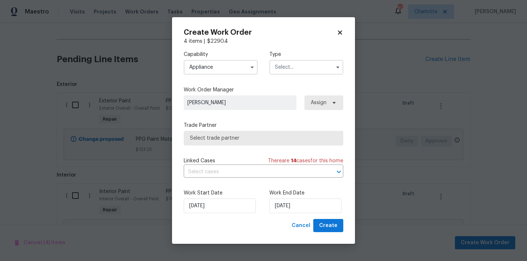
click at [299, 67] on input "text" at bounding box center [307, 67] width 74 height 15
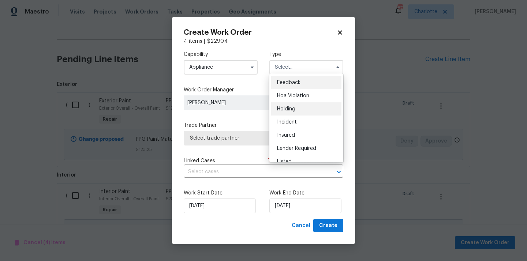
scroll to position [166, 0]
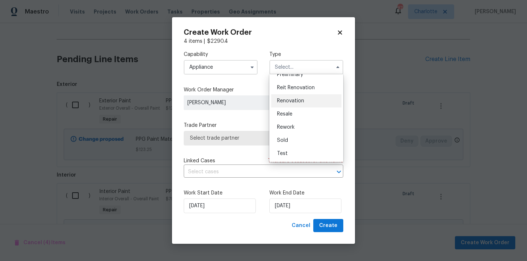
click at [301, 103] on span "Renovation" at bounding box center [290, 101] width 27 height 5
type input "Renovation"
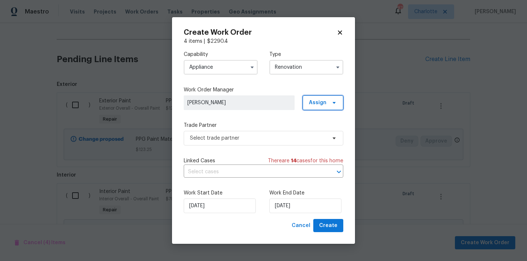
click at [318, 103] on span "Assign" at bounding box center [318, 102] width 18 height 7
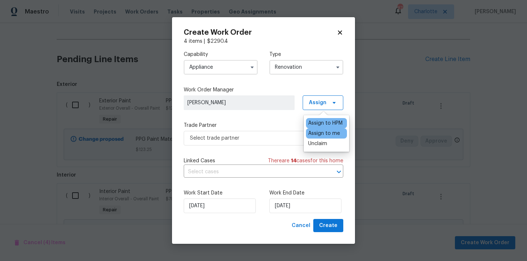
click at [318, 133] on div "Assign to me" at bounding box center [324, 133] width 32 height 7
click at [261, 136] on span "Select trade partner" at bounding box center [258, 138] width 137 height 7
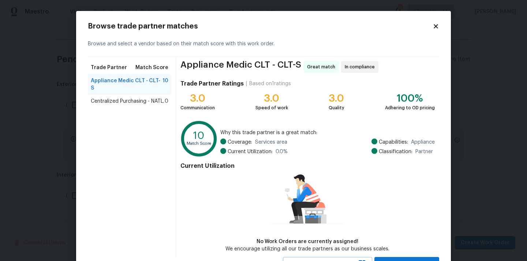
click at [116, 98] on span "Centralized Purchasing - NATL." at bounding box center [128, 101] width 74 height 7
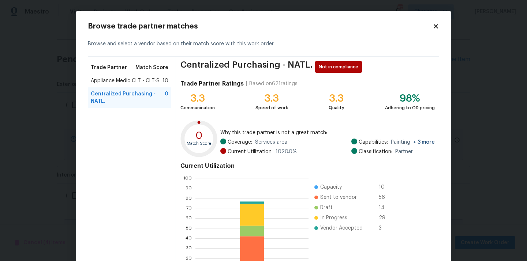
scroll to position [62, 0]
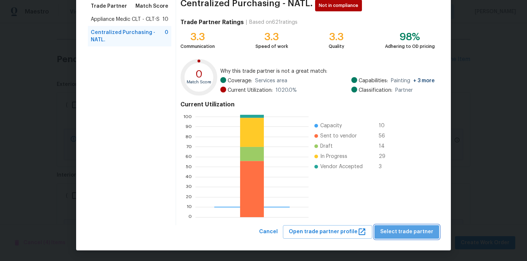
click at [413, 236] on span "Select trade partner" at bounding box center [406, 232] width 53 height 9
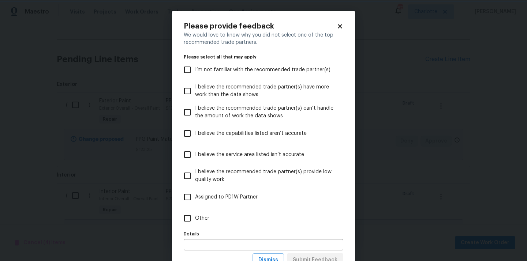
scroll to position [0, 0]
click at [322, 225] on label "Other" at bounding box center [259, 218] width 158 height 21
click at [195, 225] on input "Other" at bounding box center [187, 218] width 15 height 15
checkbox input "true"
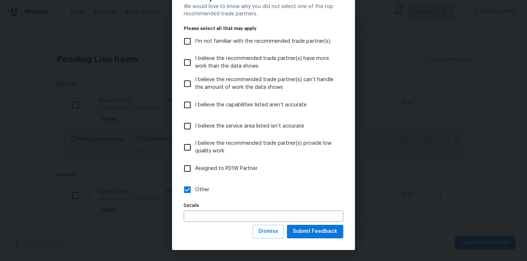
click at [322, 225] on div "We would love to know why you did not select one of the top recommended trade p…" at bounding box center [264, 114] width 160 height 222
click at [318, 233] on span "Submit Feedback" at bounding box center [315, 231] width 45 height 9
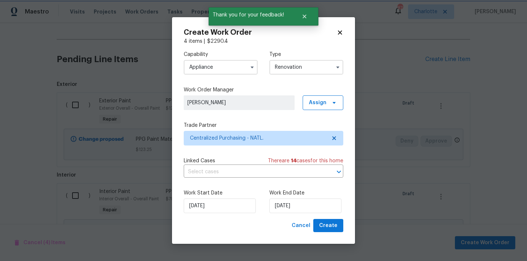
scroll to position [0, 0]
click at [327, 226] on span "Create" at bounding box center [328, 226] width 18 height 9
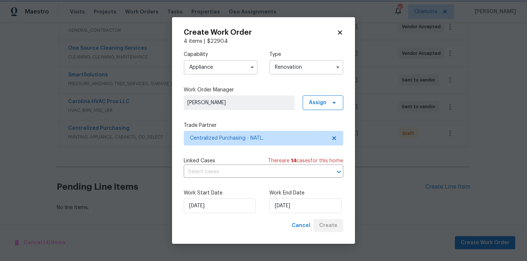
scroll to position [204, 0]
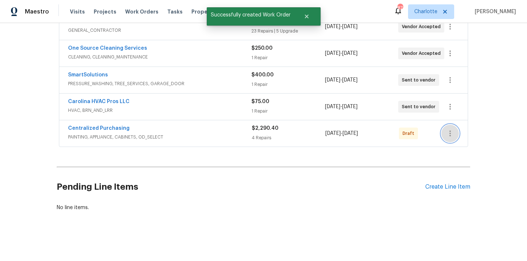
click at [450, 131] on icon "button" at bounding box center [450, 134] width 1 height 6
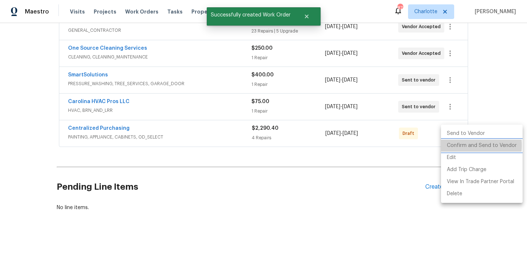
click at [456, 146] on li "Confirm and Send to Vendor" at bounding box center [482, 146] width 82 height 12
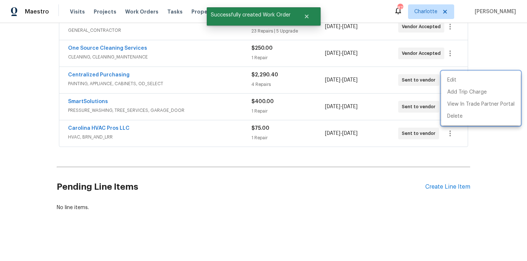
click at [123, 90] on div at bounding box center [263, 130] width 527 height 261
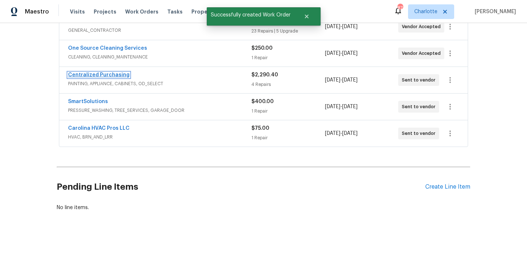
click at [109, 74] on link "Centralized Purchasing" at bounding box center [99, 75] width 62 height 5
